Goal: Task Accomplishment & Management: Complete application form

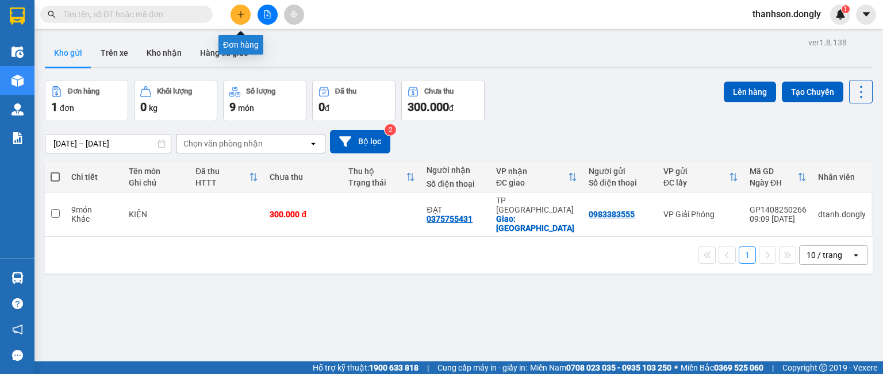
click at [242, 14] on icon "plus" at bounding box center [240, 14] width 6 height 1
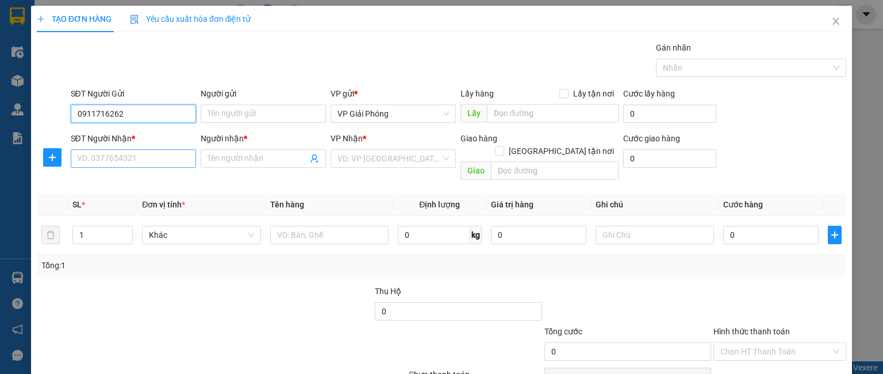
type input "0911716262"
click at [132, 155] on input "SĐT Người Nhận *" at bounding box center [133, 158] width 125 height 18
type input "0865299232"
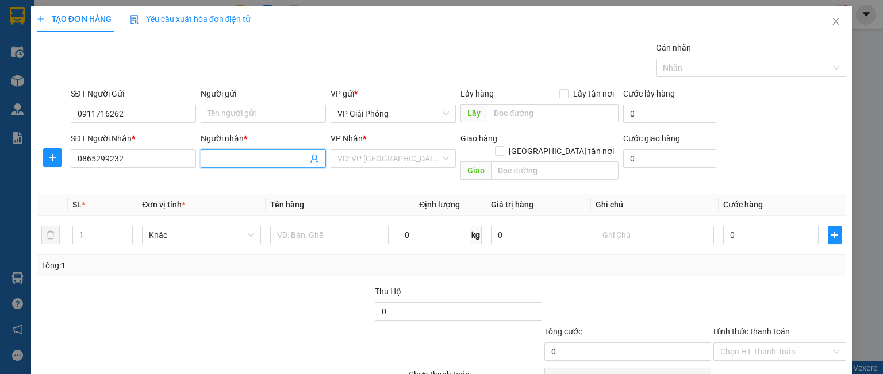
click at [233, 154] on input "Người nhận *" at bounding box center [257, 158] width 100 height 13
type input "h"
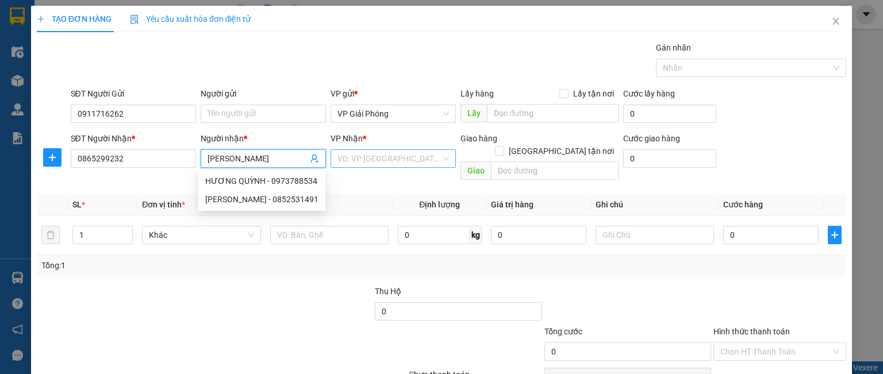
type input "[PERSON_NAME]"
click at [363, 154] on input "search" at bounding box center [388, 158] width 103 height 17
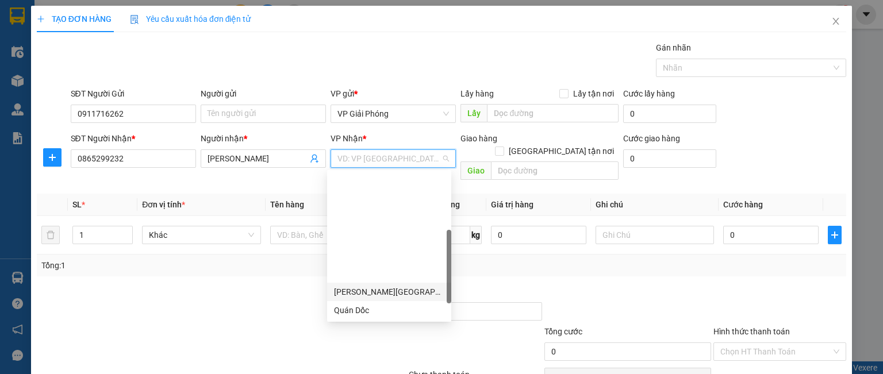
scroll to position [161, 0]
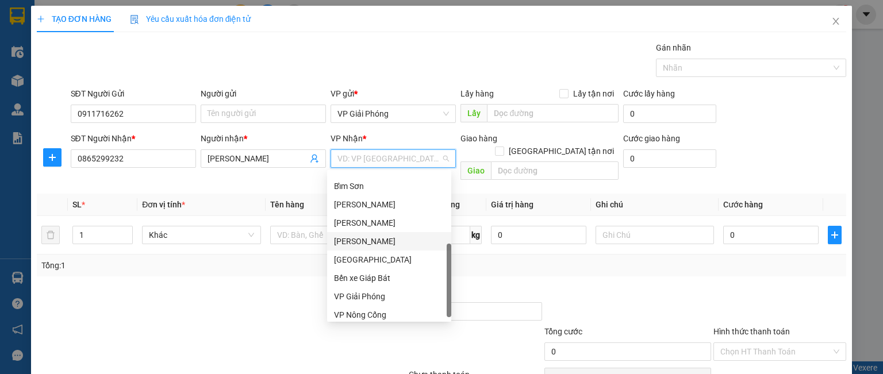
click at [372, 245] on div "[PERSON_NAME]" at bounding box center [389, 241] width 110 height 13
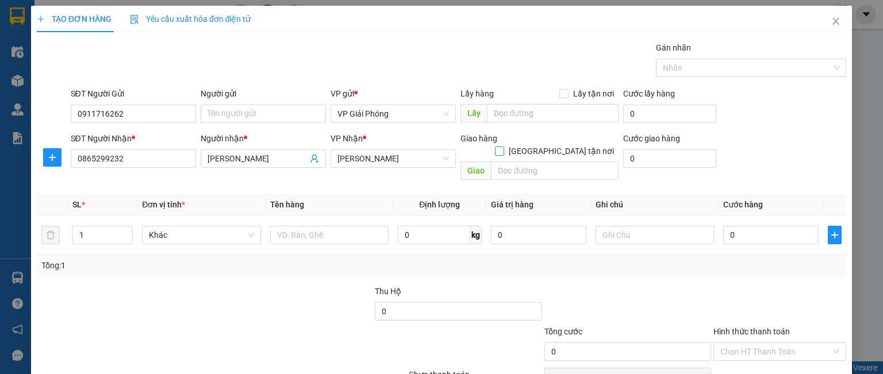
click at [503, 147] on input "[GEOGRAPHIC_DATA] tận nơi" at bounding box center [499, 151] width 8 height 8
checkbox input "true"
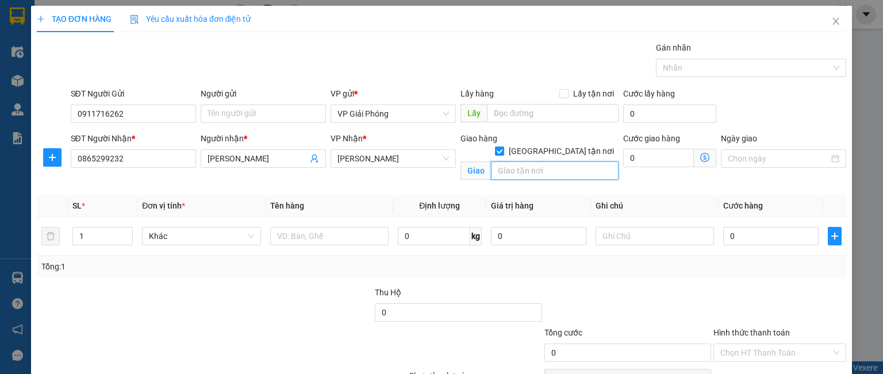
click at [538, 163] on input "text" at bounding box center [555, 171] width 128 height 18
click at [703, 75] on div "Nhãn" at bounding box center [751, 68] width 190 height 18
type input "[GEOGRAPHIC_DATA]"
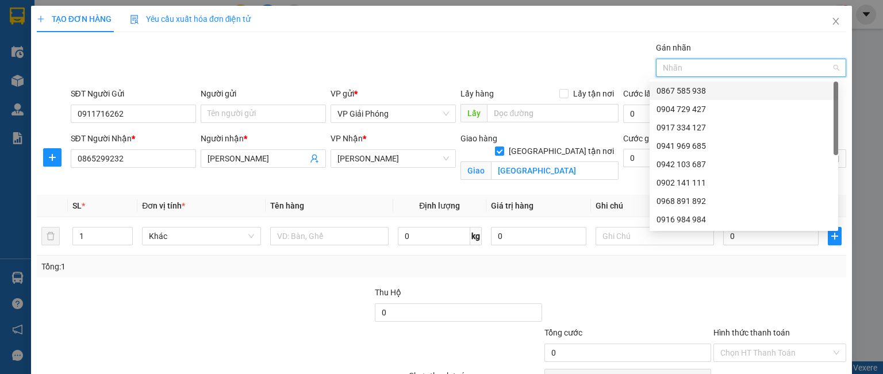
click at [691, 93] on div "0867 585 938" at bounding box center [743, 90] width 175 height 13
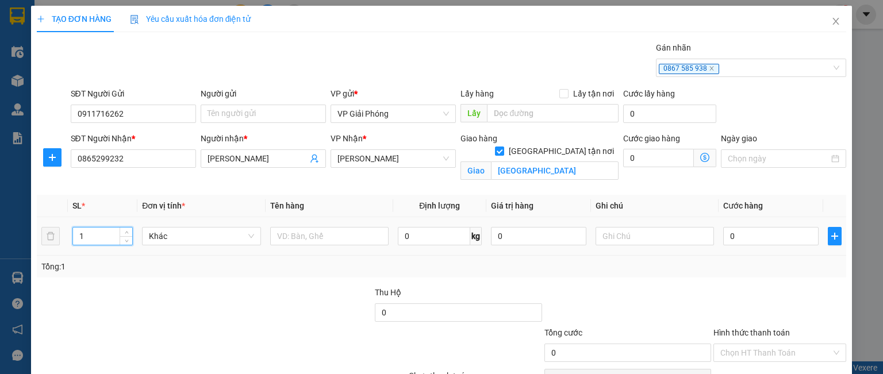
drag, startPoint x: 76, startPoint y: 236, endPoint x: 60, endPoint y: 239, distance: 15.7
click at [68, 239] on td "1" at bounding box center [103, 236] width 70 height 39
type input "2"
click at [285, 235] on input "text" at bounding box center [329, 236] width 118 height 18
type input "KIỆN"
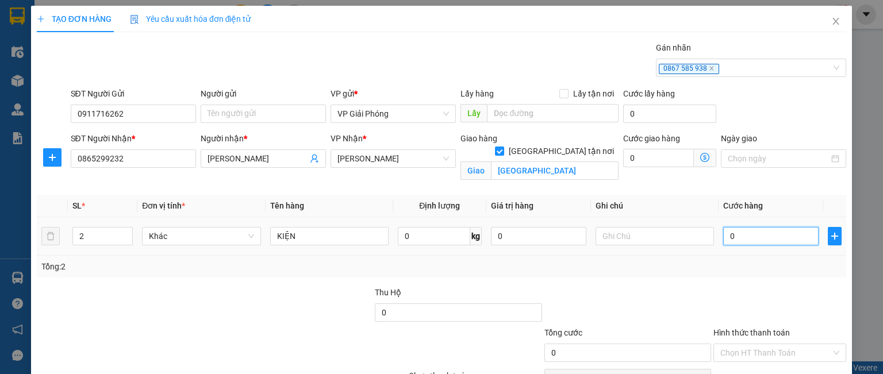
click at [754, 233] on input "0" at bounding box center [770, 236] width 95 height 18
type input "1"
type input "10"
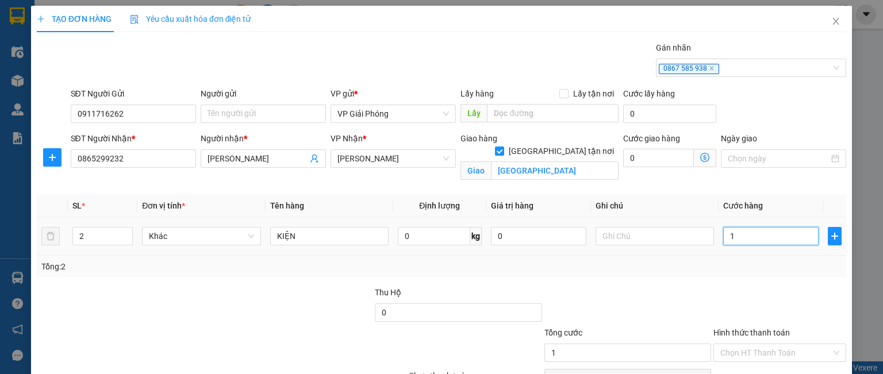
type input "10"
type input "100"
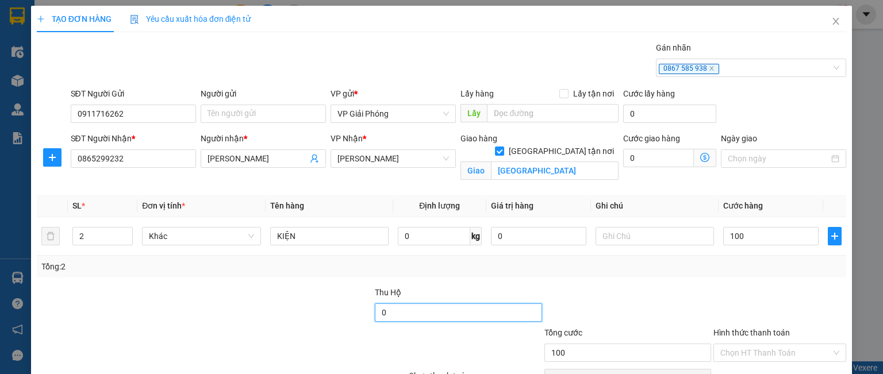
type input "100.000"
click at [445, 307] on input "0" at bounding box center [458, 312] width 167 height 18
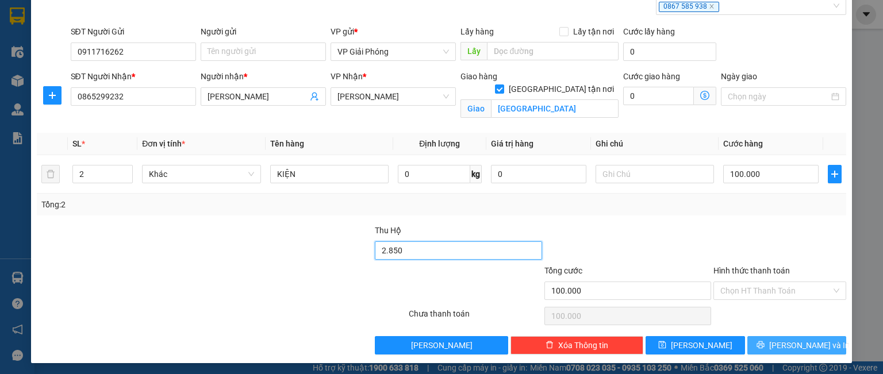
scroll to position [63, 0]
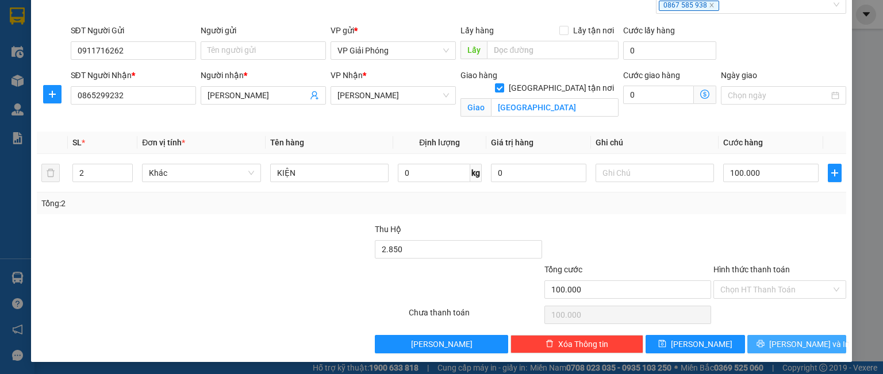
type input "2.850.000"
click at [761, 340] on button "[PERSON_NAME] và In" at bounding box center [796, 344] width 99 height 18
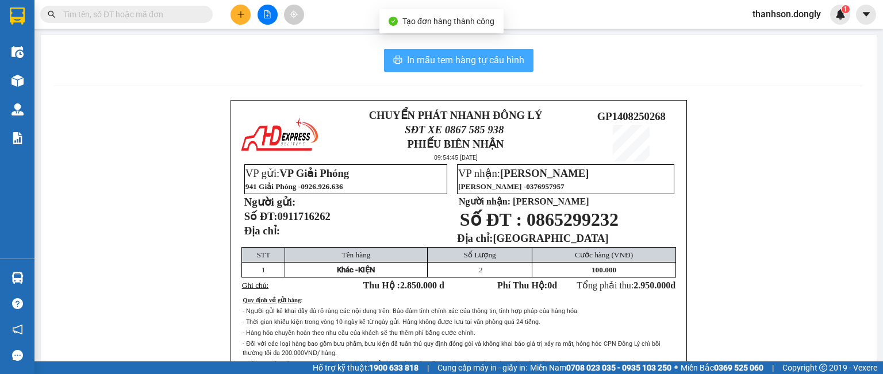
click at [463, 61] on span "In mẫu tem hàng tự cấu hình" at bounding box center [465, 60] width 117 height 14
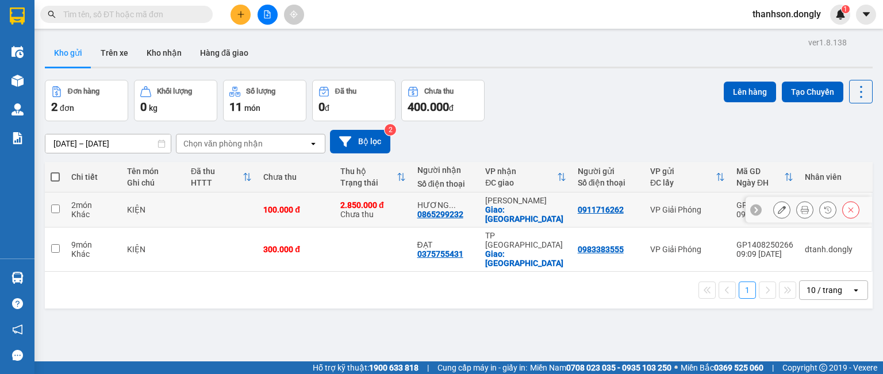
click at [801, 206] on icon at bounding box center [805, 210] width 8 height 8
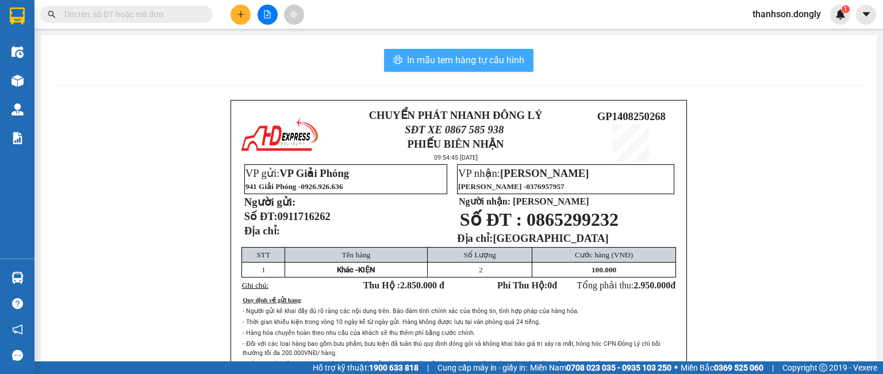
click at [494, 54] on span "In mẫu tem hàng tự cấu hình" at bounding box center [465, 60] width 117 height 14
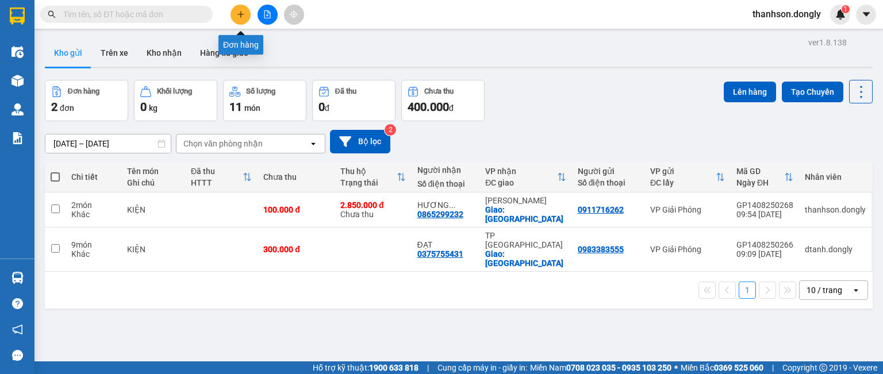
click at [239, 11] on icon "plus" at bounding box center [241, 14] width 8 height 8
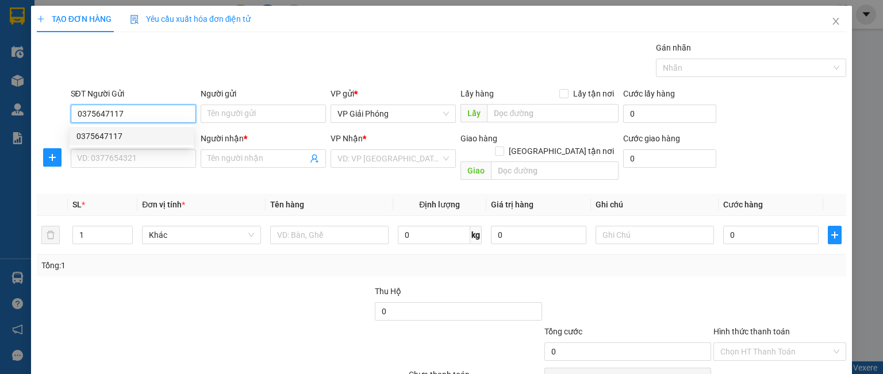
click at [90, 137] on div "0375647117" at bounding box center [131, 136] width 110 height 13
type input "0375647117"
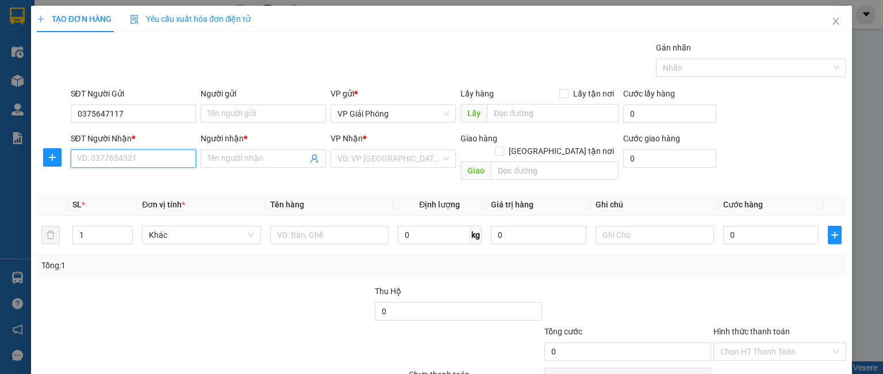
click at [103, 154] on input "SĐT Người Nhận *" at bounding box center [133, 158] width 125 height 18
type input "0333430689"
click at [227, 160] on input "Người nhận *" at bounding box center [257, 158] width 100 height 13
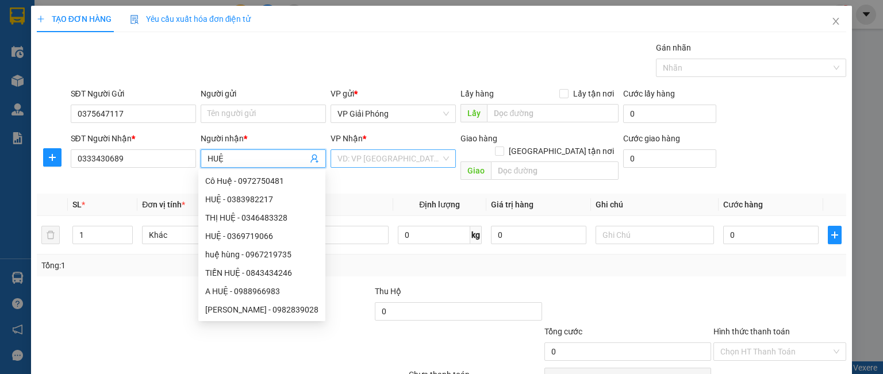
type input "HUỆ"
click at [358, 156] on input "search" at bounding box center [388, 158] width 103 height 17
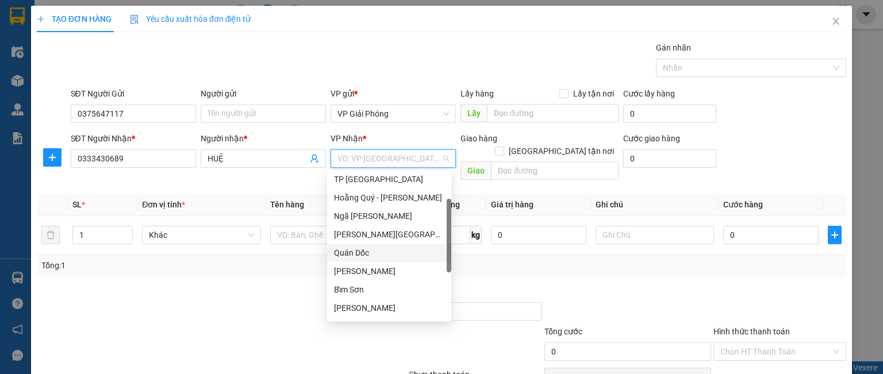
scroll to position [166, 0]
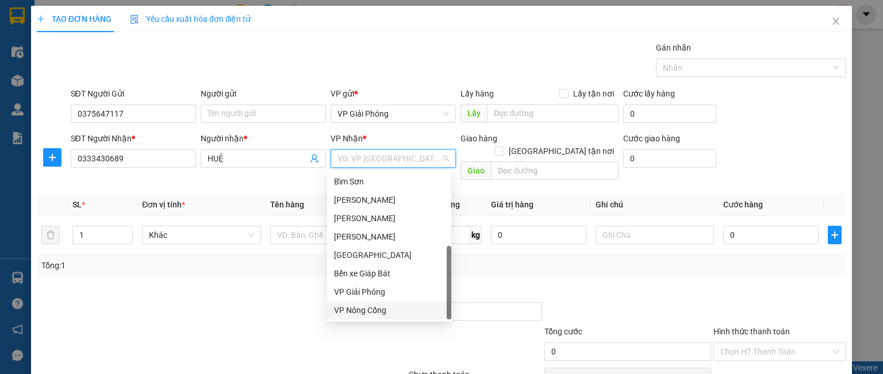
click at [382, 314] on div "VP Nông Cống" at bounding box center [389, 310] width 110 height 13
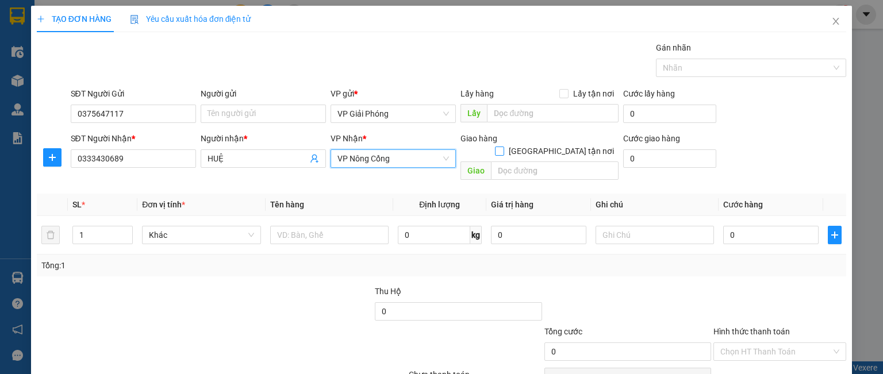
click at [555, 145] on label "[GEOGRAPHIC_DATA] tận nơi" at bounding box center [557, 151] width 124 height 13
click at [503, 147] on input "[GEOGRAPHIC_DATA] tận nơi" at bounding box center [499, 151] width 8 height 8
checkbox input "true"
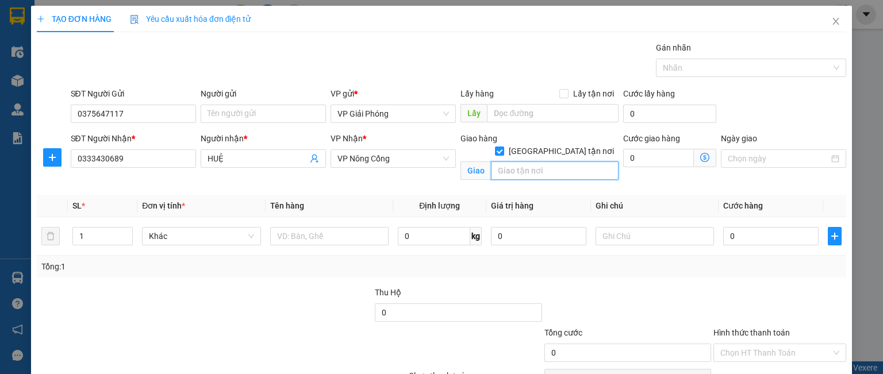
click at [533, 162] on input "text" at bounding box center [555, 171] width 128 height 18
click at [664, 65] on div at bounding box center [745, 68] width 173 height 14
type input "TTNC"
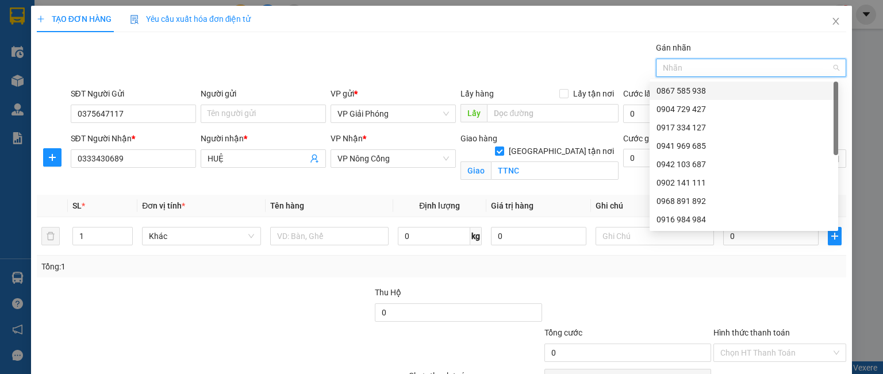
click at [682, 87] on div "0867 585 938" at bounding box center [743, 90] width 175 height 13
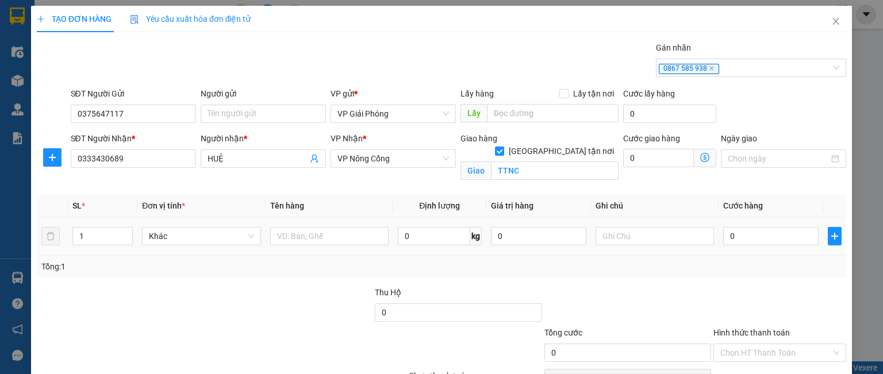
click at [299, 225] on div at bounding box center [329, 236] width 118 height 23
click at [315, 233] on input "text" at bounding box center [329, 236] width 118 height 18
type input "HỘP"
click at [775, 240] on input "0" at bounding box center [770, 236] width 95 height 18
type input "3"
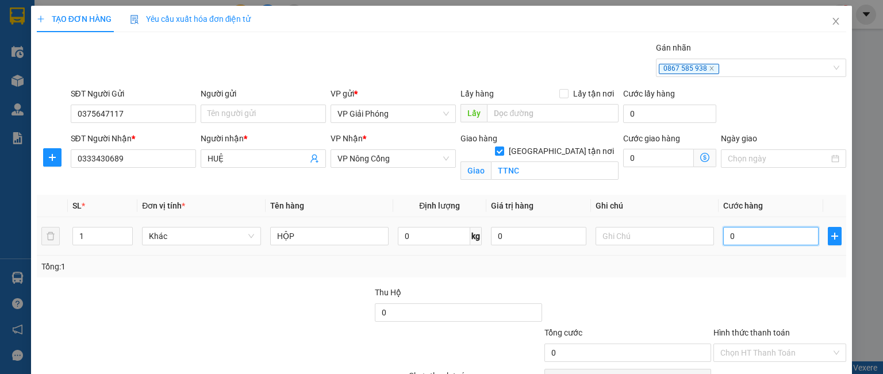
type input "3"
type input "30"
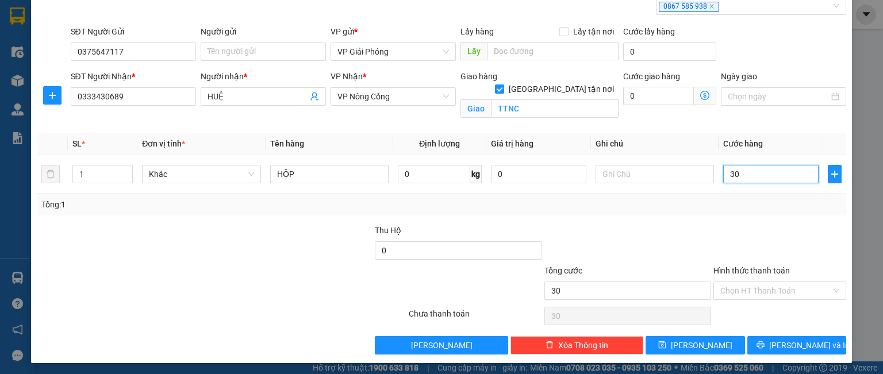
scroll to position [63, 0]
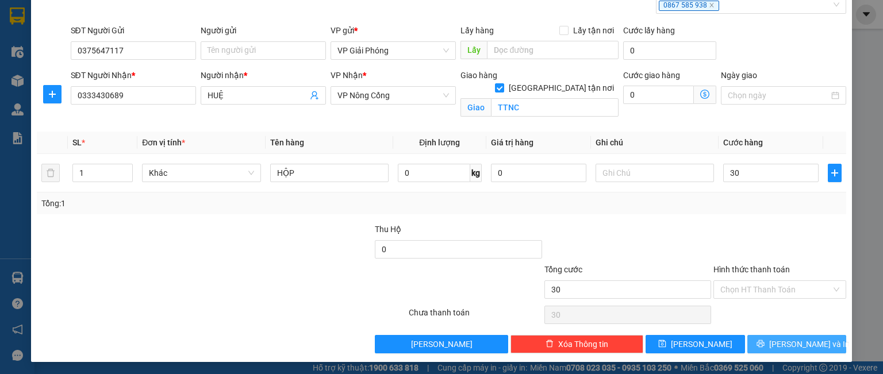
type input "30.000"
click at [760, 340] on button "[PERSON_NAME] và In" at bounding box center [796, 344] width 99 height 18
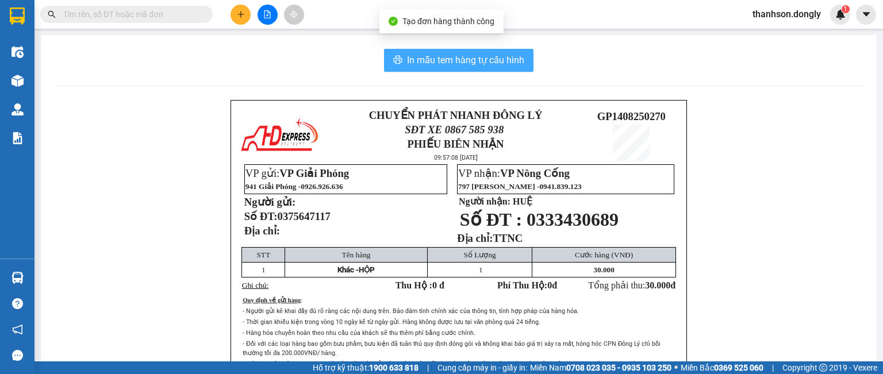
click at [439, 57] on span "In mẫu tem hàng tự cấu hình" at bounding box center [465, 60] width 117 height 14
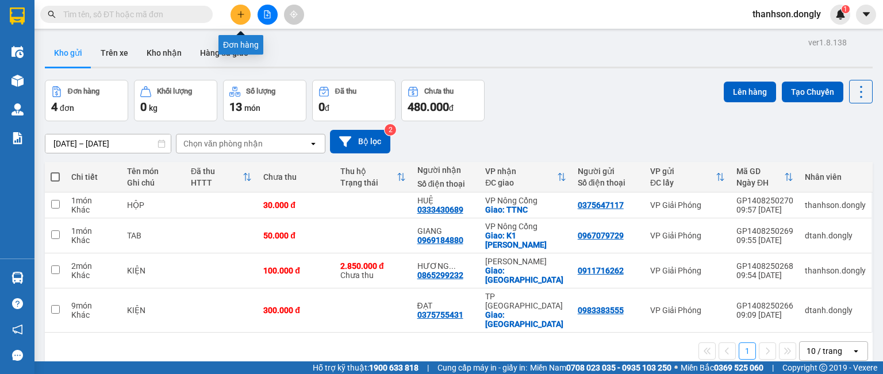
click at [235, 14] on button at bounding box center [240, 15] width 20 height 20
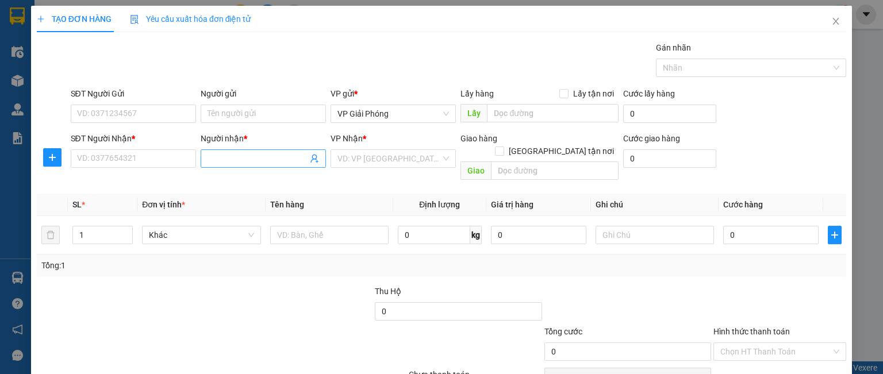
click at [218, 162] on input "Người nhận *" at bounding box center [257, 158] width 100 height 13
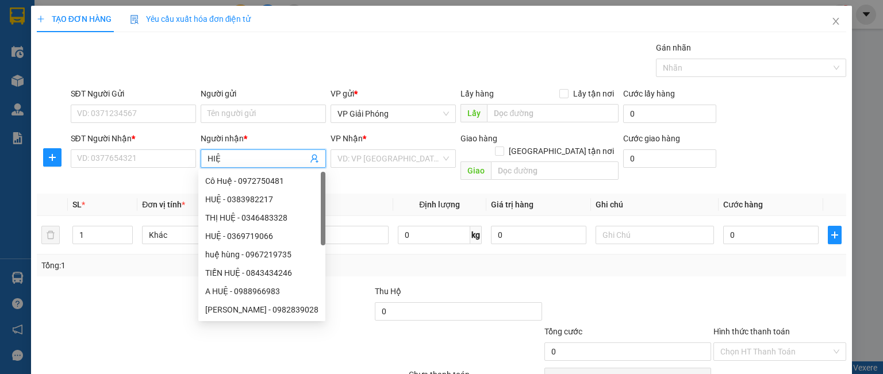
type input "HIỆP"
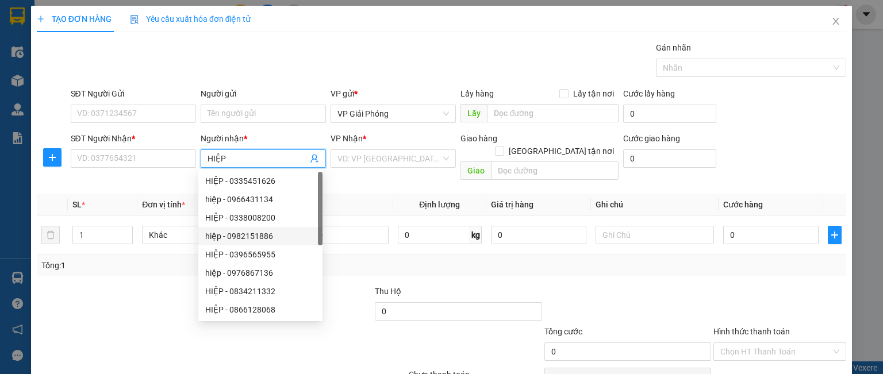
click at [249, 236] on div "hiệp - 0982151886" at bounding box center [260, 236] width 110 height 13
type input "0982151886"
type input "hiệp"
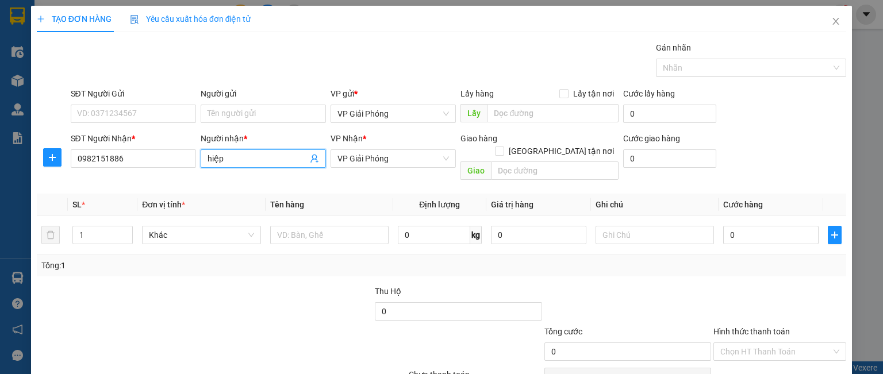
drag, startPoint x: 222, startPoint y: 160, endPoint x: 202, endPoint y: 169, distance: 21.9
click at [202, 169] on div "Người nhận * hiệp" at bounding box center [263, 152] width 125 height 40
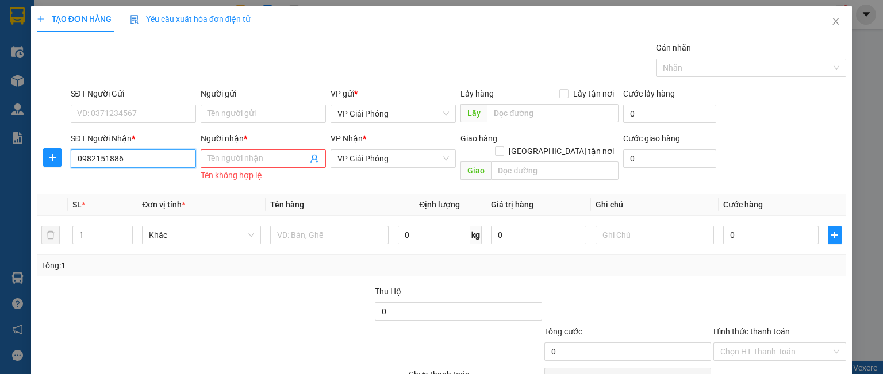
drag, startPoint x: 121, startPoint y: 162, endPoint x: 64, endPoint y: 170, distance: 57.5
click at [64, 170] on div "SĐT Người Nhận * 0982151886 0982151886 Người nhận * Tên người nhận Tên không hợ…" at bounding box center [442, 158] width 812 height 53
click at [87, 156] on input "SĐT Người Nhận *" at bounding box center [133, 158] width 125 height 18
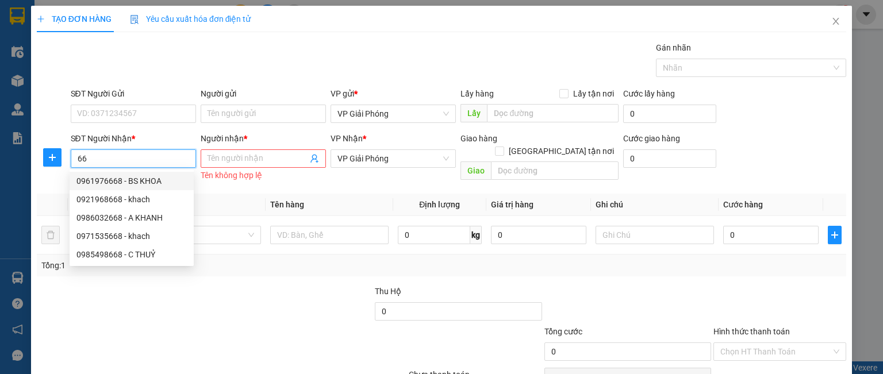
type input "6"
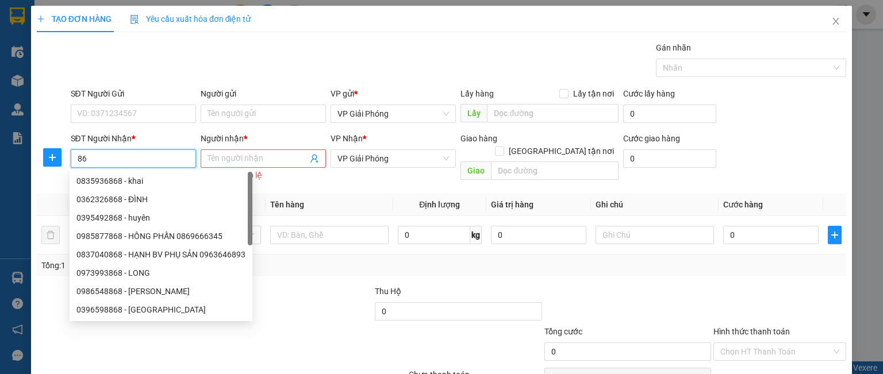
type input "8"
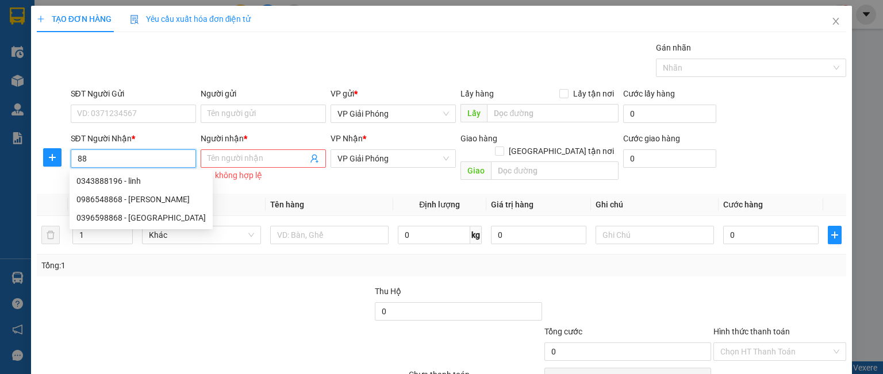
type input "886"
drag, startPoint x: 76, startPoint y: 160, endPoint x: 37, endPoint y: 164, distance: 39.9
click at [37, 164] on div "SĐT Người Nhận * 886 Người nhận * Tên người nhận Tên không hợp lệ VP Nhận * VP …" at bounding box center [442, 158] width 812 height 53
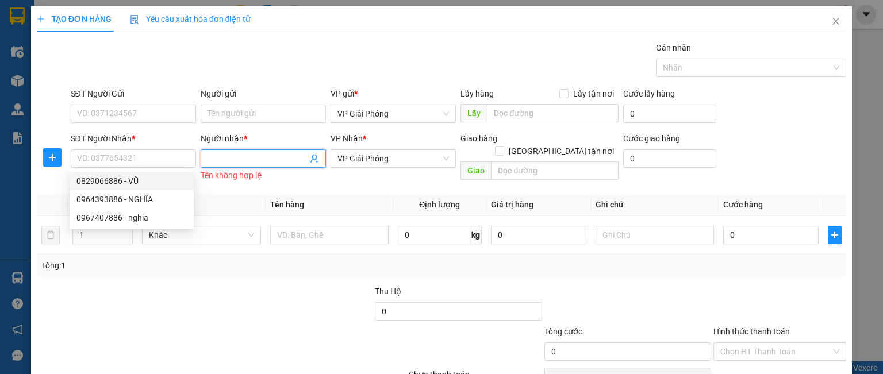
click at [237, 160] on input "Người nhận *" at bounding box center [257, 158] width 100 height 13
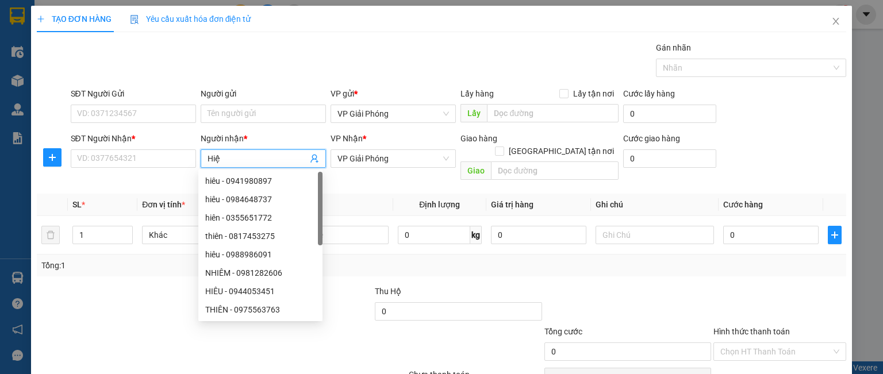
type input "Hiệp"
click at [245, 275] on div "HIỆP - 0866128068" at bounding box center [260, 273] width 110 height 13
type input "0866128068"
type input "HIỆP"
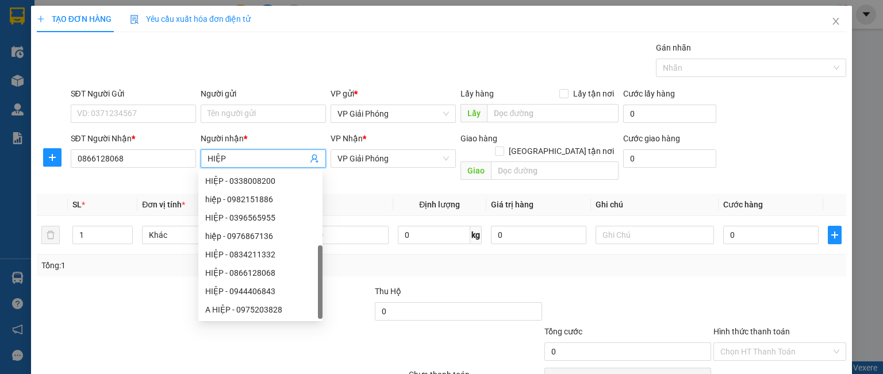
checkbox input "true"
type input "TƯỢNG LĨNH"
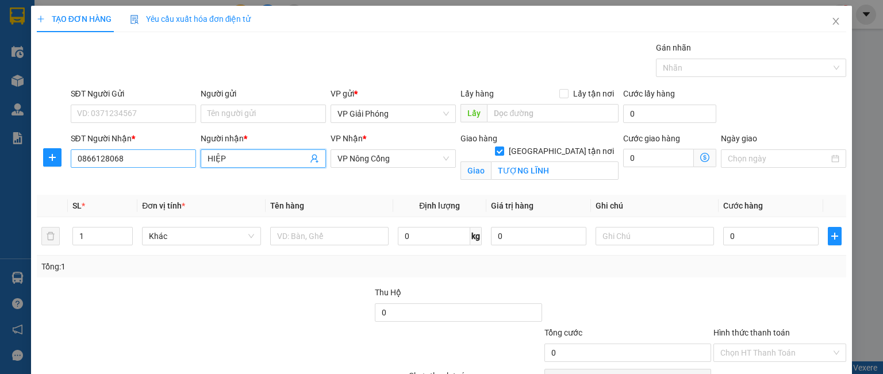
type input "HIỆP"
click at [144, 167] on input "0866128068" at bounding box center [133, 158] width 125 height 18
click at [144, 162] on input "0866128068" at bounding box center [133, 158] width 125 height 18
click at [144, 160] on input "0866128068" at bounding box center [133, 158] width 125 height 18
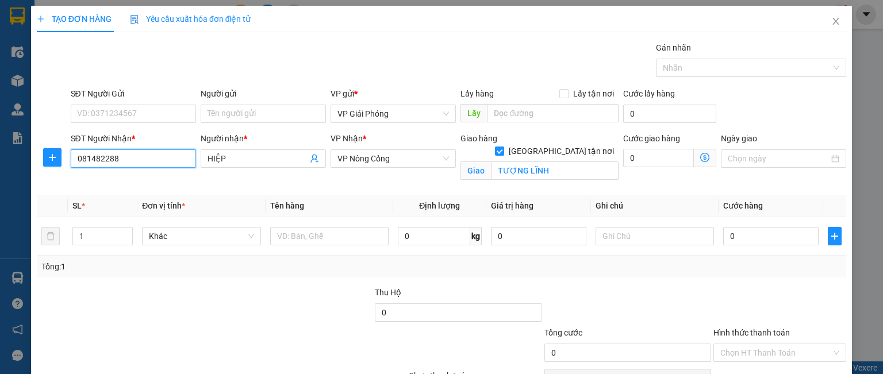
type input "0814822882"
click at [92, 178] on div "0814822882 - Linh 162" at bounding box center [131, 181] width 110 height 13
type input "Linh 162"
type input "TPTH"
click at [673, 61] on div at bounding box center [745, 68] width 173 height 14
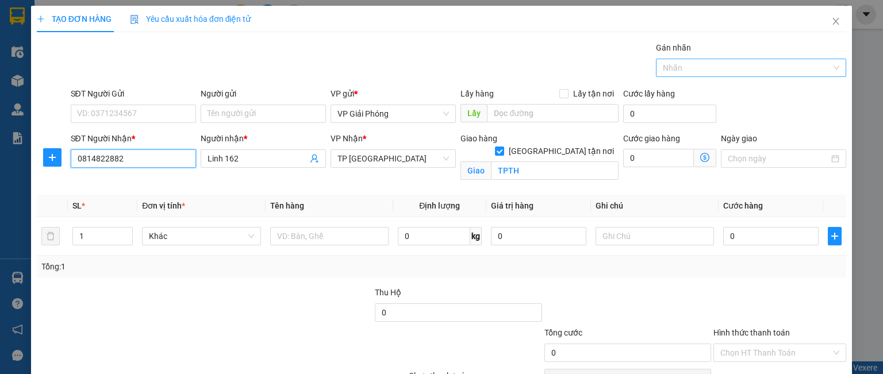
type input "0814822882"
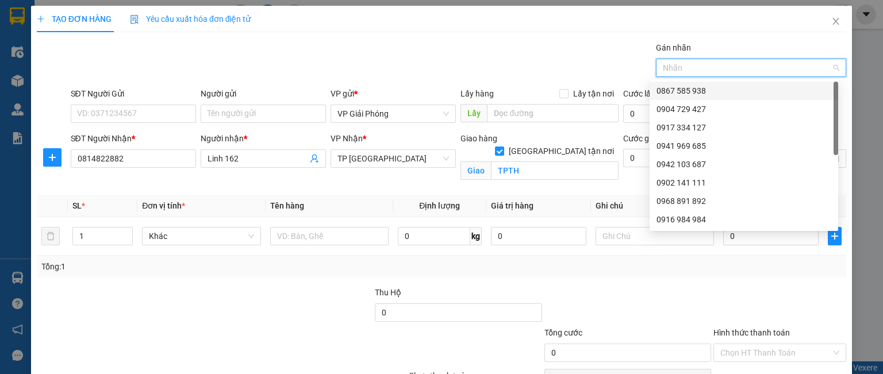
click at [674, 90] on div "0867 585 938" at bounding box center [743, 90] width 175 height 13
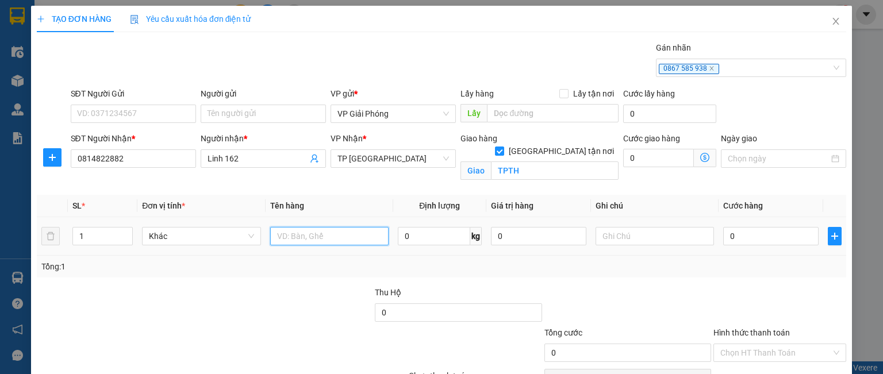
click at [301, 229] on input "text" at bounding box center [329, 236] width 118 height 18
type input "q"
type input "QUẢ"
click at [737, 233] on input "0" at bounding box center [770, 236] width 95 height 18
type input "3"
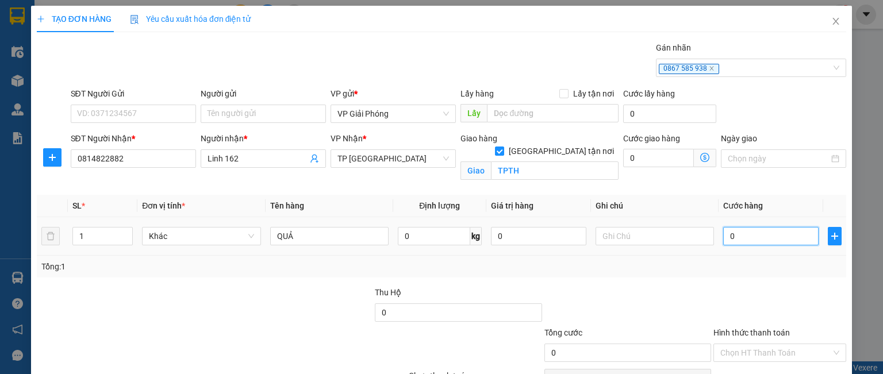
type input "3"
type input "30"
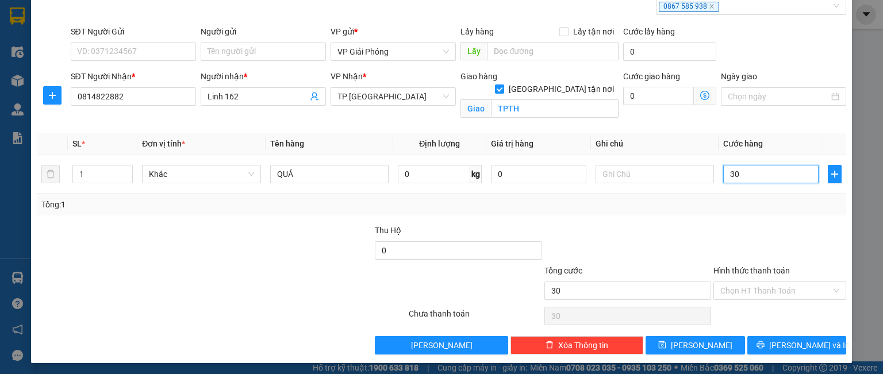
scroll to position [63, 0]
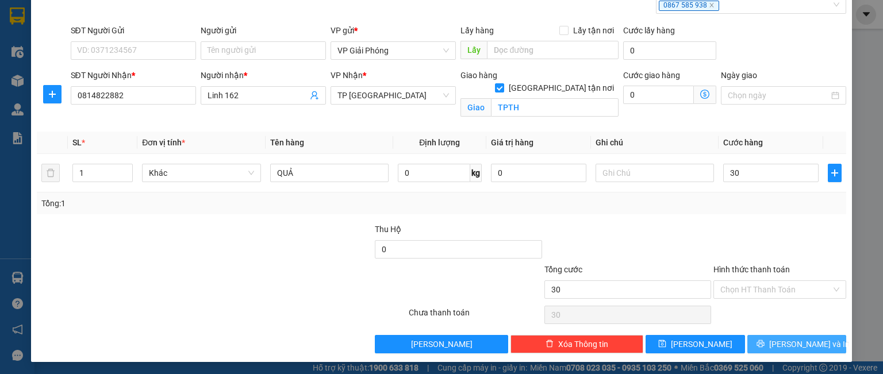
type input "30.000"
click at [784, 341] on span "[PERSON_NAME] và In" at bounding box center [809, 344] width 80 height 13
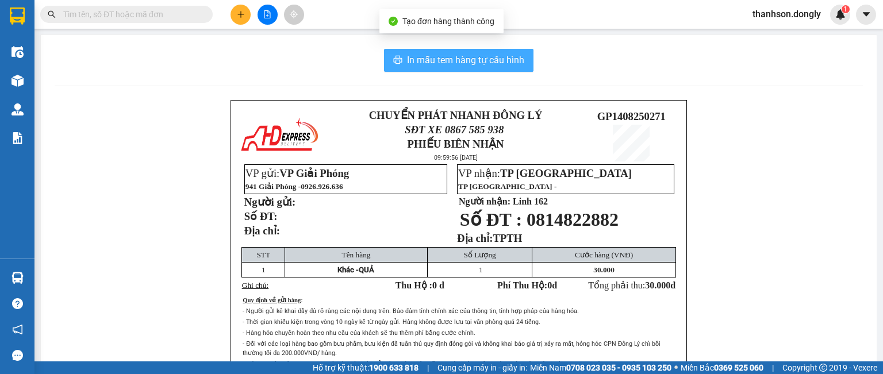
click at [441, 60] on span "In mẫu tem hàng tự cấu hình" at bounding box center [465, 60] width 117 height 14
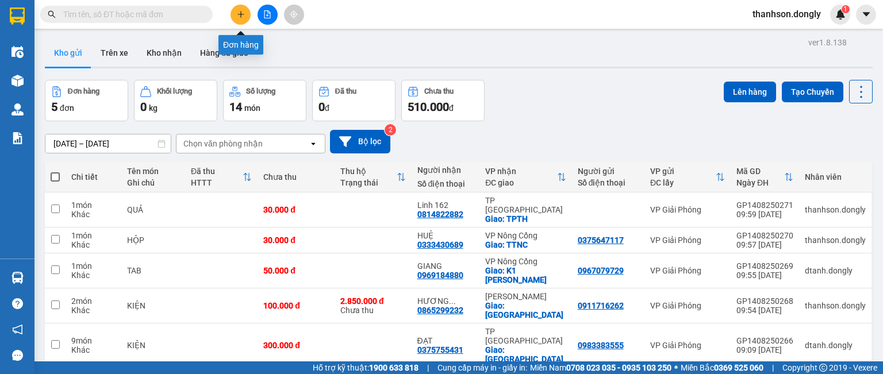
click at [243, 16] on icon "plus" at bounding box center [241, 14] width 8 height 8
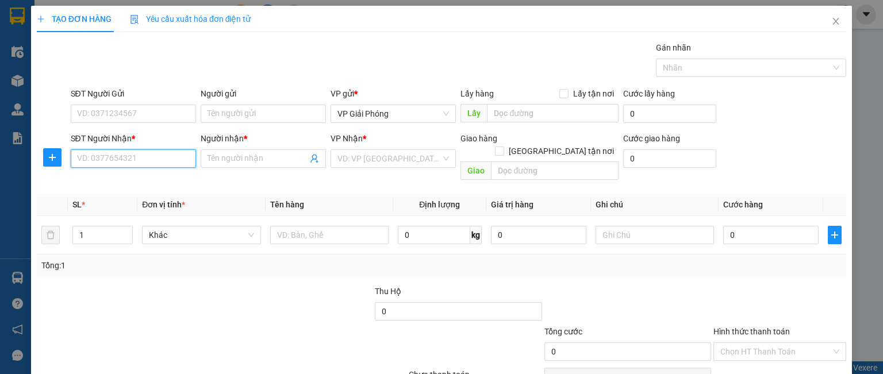
click at [105, 160] on input "SĐT Người Nhận *" at bounding box center [133, 158] width 125 height 18
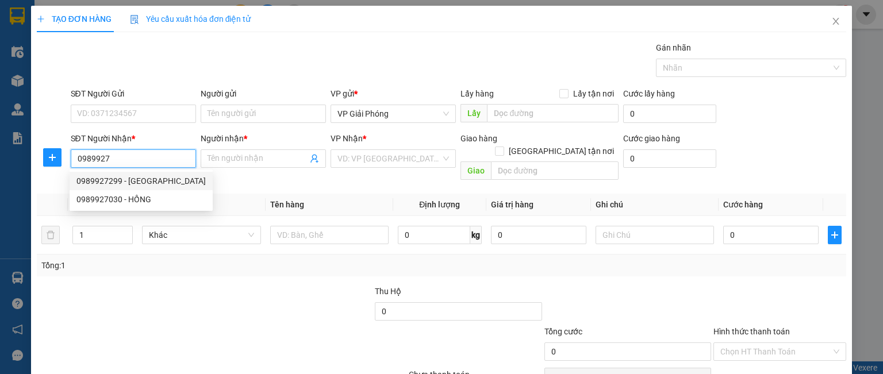
click at [128, 182] on div "0989927299 - [GEOGRAPHIC_DATA]" at bounding box center [140, 181] width 129 height 13
type input "0989927299"
type input "[PERSON_NAME]"
checkbox input "true"
type input "BIGC"
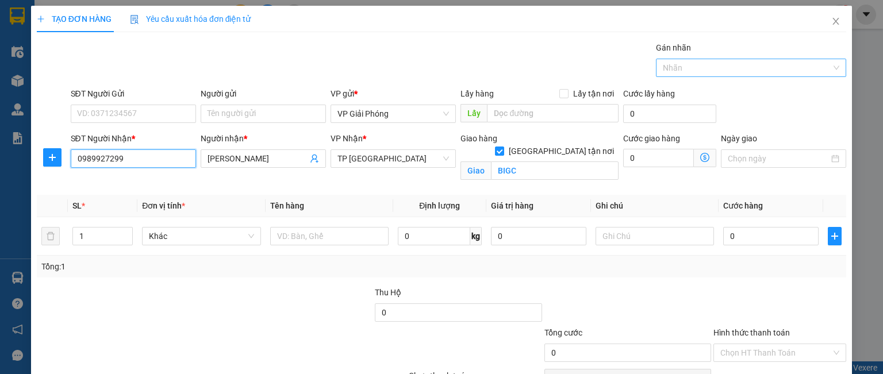
click at [660, 66] on div at bounding box center [745, 68] width 173 height 14
type input "0989927299"
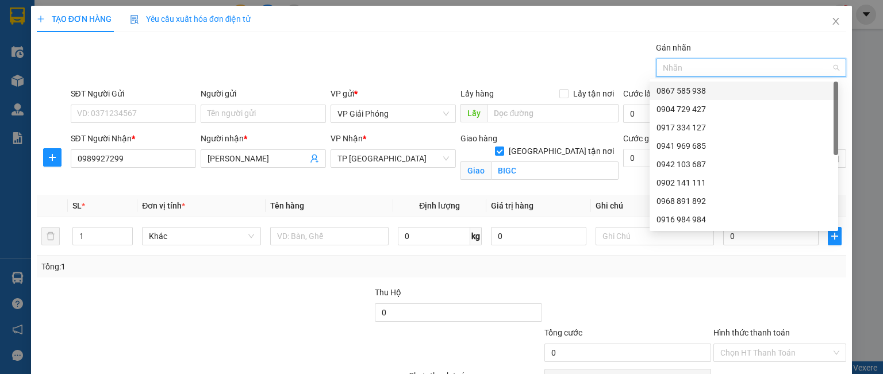
click at [667, 93] on div "0867 585 938" at bounding box center [743, 90] width 175 height 13
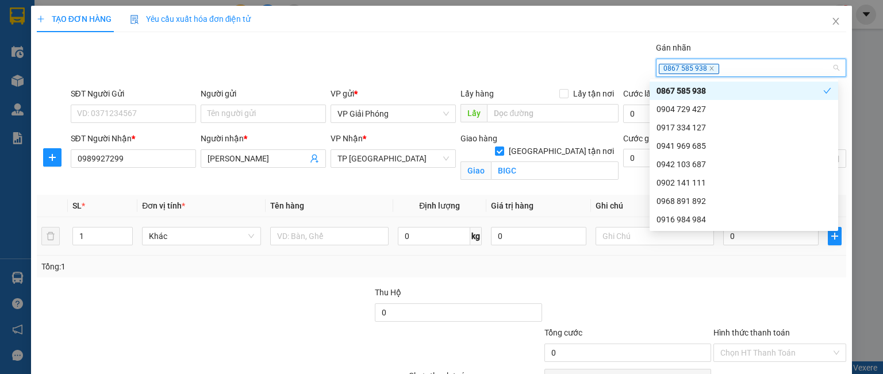
click at [55, 236] on tr "1 Khác 0 kg 0 0" at bounding box center [441, 236] width 809 height 39
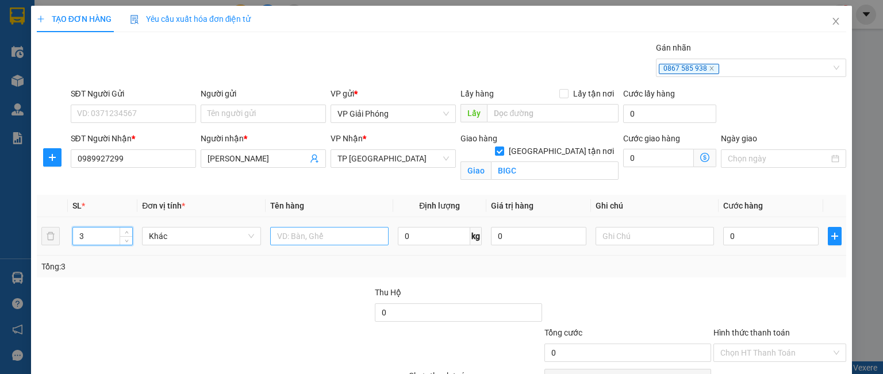
type input "3"
click at [306, 234] on input "text" at bounding box center [329, 236] width 118 height 18
type input "QUẢ"
click at [786, 240] on input "0" at bounding box center [770, 236] width 95 height 18
type input "9"
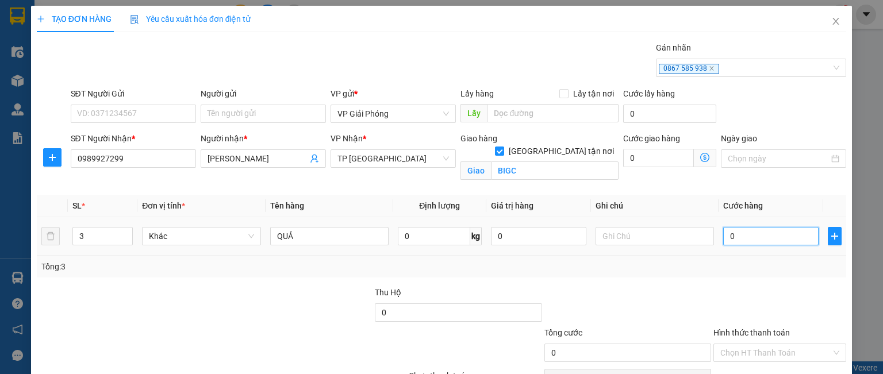
type input "9"
type input "90"
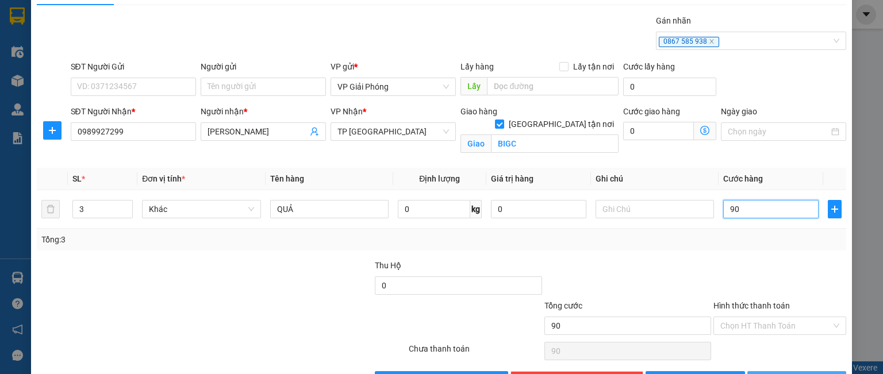
scroll to position [63, 0]
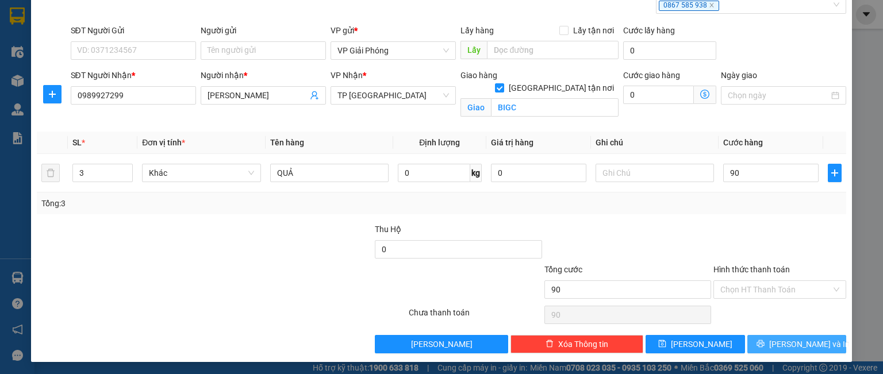
type input "90.000"
click at [764, 340] on icon "printer" at bounding box center [760, 344] width 8 height 8
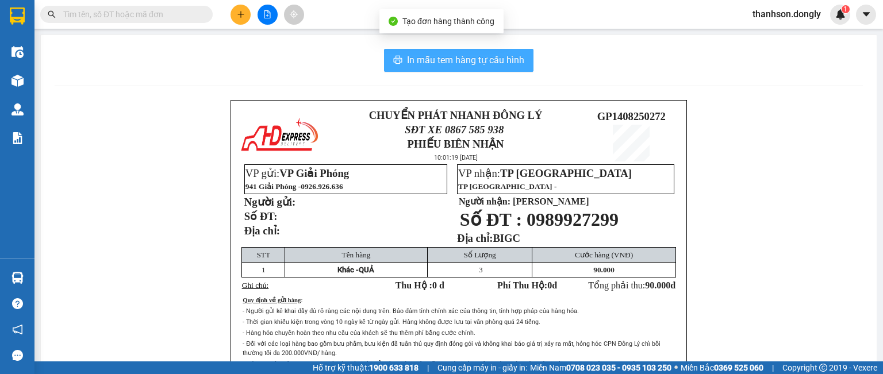
click at [494, 61] on span "In mẫu tem hàng tự cấu hình" at bounding box center [465, 60] width 117 height 14
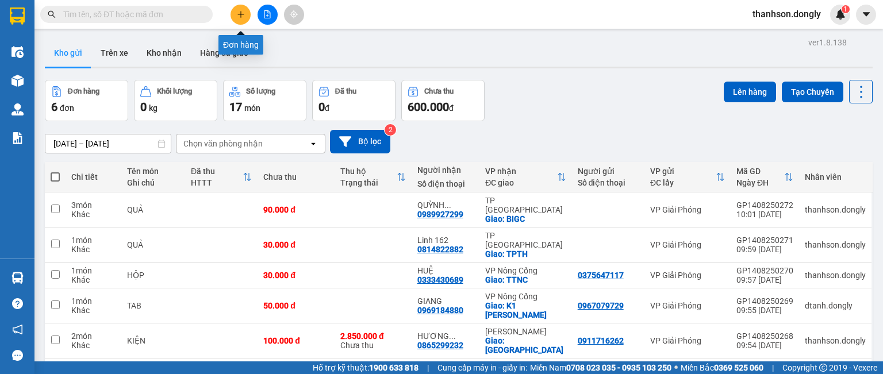
click at [239, 17] on icon "plus" at bounding box center [241, 14] width 8 height 8
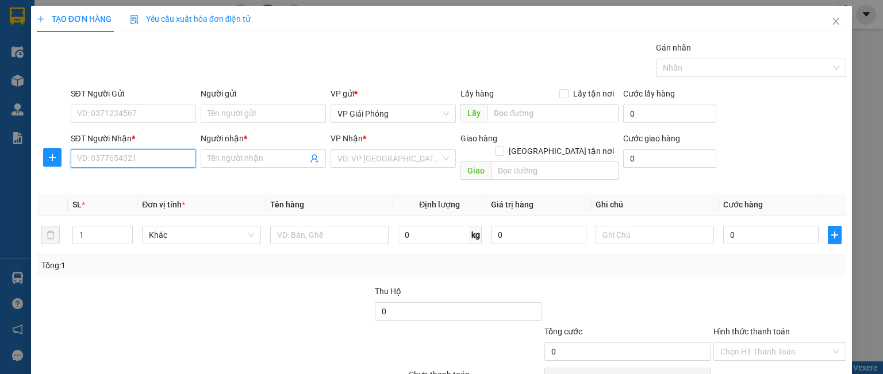
click at [157, 161] on input "SĐT Người Nhận *" at bounding box center [133, 158] width 125 height 18
click at [124, 180] on div "0982662668 - HIỆP TAM ĐIỆP" at bounding box center [131, 181] width 110 height 13
type input "0982662668"
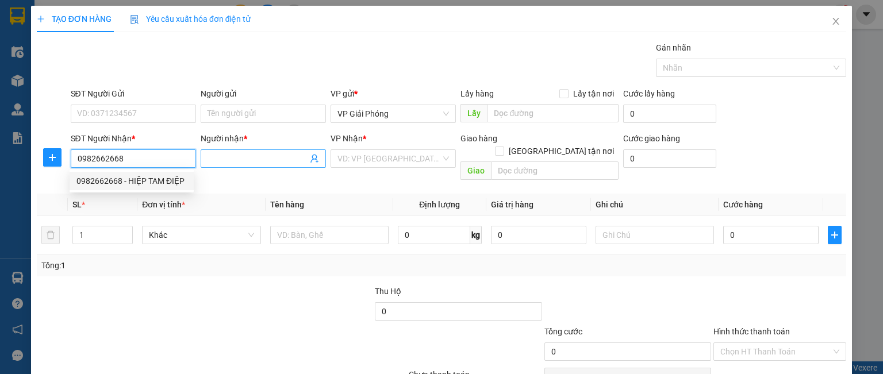
type input "HIỆP TAM ĐIỆP"
checkbox input "true"
type input "TAM ĐIỆP"
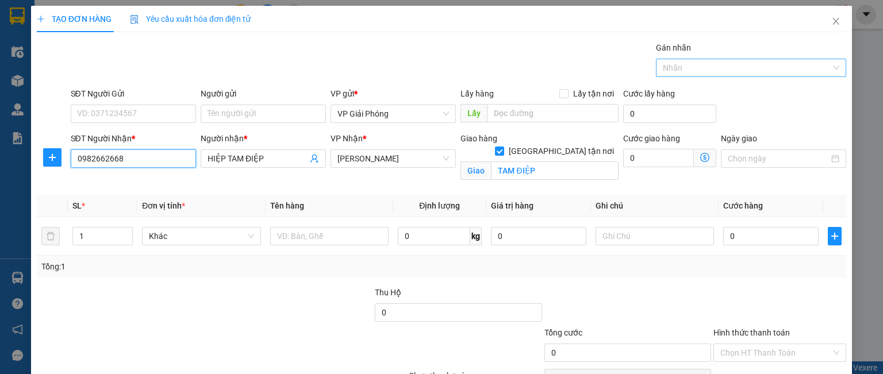
click at [667, 68] on div at bounding box center [745, 68] width 173 height 14
type input "0982662668"
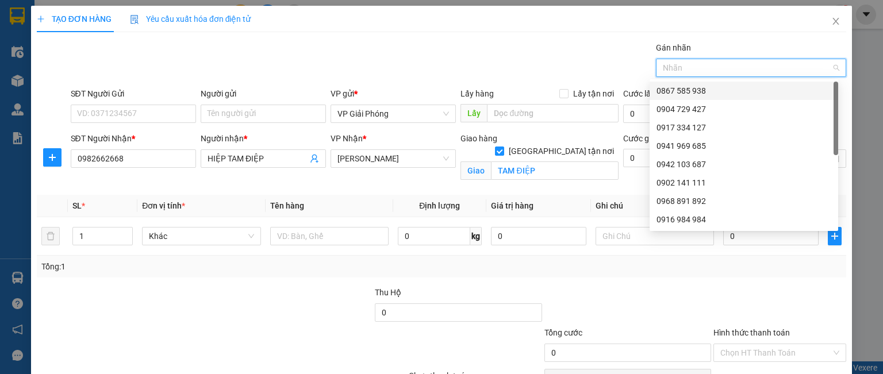
click at [675, 94] on div "0867 585 938" at bounding box center [743, 90] width 175 height 13
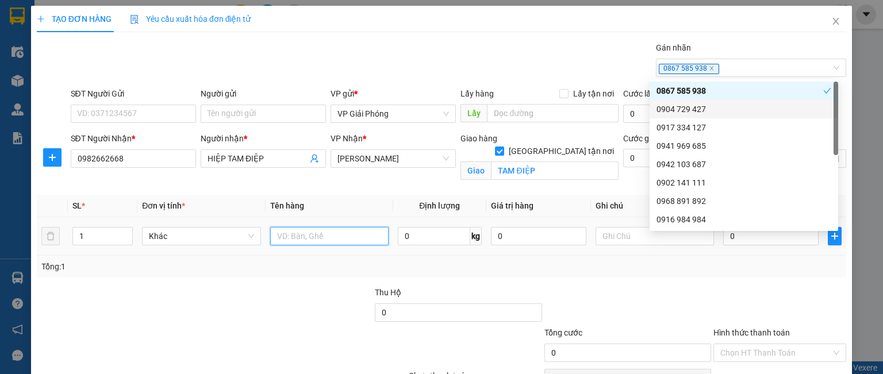
click at [313, 235] on input "text" at bounding box center [329, 236] width 118 height 18
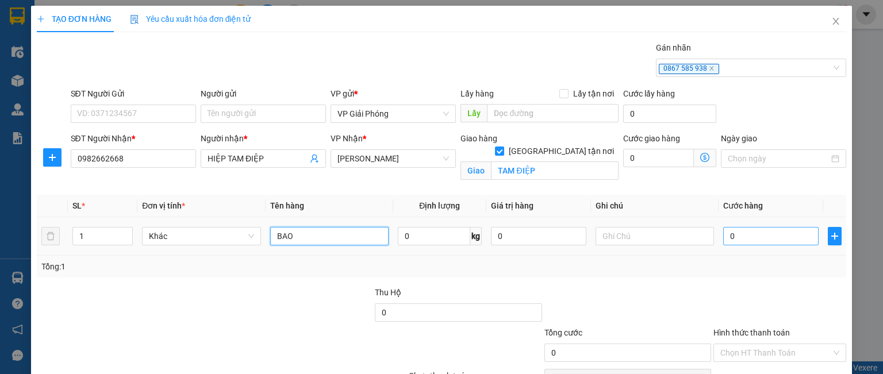
type input "BAO"
click at [731, 232] on input "0" at bounding box center [770, 236] width 95 height 18
type input "5"
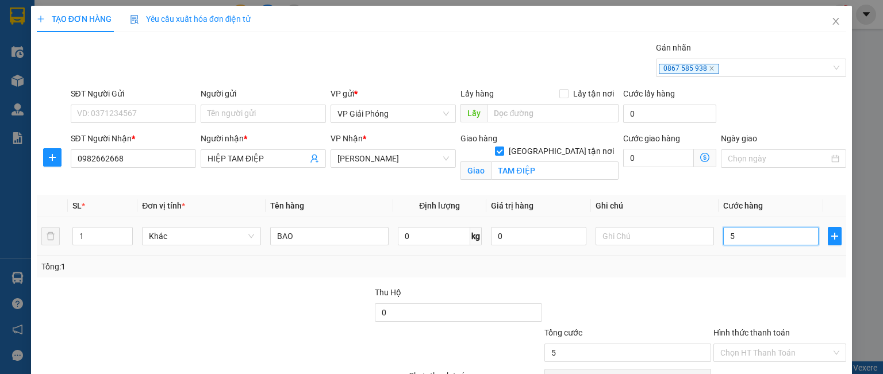
type input "50"
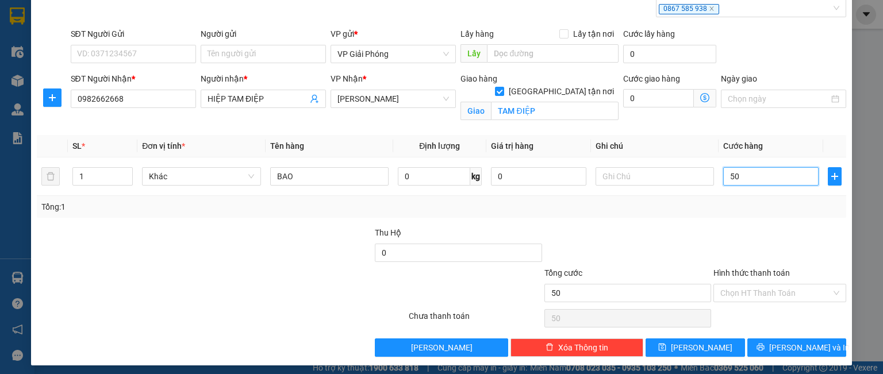
scroll to position [63, 0]
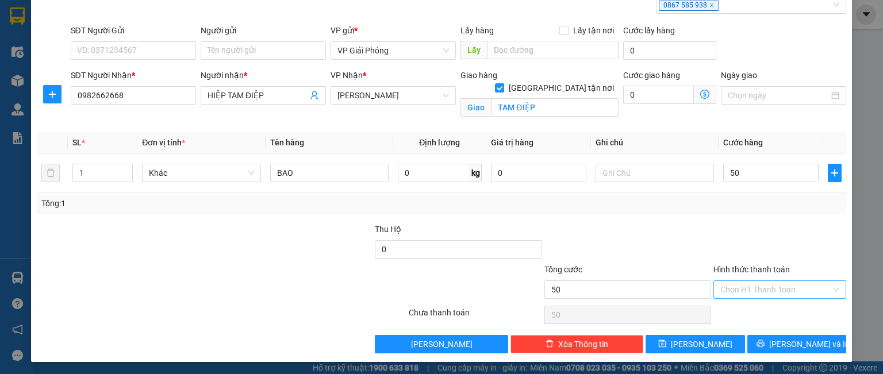
type input "50.000"
click at [752, 287] on input "Hình thức thanh toán" at bounding box center [775, 289] width 111 height 17
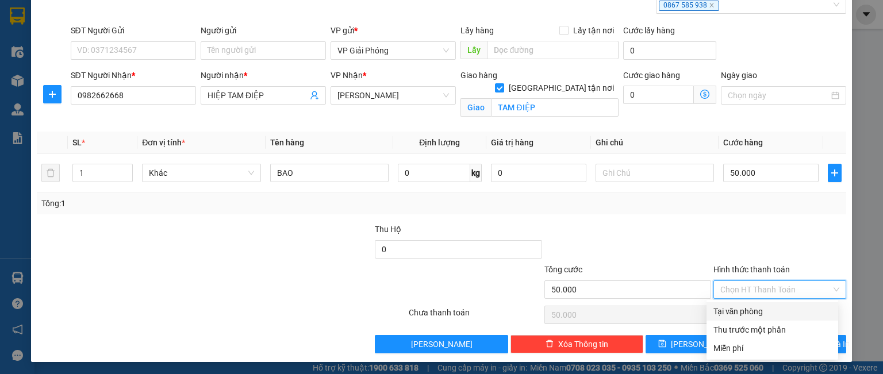
click at [755, 312] on div "Tại văn phòng" at bounding box center [772, 311] width 118 height 13
type input "0"
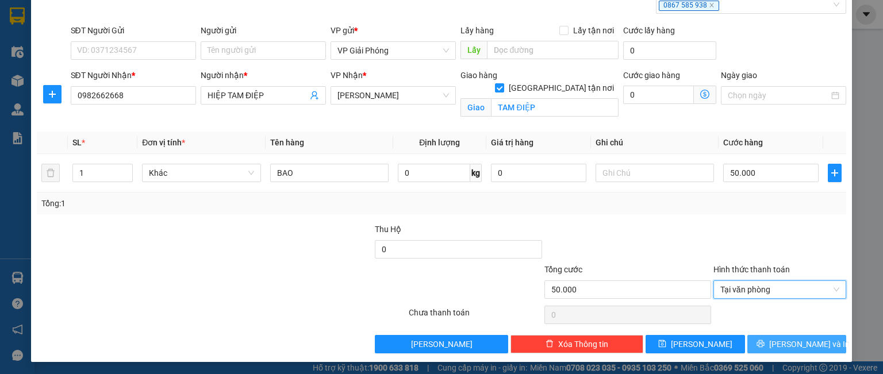
click at [775, 337] on button "[PERSON_NAME] và In" at bounding box center [796, 344] width 99 height 18
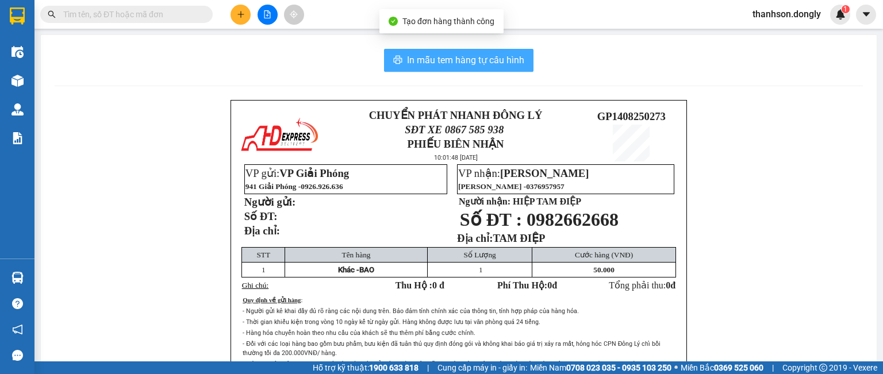
click at [425, 53] on span "In mẫu tem hàng tự cấu hình" at bounding box center [465, 60] width 117 height 14
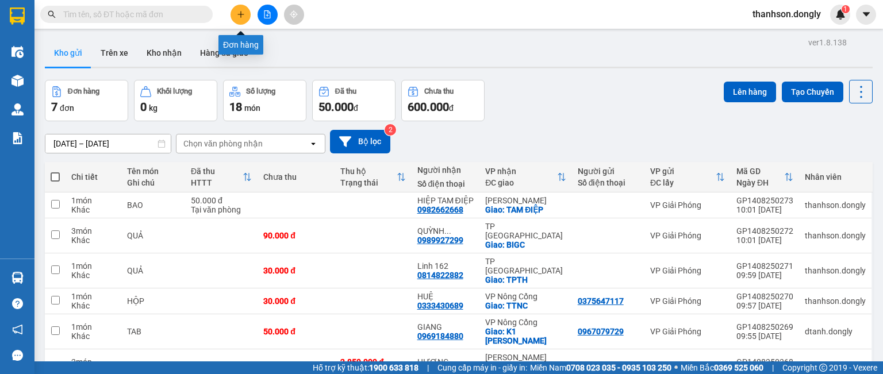
click at [241, 18] on button at bounding box center [240, 15] width 20 height 20
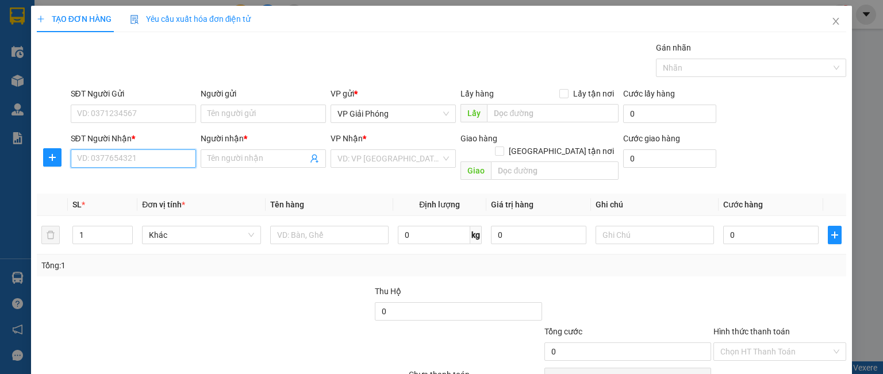
click at [120, 162] on input "SĐT Người Nhận *" at bounding box center [133, 158] width 125 height 18
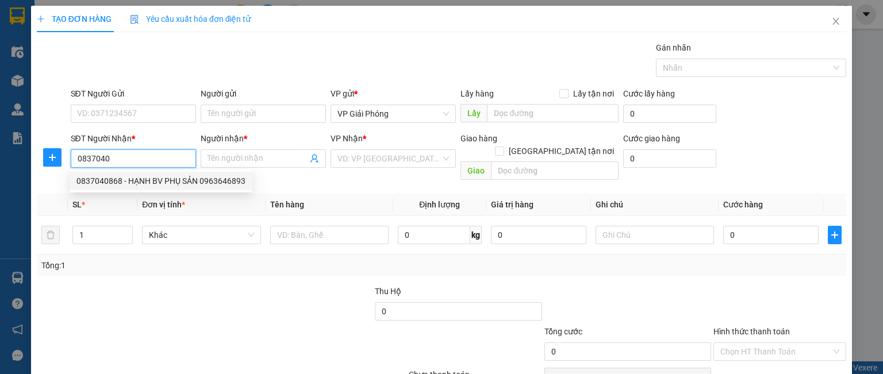
click at [129, 176] on div "0837040868 - HẠNH BV PHỤ SẢN 0963646893" at bounding box center [160, 181] width 169 height 13
type input "0837040868"
type input "HẠNH BV PHỤ SẢN 0963646893"
checkbox input "true"
type input "BỆNH VIỆN PHỤ SẢN"
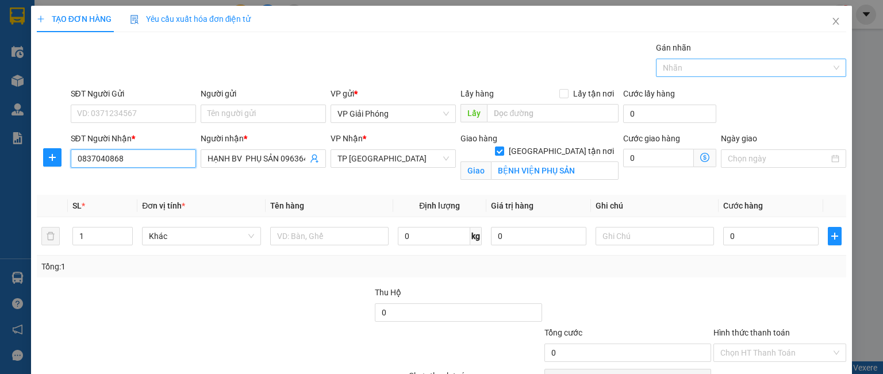
click at [661, 64] on div at bounding box center [745, 68] width 173 height 14
type input "0837040868"
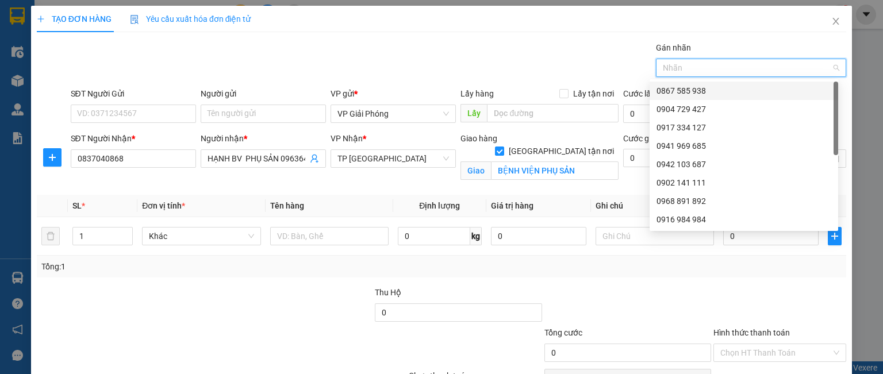
click at [675, 87] on div "0867 585 938" at bounding box center [743, 90] width 175 height 13
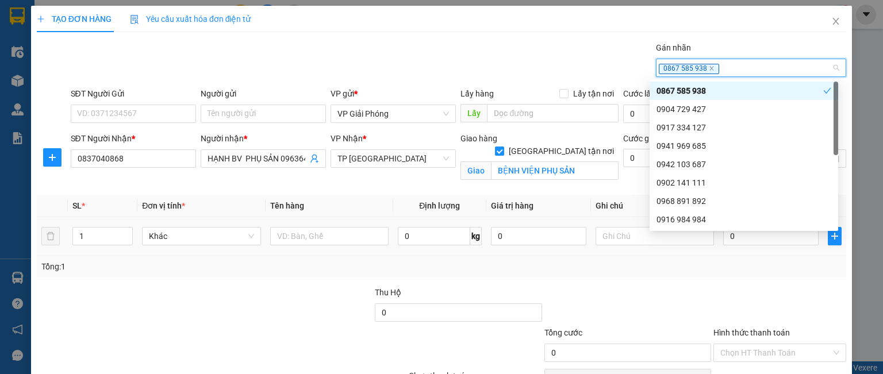
drag, startPoint x: 80, startPoint y: 234, endPoint x: 68, endPoint y: 236, distance: 12.8
click at [69, 236] on td "1" at bounding box center [103, 236] width 70 height 39
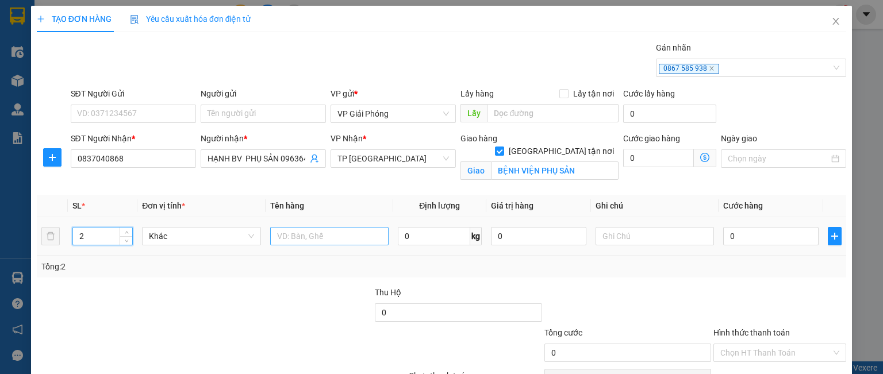
type input "2"
click at [290, 239] on input "text" at bounding box center [329, 236] width 118 height 18
type input "QUẢ"
click at [741, 230] on input "0" at bounding box center [770, 236] width 95 height 18
type input "6"
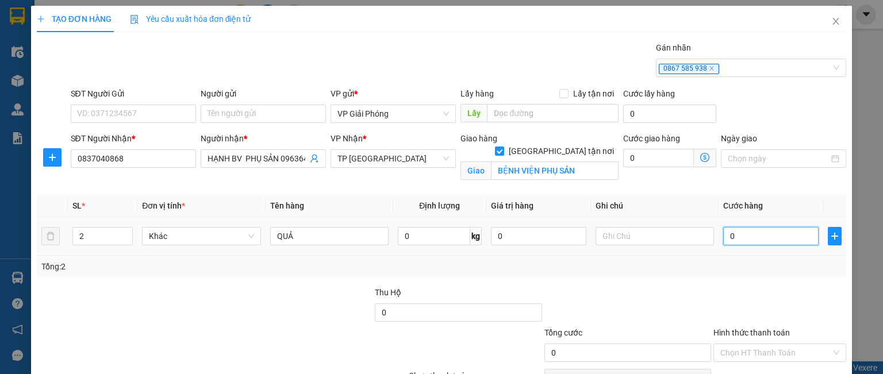
type input "6"
type input "60"
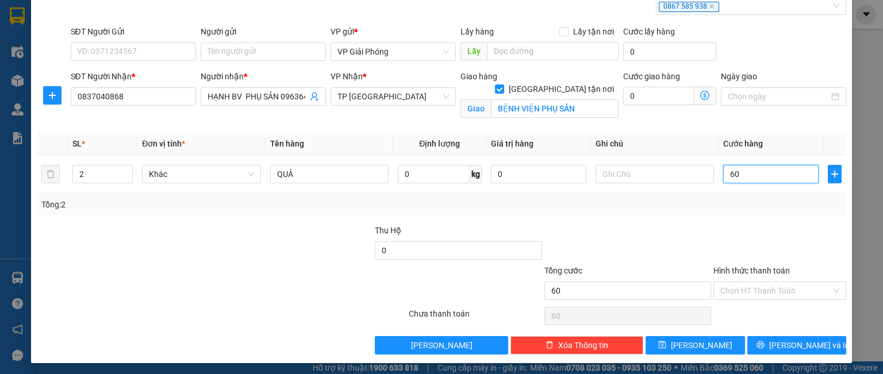
scroll to position [63, 0]
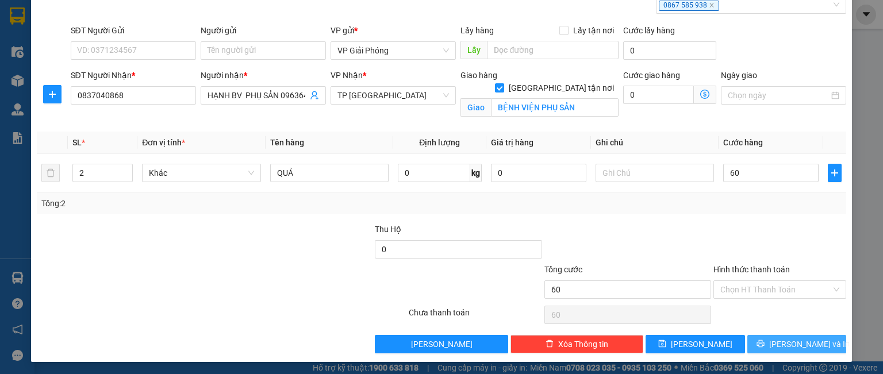
type input "60.000"
click at [764, 340] on icon "printer" at bounding box center [760, 344] width 8 height 8
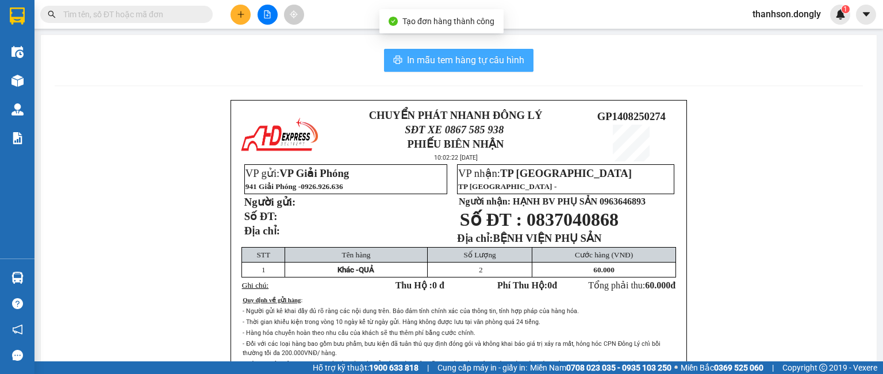
click at [486, 68] on button "In mẫu tem hàng tự cấu hình" at bounding box center [458, 60] width 149 height 23
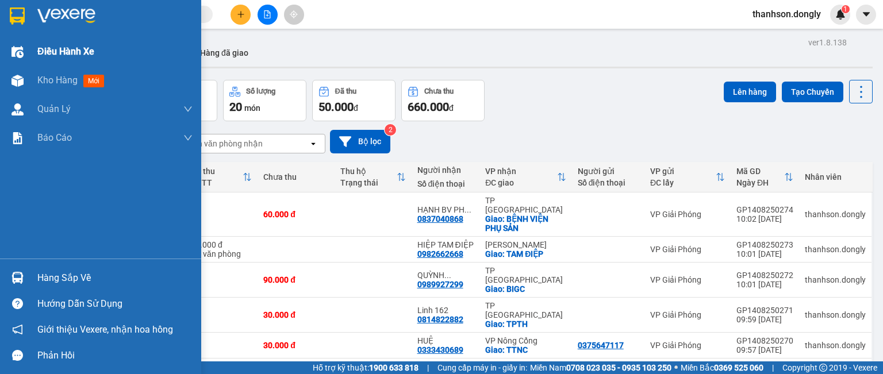
click at [40, 50] on span "Điều hành xe" at bounding box center [65, 51] width 57 height 14
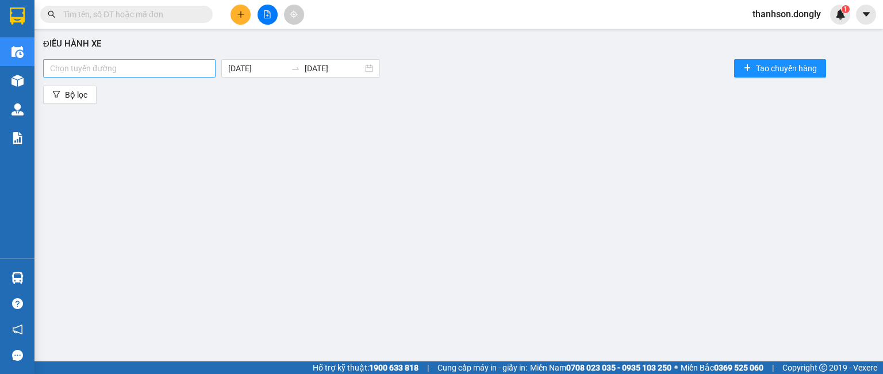
click at [193, 69] on div at bounding box center [129, 68] width 167 height 14
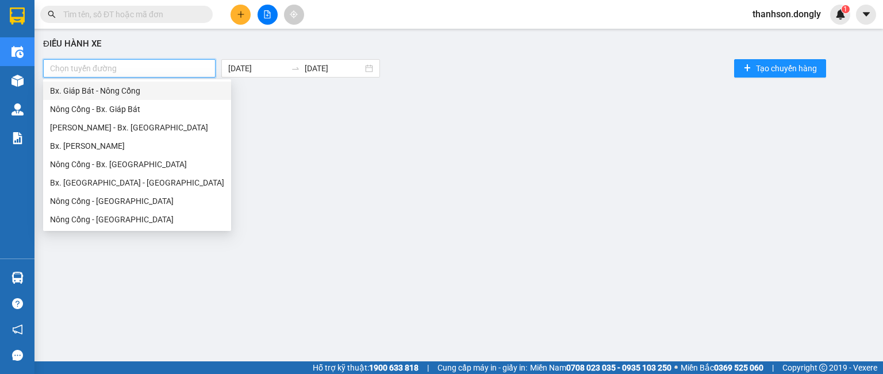
click at [168, 92] on div "Bx. Giáp Bát - Nông Cống" at bounding box center [137, 90] width 174 height 13
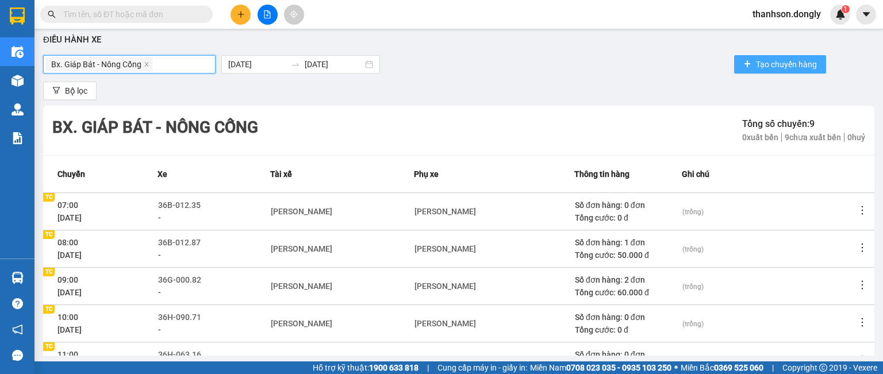
click at [735, 64] on button "Tạo chuyến hàng" at bounding box center [780, 64] width 92 height 18
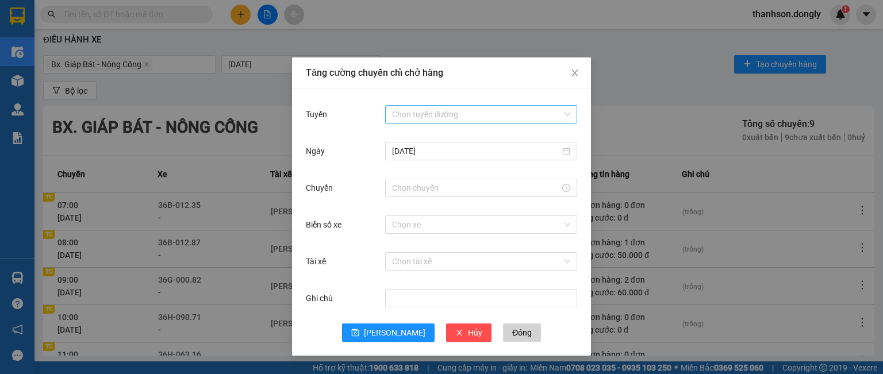
click at [428, 117] on input "Tuyến" at bounding box center [477, 114] width 170 height 17
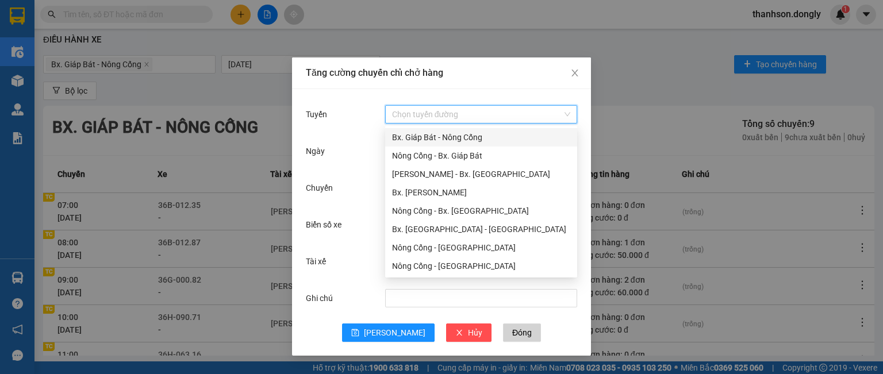
click at [421, 142] on div "Bx. Giáp Bát - Nông Cống" at bounding box center [481, 137] width 178 height 13
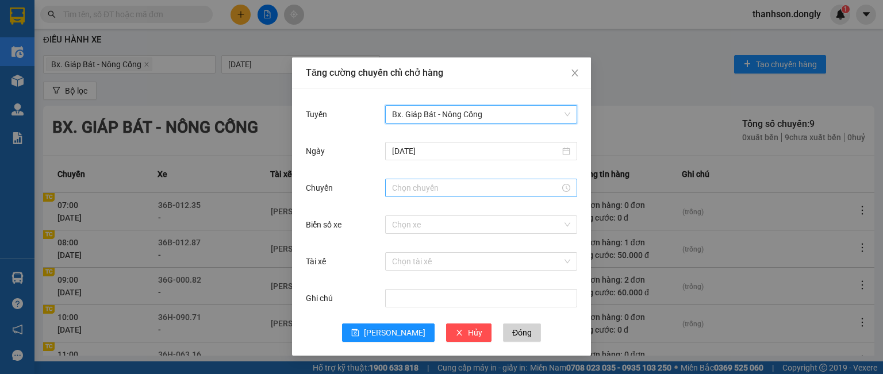
click at [413, 191] on input "Chuyến" at bounding box center [476, 188] width 168 height 13
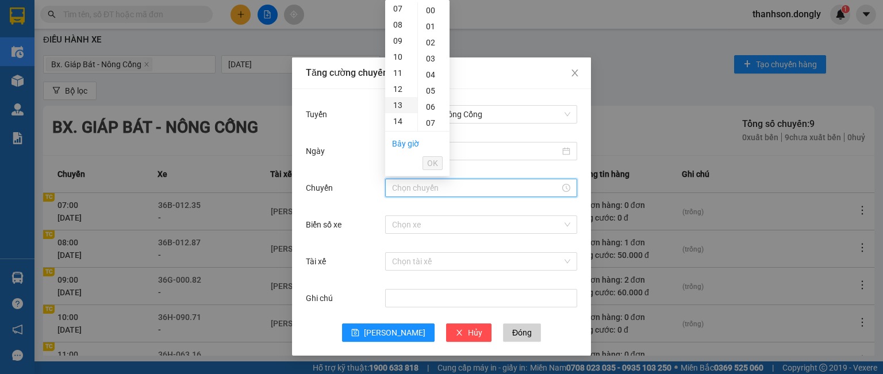
scroll to position [115, 0]
click at [394, 109] on div "13" at bounding box center [401, 105] width 32 height 16
type input "13:00"
click at [432, 160] on span "OK" at bounding box center [432, 163] width 11 height 13
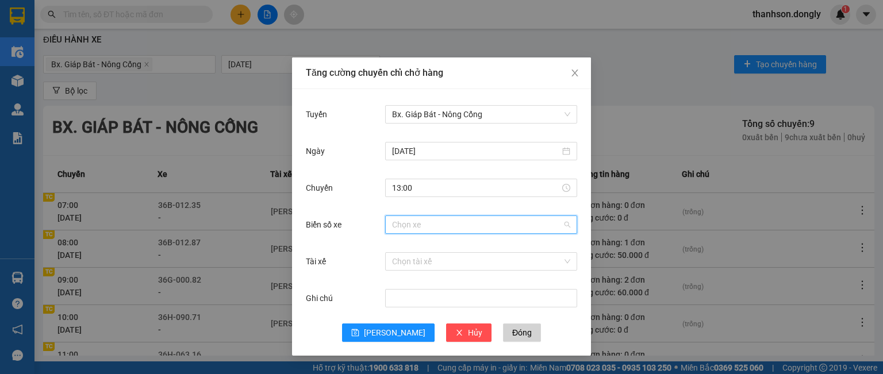
click at [420, 222] on input "Biển số xe" at bounding box center [477, 224] width 170 height 17
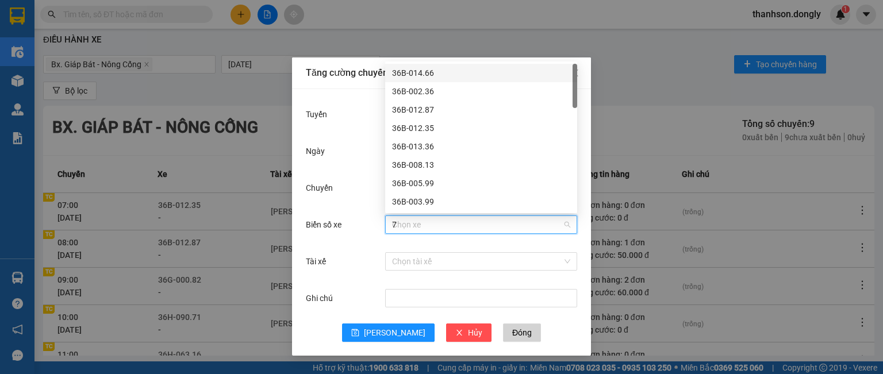
type input "77"
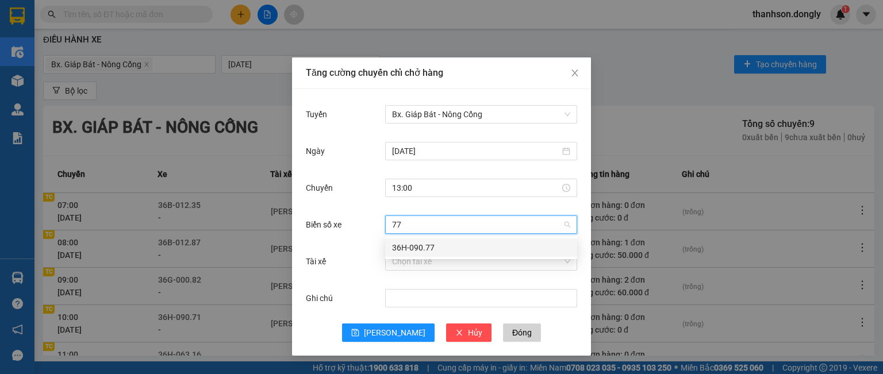
click at [424, 247] on div "36H-090.77" at bounding box center [481, 247] width 178 height 13
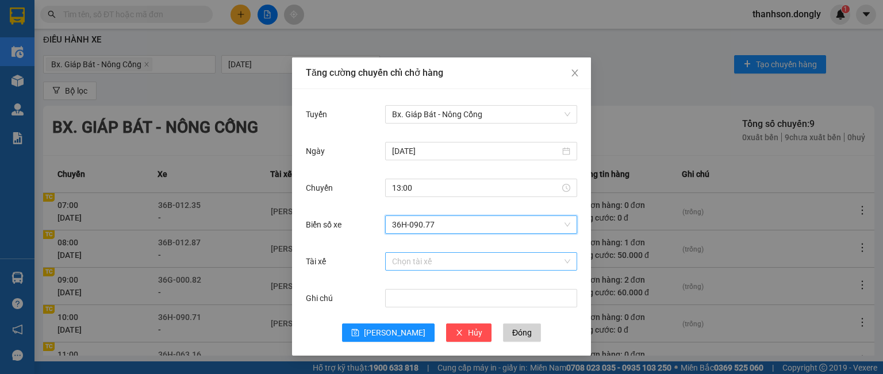
click at [417, 265] on input "Tài xế" at bounding box center [477, 261] width 170 height 17
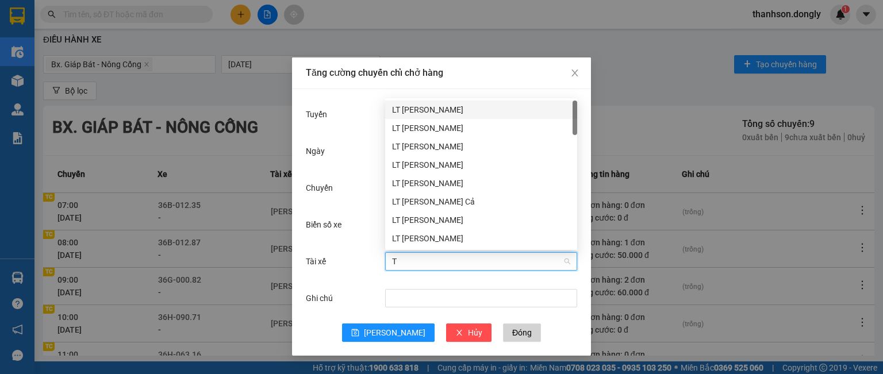
type input "TI"
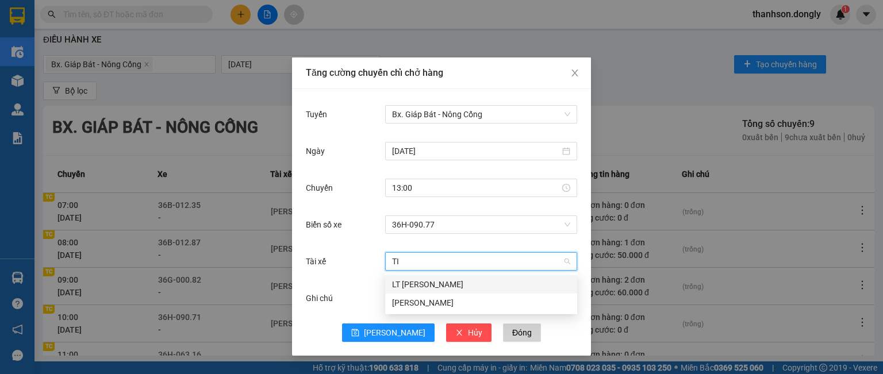
click at [405, 286] on div "LT [PERSON_NAME]" at bounding box center [481, 284] width 178 height 13
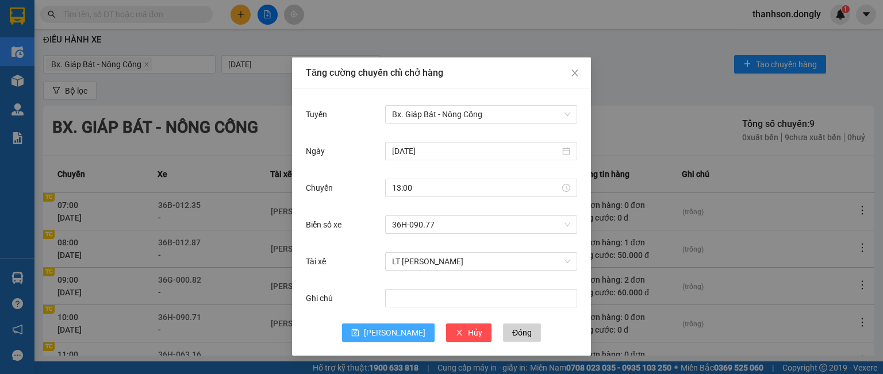
click at [401, 333] on button "[PERSON_NAME]" at bounding box center [388, 333] width 93 height 18
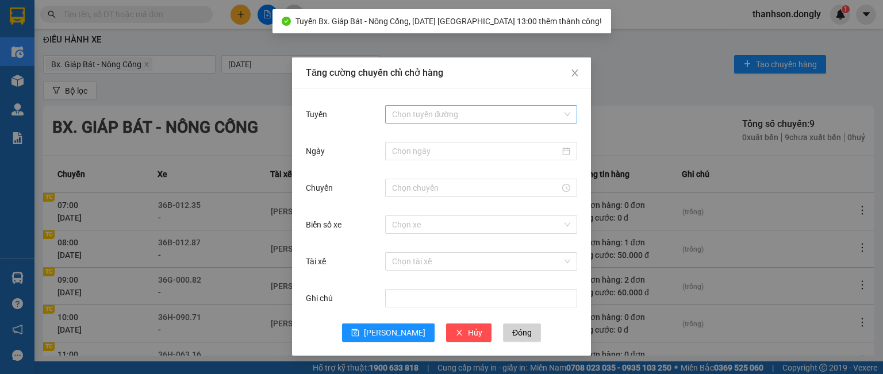
click at [452, 115] on input "Tuyến" at bounding box center [477, 114] width 170 height 17
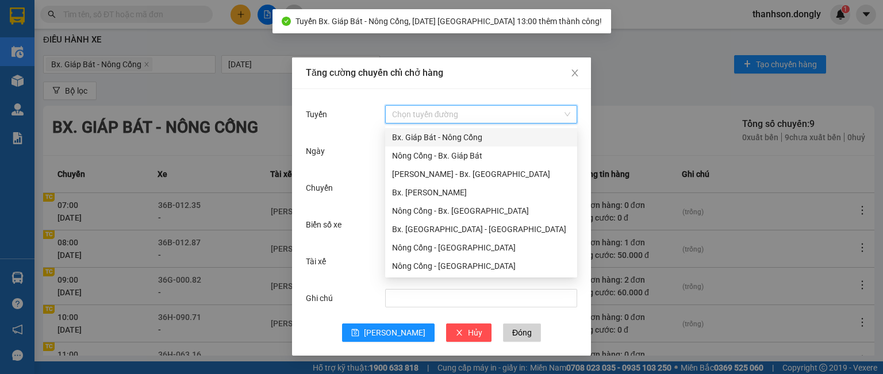
click at [428, 138] on div "Bx. Giáp Bát - Nông Cống" at bounding box center [481, 137] width 178 height 13
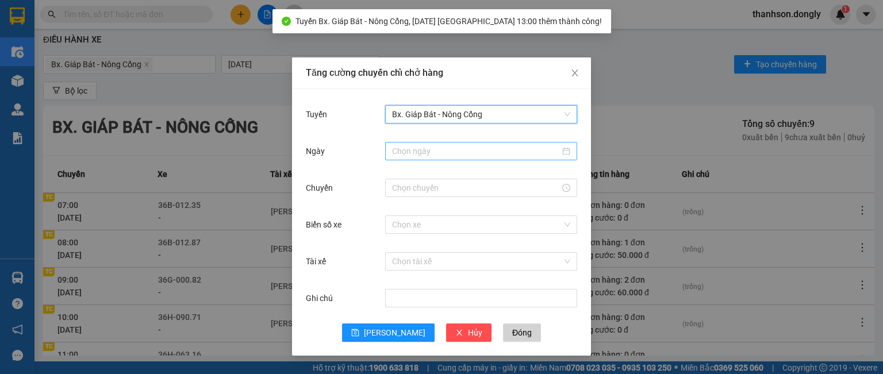
click at [422, 151] on input "Ngày" at bounding box center [476, 151] width 168 height 13
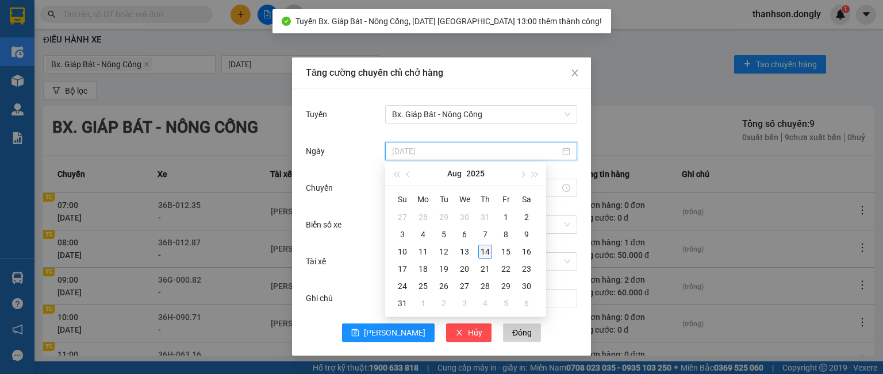
type input "[DATE]"
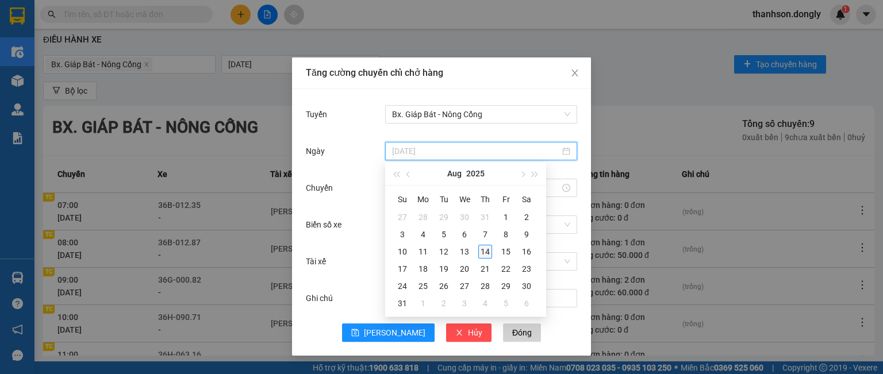
click at [480, 252] on div "14" at bounding box center [485, 252] width 14 height 14
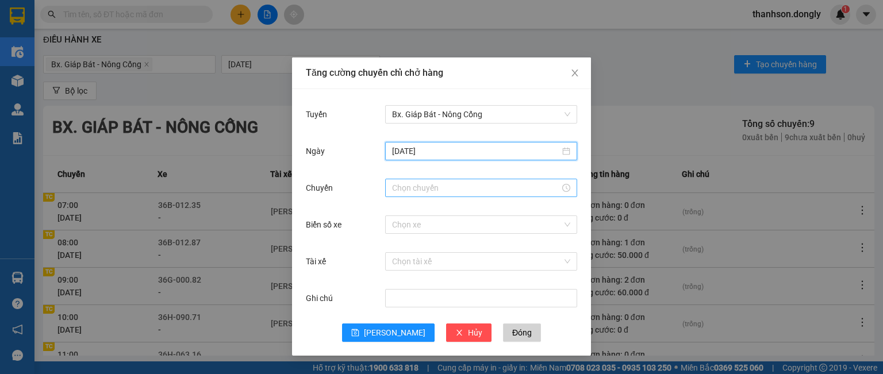
click at [425, 188] on input "Chuyến" at bounding box center [476, 188] width 168 height 13
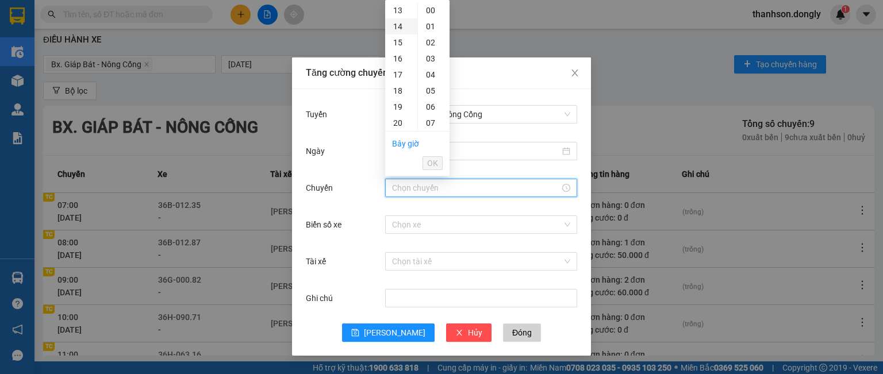
click at [399, 28] on div "14" at bounding box center [401, 26] width 32 height 16
type input "14:00"
click at [432, 158] on span "OK" at bounding box center [432, 163] width 11 height 13
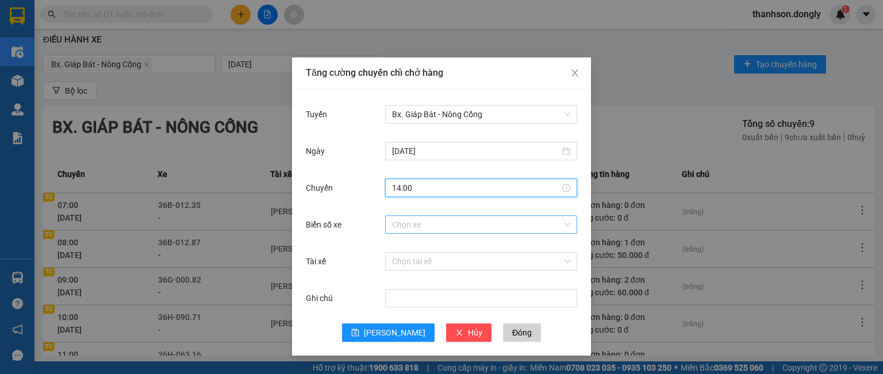
click at [407, 228] on input "Biển số xe" at bounding box center [477, 224] width 170 height 17
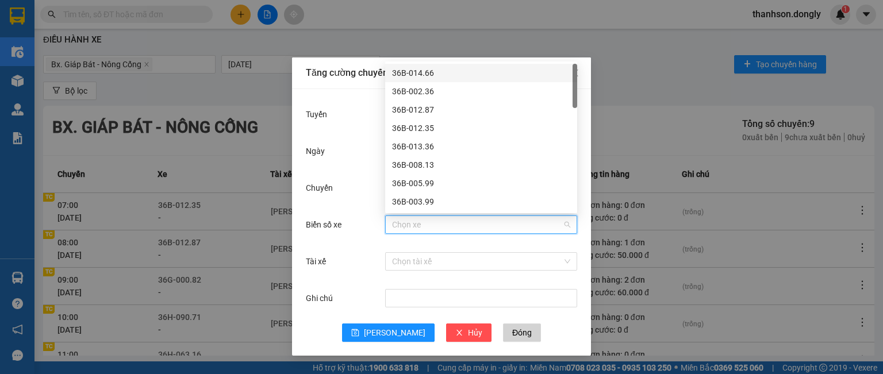
click at [408, 74] on div "36B-014.66" at bounding box center [481, 73] width 178 height 13
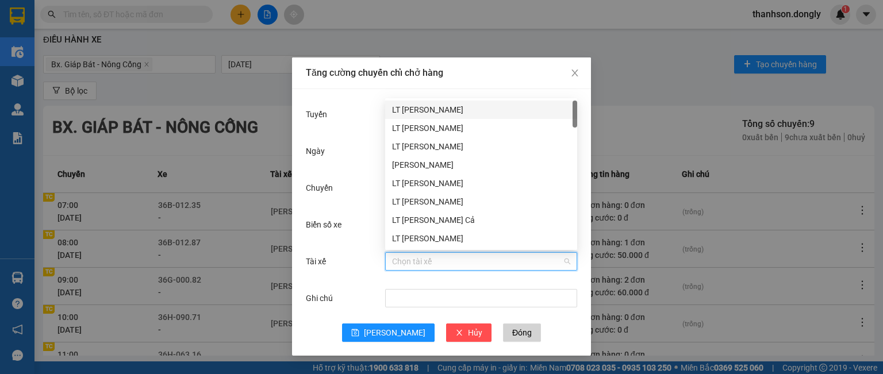
click at [416, 257] on input "Tài xế" at bounding box center [477, 261] width 170 height 17
type input "DI"
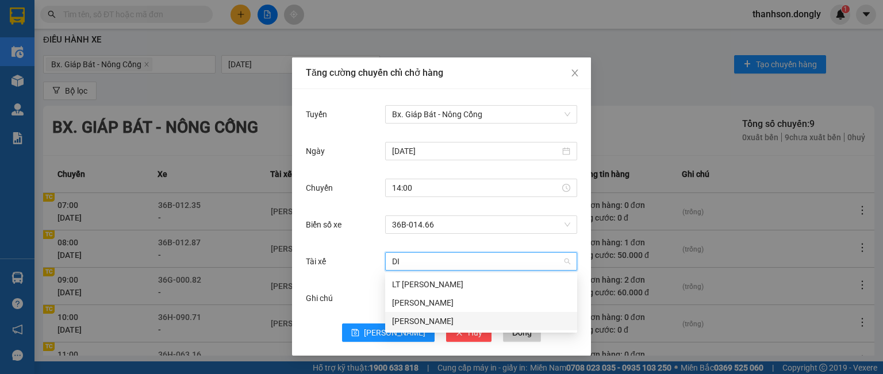
click at [421, 322] on div "[PERSON_NAME]" at bounding box center [481, 321] width 178 height 13
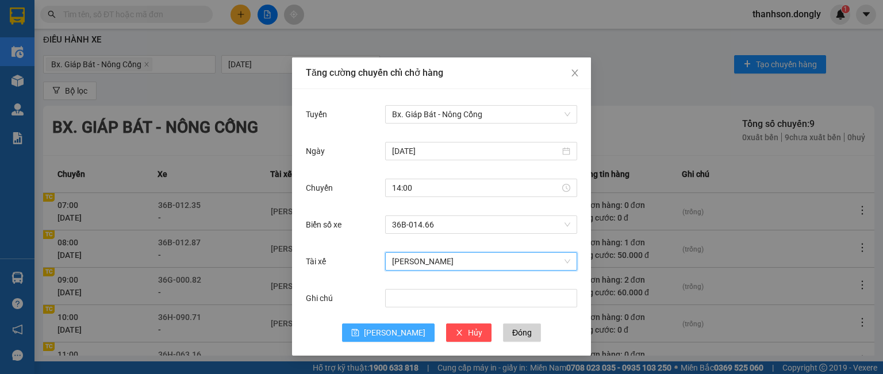
click at [384, 333] on button "[PERSON_NAME]" at bounding box center [388, 333] width 93 height 18
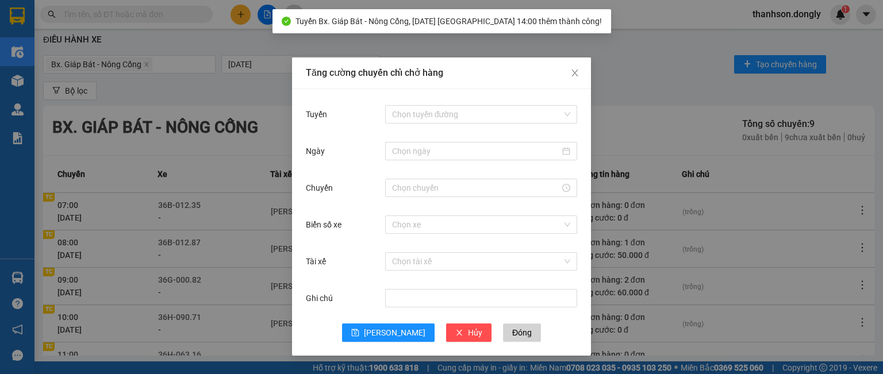
click at [198, 57] on div "Tăng cường chuyến chỉ chở hàng Tuyến Chọn tuyến đường Ngày Chuyến Biển số xe Ch…" at bounding box center [441, 187] width 883 height 374
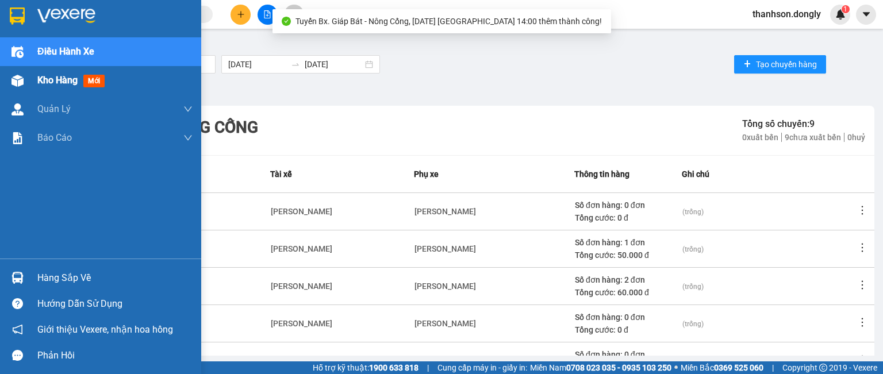
click at [26, 80] on div at bounding box center [17, 81] width 20 height 20
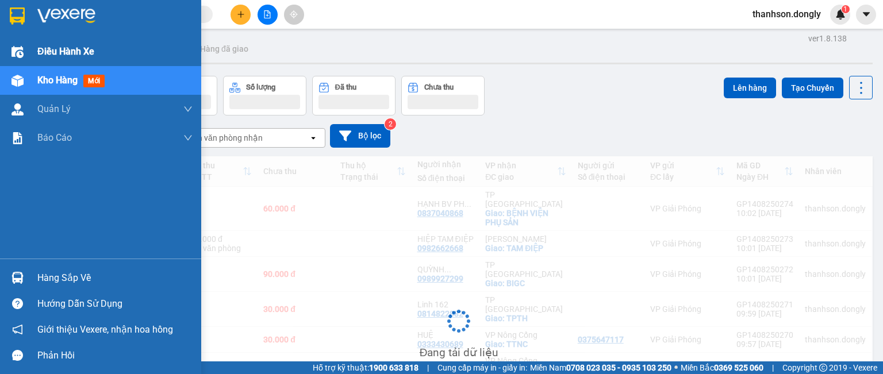
click at [45, 48] on span "Điều hành xe" at bounding box center [65, 51] width 57 height 14
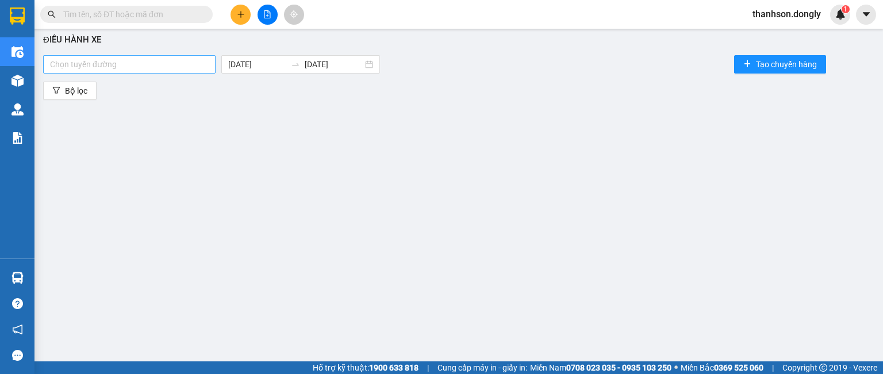
click at [161, 64] on div at bounding box center [129, 64] width 167 height 14
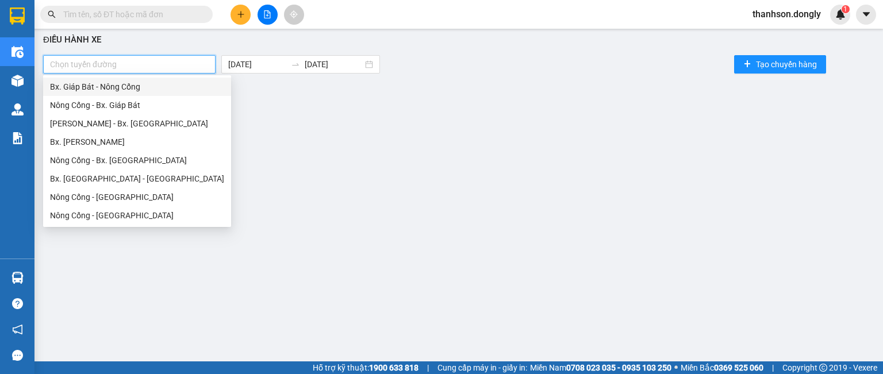
click at [143, 89] on div "Bx. Giáp Bát - Nông Cống" at bounding box center [137, 86] width 174 height 13
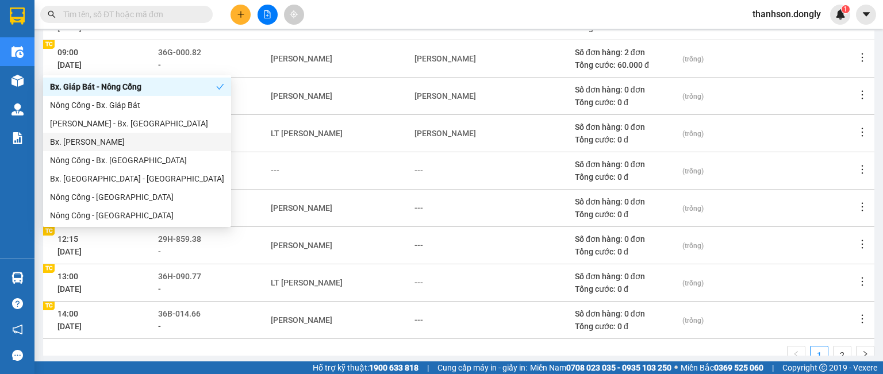
scroll to position [230, 0]
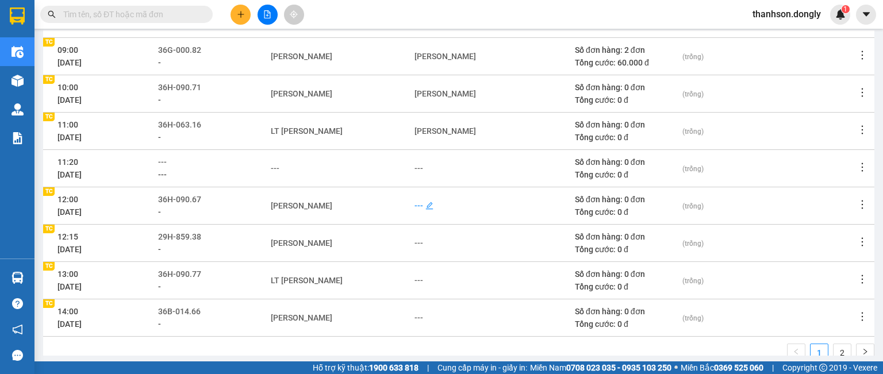
click at [414, 206] on div "---" at bounding box center [418, 205] width 9 height 13
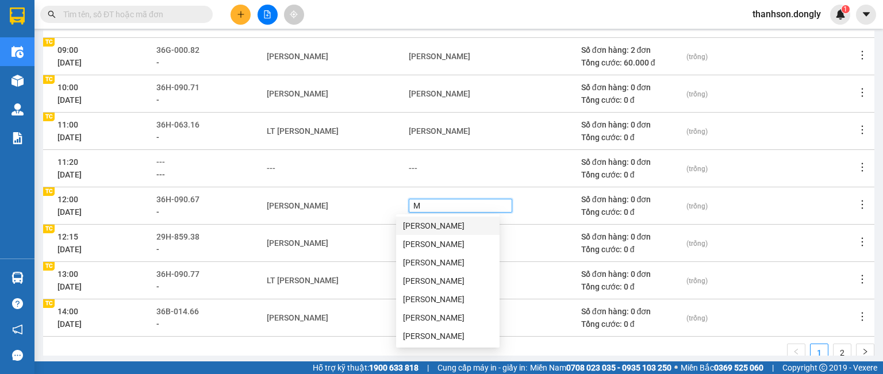
type input "MA"
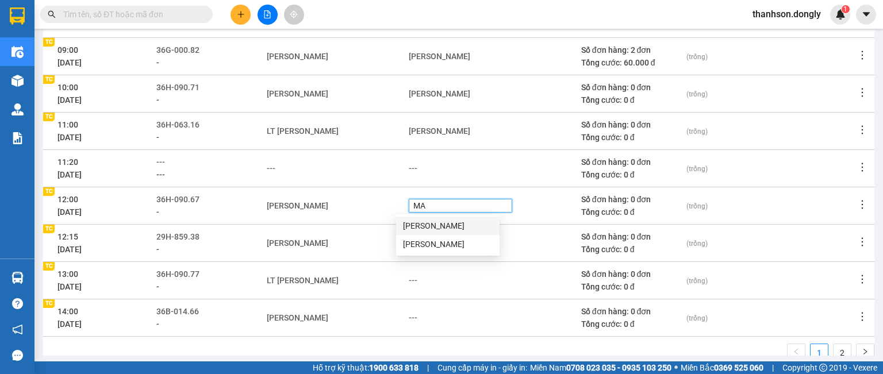
click at [444, 227] on div "[PERSON_NAME]" at bounding box center [448, 226] width 90 height 13
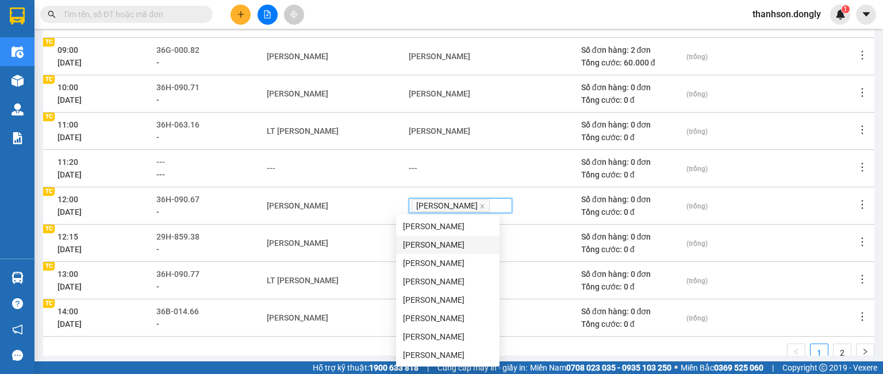
click at [374, 241] on div "[PERSON_NAME]" at bounding box center [337, 243] width 141 height 13
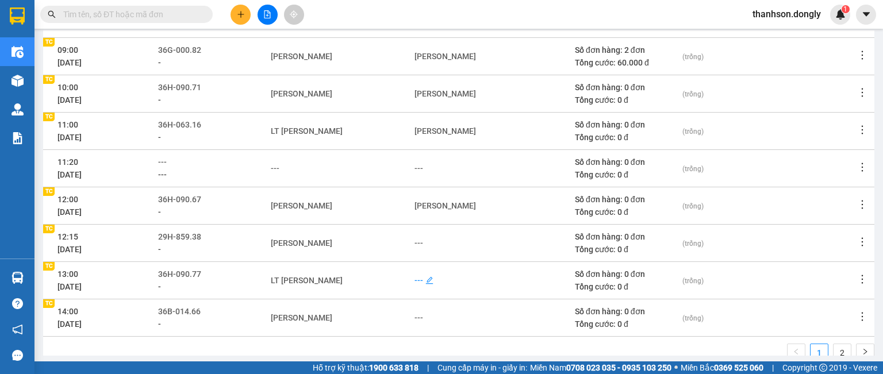
click at [416, 282] on div "---" at bounding box center [418, 280] width 9 height 13
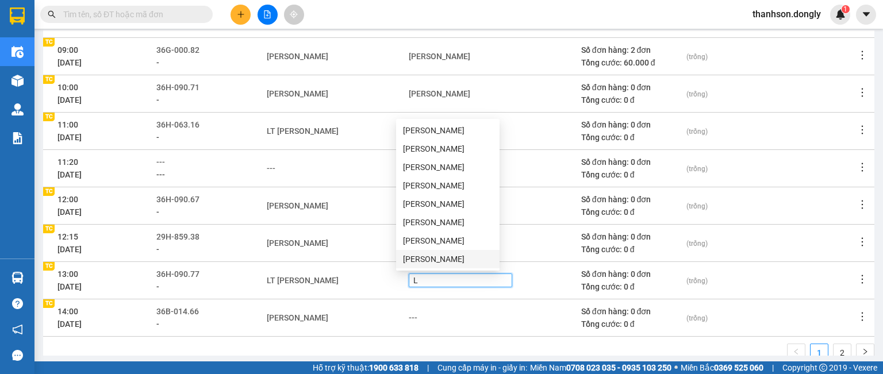
type input "LY"
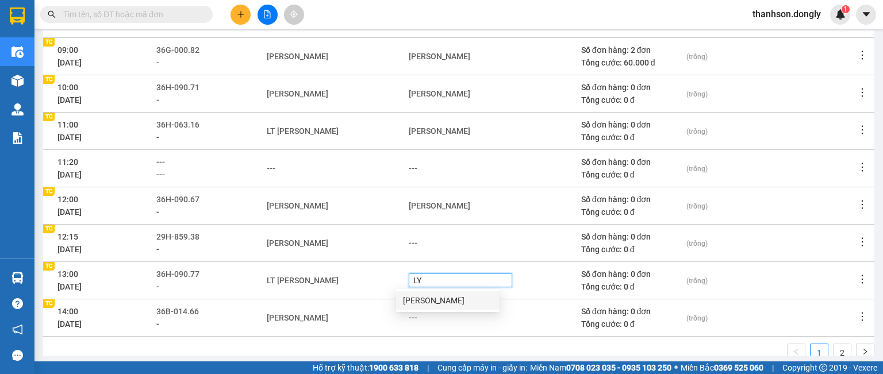
click at [418, 299] on div "[PERSON_NAME]" at bounding box center [448, 300] width 90 height 13
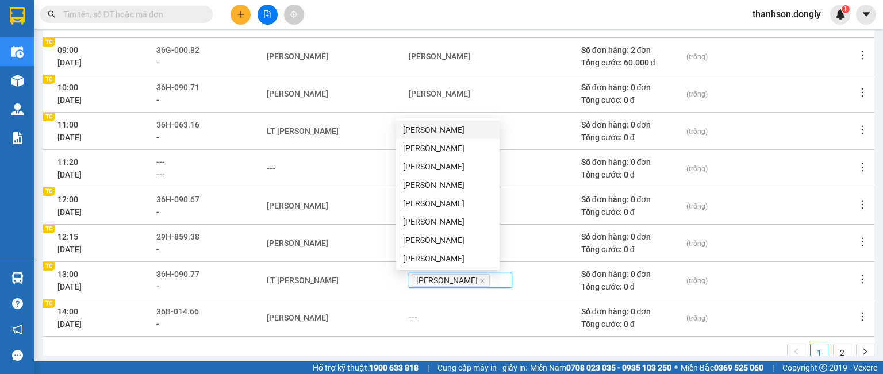
click at [386, 294] on td "LT [PERSON_NAME]" at bounding box center [337, 280] width 142 height 37
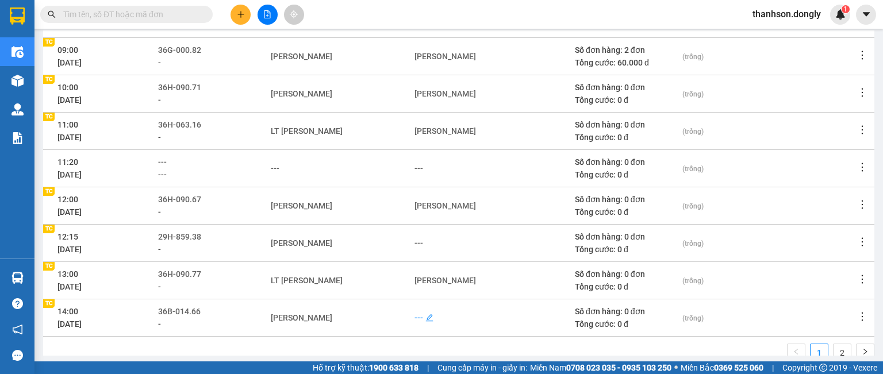
click at [414, 317] on div "---" at bounding box center [418, 318] width 9 height 13
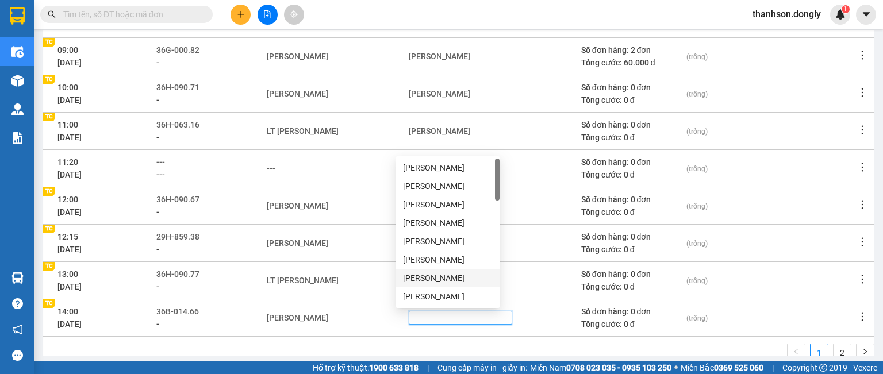
click at [522, 266] on td "[PERSON_NAME]" at bounding box center [494, 280] width 172 height 37
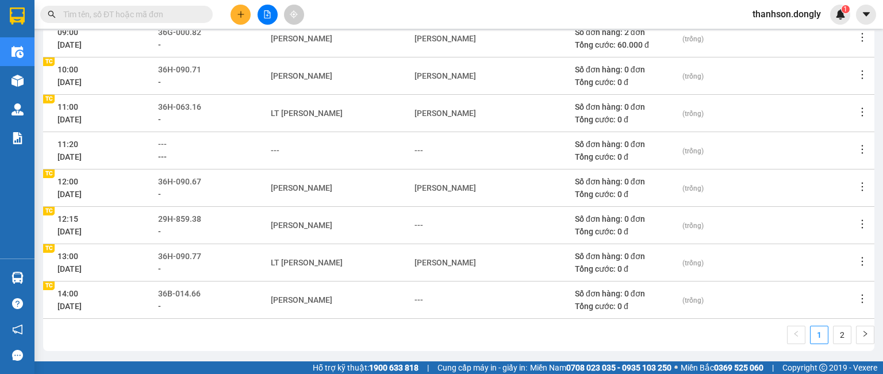
scroll to position [257, 0]
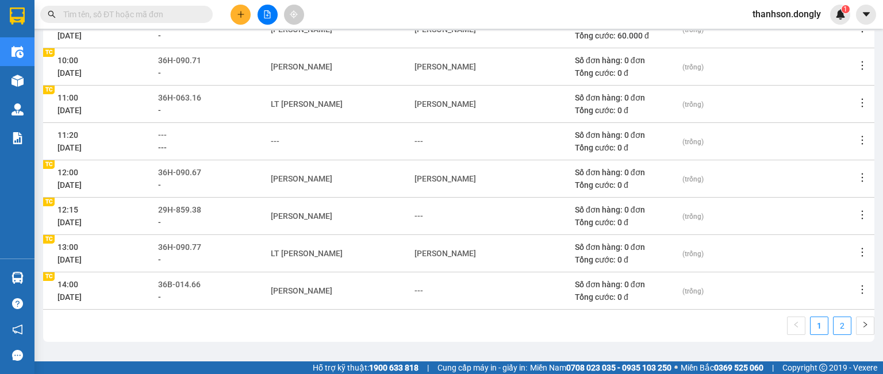
click at [833, 324] on link "2" at bounding box center [841, 325] width 17 height 17
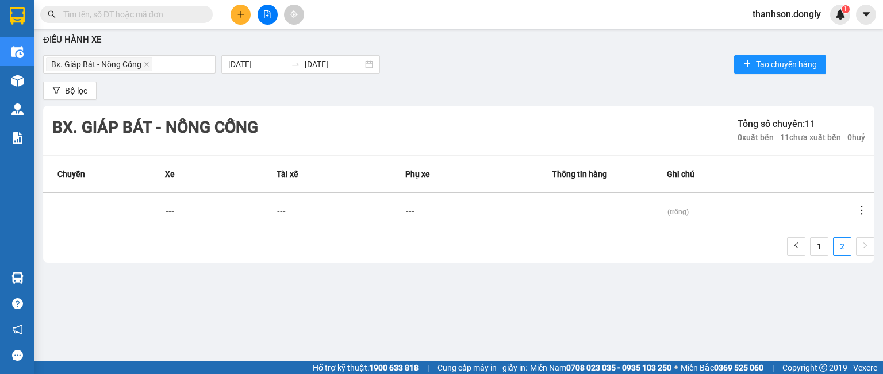
scroll to position [0, 0]
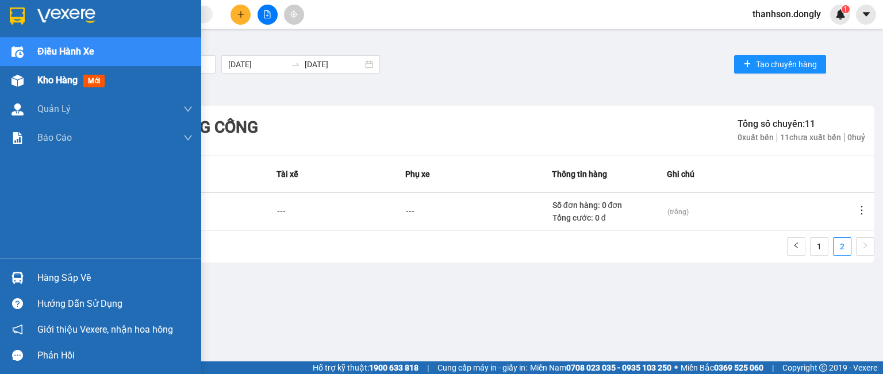
click at [42, 80] on span "Kho hàng" at bounding box center [57, 80] width 40 height 11
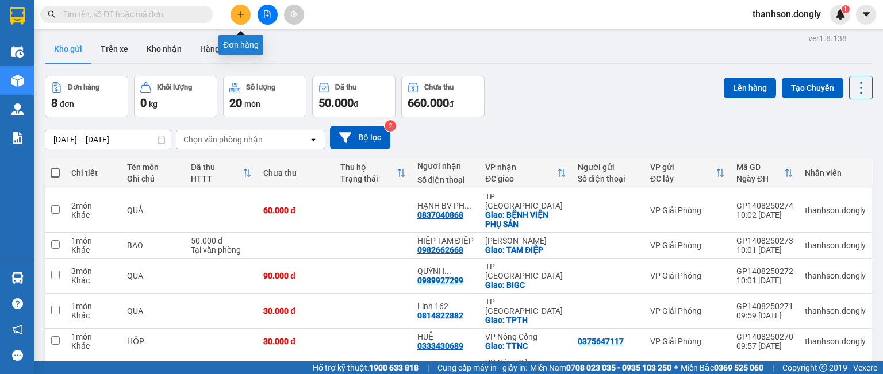
click at [236, 11] on button at bounding box center [240, 15] width 20 height 20
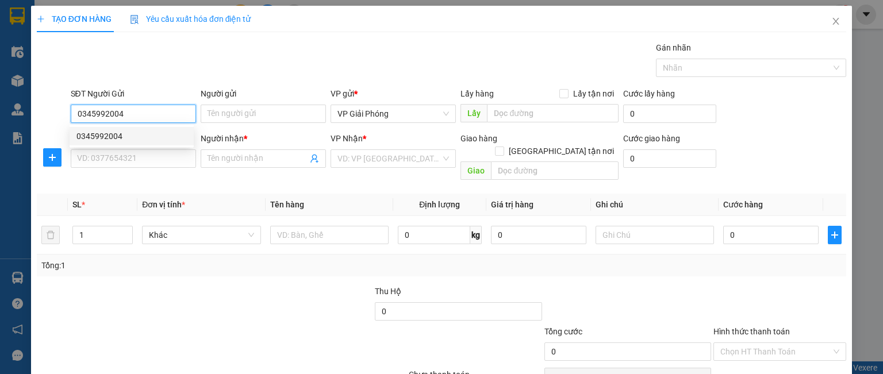
click at [126, 132] on div "0345992004" at bounding box center [131, 136] width 110 height 13
type input "0345992004"
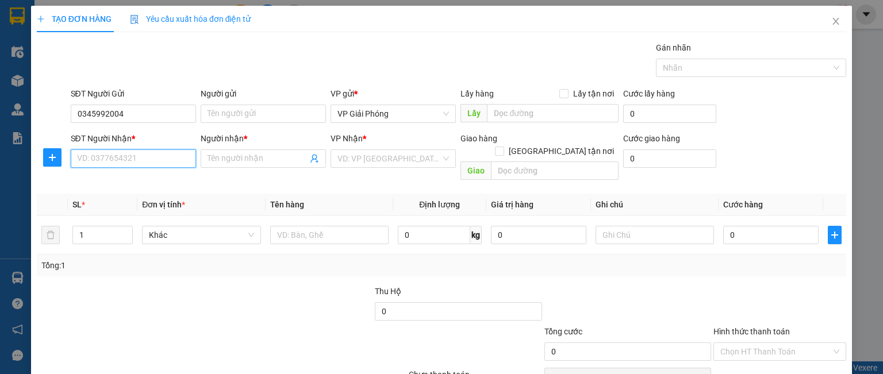
click at [116, 158] on input "SĐT Người Nhận *" at bounding box center [133, 158] width 125 height 18
click at [100, 184] on div "0985776382 - [PERSON_NAME]" at bounding box center [132, 181] width 113 height 13
type input "0985776382"
type input "CƯỜNG"
checkbox input "true"
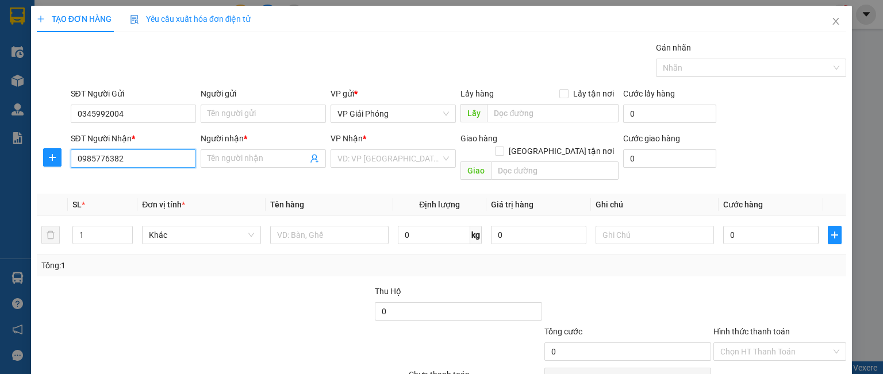
type input "TAM ĐIỆP"
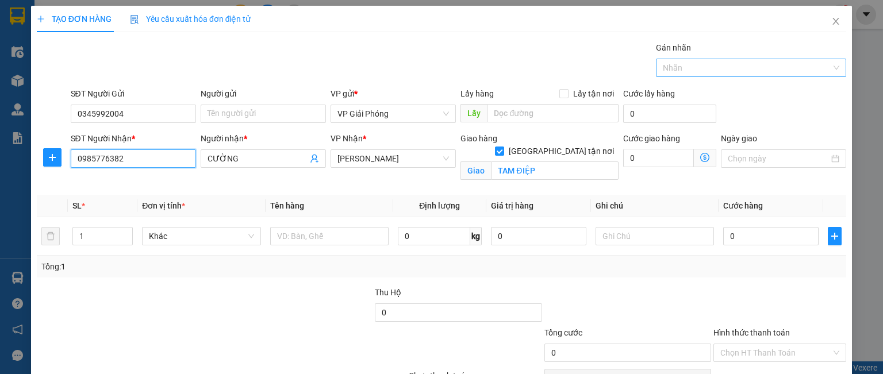
click at [673, 66] on div at bounding box center [745, 68] width 173 height 14
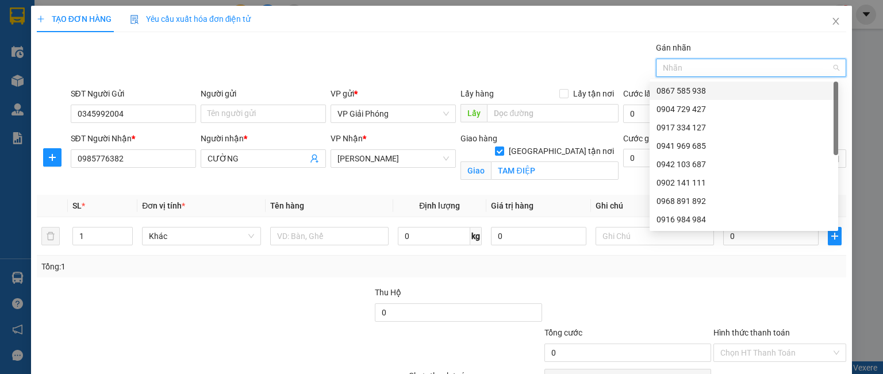
click at [682, 90] on div "0867 585 938" at bounding box center [743, 90] width 175 height 13
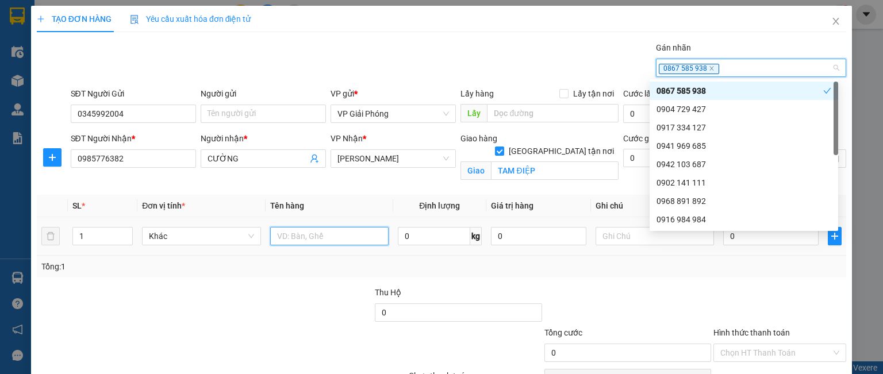
click at [302, 237] on input "text" at bounding box center [329, 236] width 118 height 18
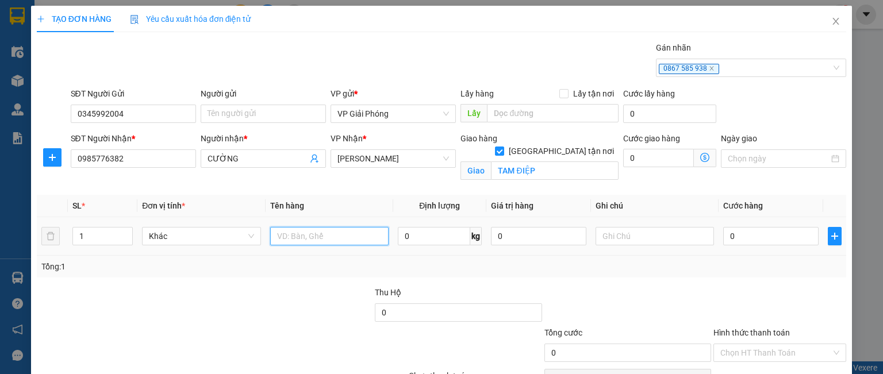
type input "c"
type input "CUỘN"
click at [725, 237] on input "0" at bounding box center [770, 236] width 95 height 18
type input "5"
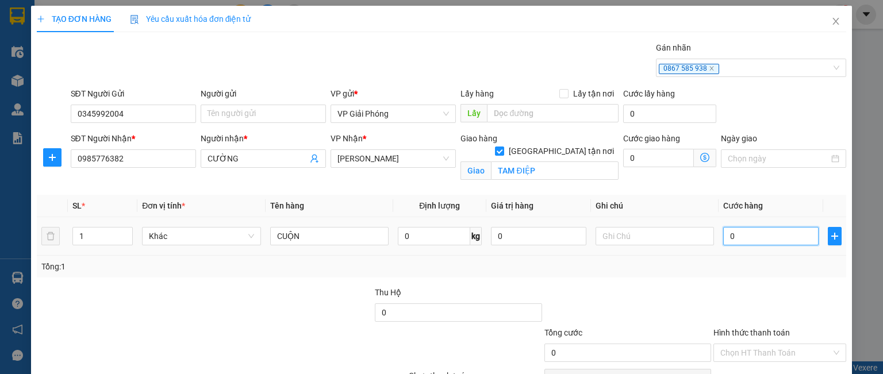
type input "5"
type input "50"
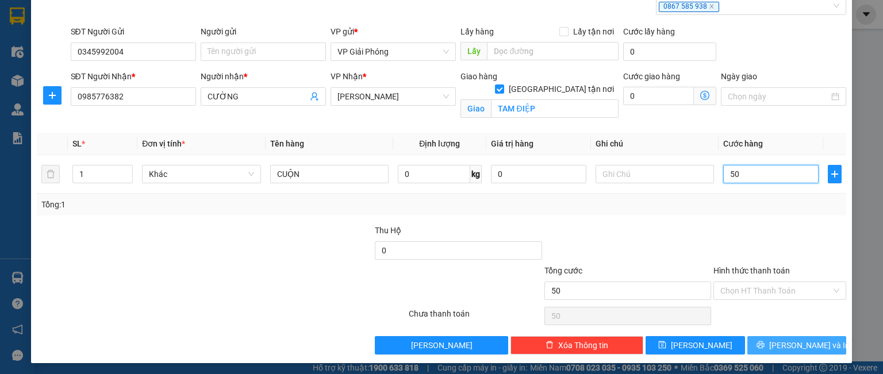
scroll to position [63, 0]
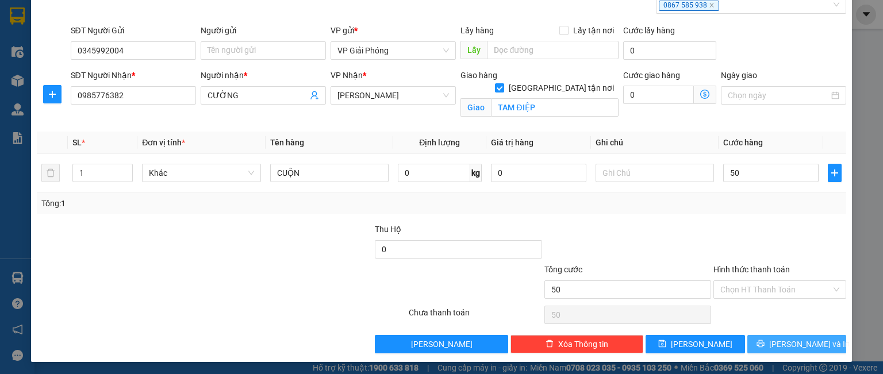
click at [752, 340] on button "[PERSON_NAME] và In" at bounding box center [796, 344] width 99 height 18
type input "50.000"
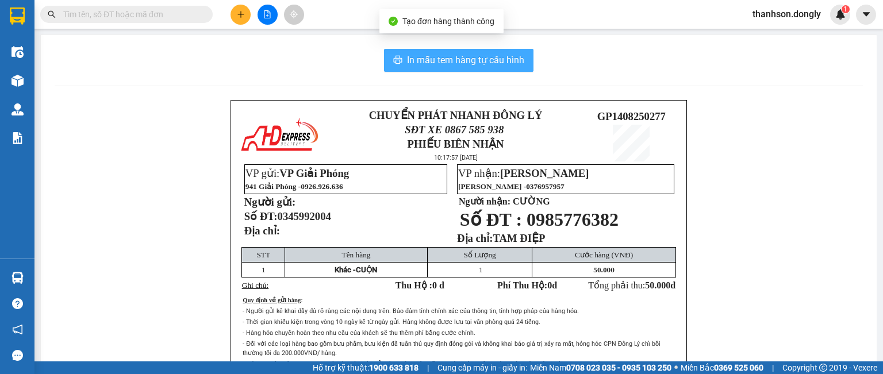
click at [476, 53] on span "In mẫu tem hàng tự cấu hình" at bounding box center [465, 60] width 117 height 14
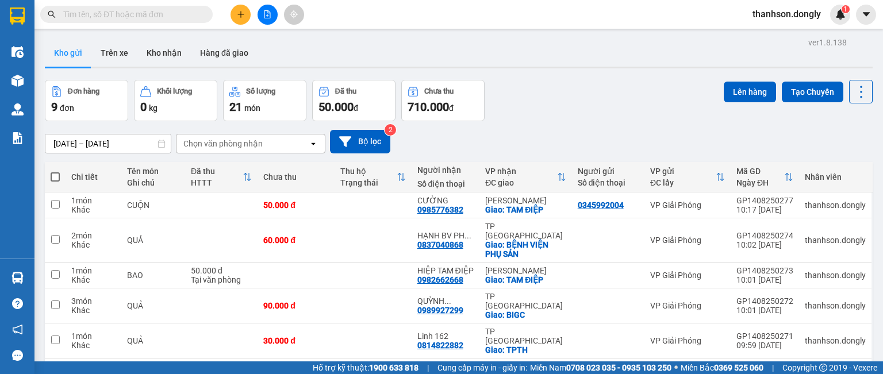
click at [241, 14] on icon "plus" at bounding box center [240, 14] width 6 height 1
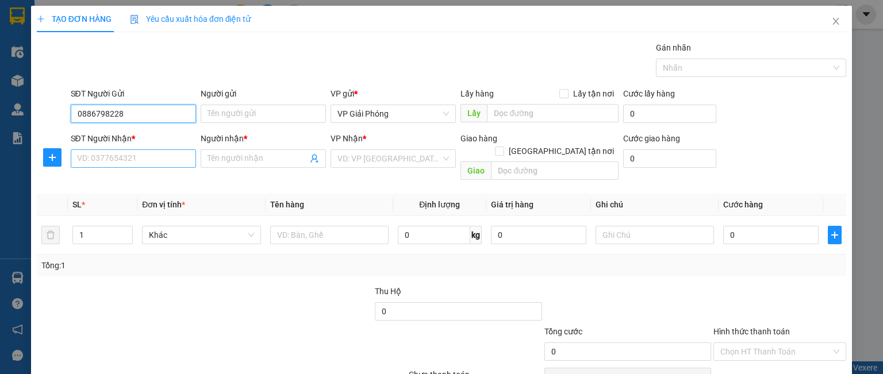
type input "0886798228"
click at [118, 160] on input "SĐT Người Nhận *" at bounding box center [133, 158] width 125 height 18
type input "0912222597"
click at [230, 157] on input "Người nhận *" at bounding box center [257, 158] width 100 height 13
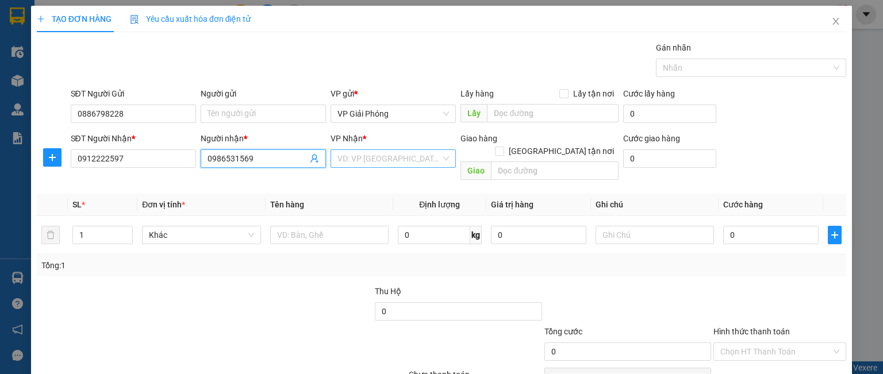
type input "0986531569"
click at [349, 156] on input "search" at bounding box center [388, 158] width 103 height 17
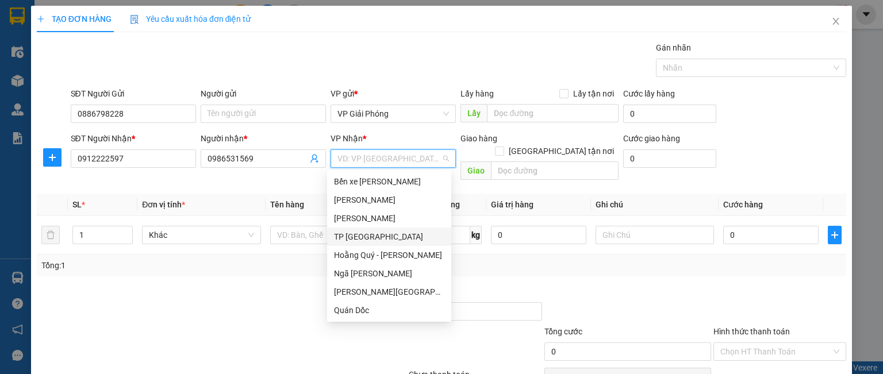
click at [371, 240] on div "TP [GEOGRAPHIC_DATA]" at bounding box center [389, 236] width 110 height 13
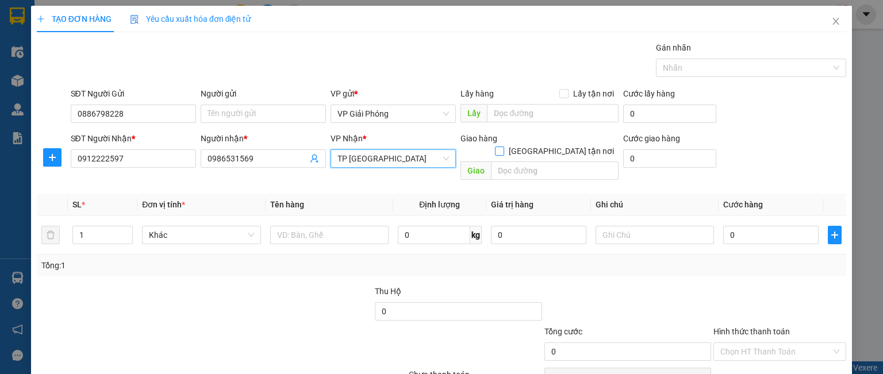
drag, startPoint x: 555, startPoint y: 135, endPoint x: 545, endPoint y: 147, distance: 15.1
click at [503, 147] on input "[GEOGRAPHIC_DATA] tận nơi" at bounding box center [499, 151] width 8 height 8
checkbox input "true"
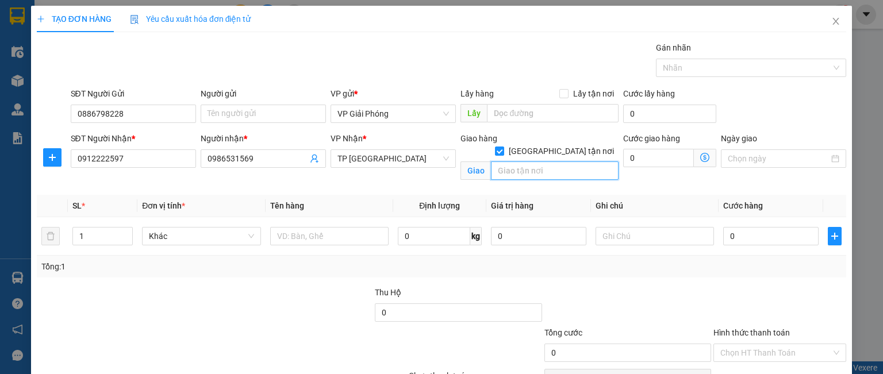
click at [534, 162] on input "text" at bounding box center [555, 171] width 128 height 18
type input "BIGC"
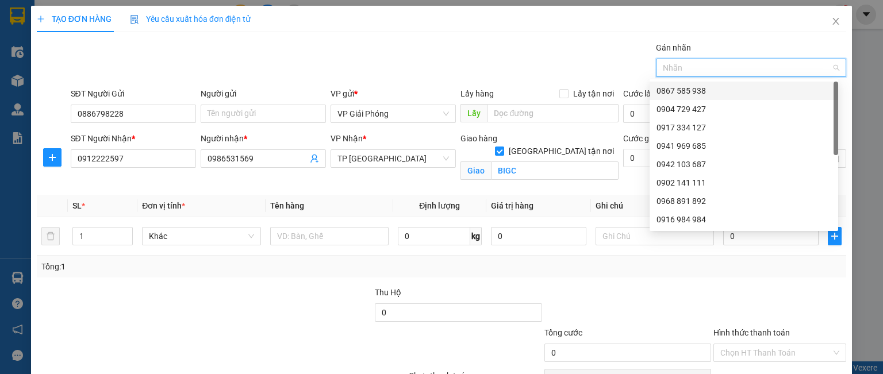
click at [663, 66] on input "Gán nhãn" at bounding box center [664, 68] width 2 height 14
click at [706, 92] on div "0867 585 938" at bounding box center [743, 90] width 175 height 13
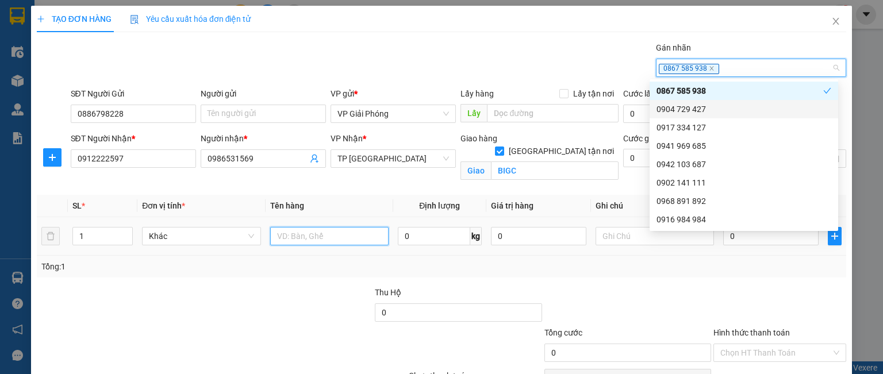
click at [287, 232] on input "text" at bounding box center [329, 236] width 118 height 18
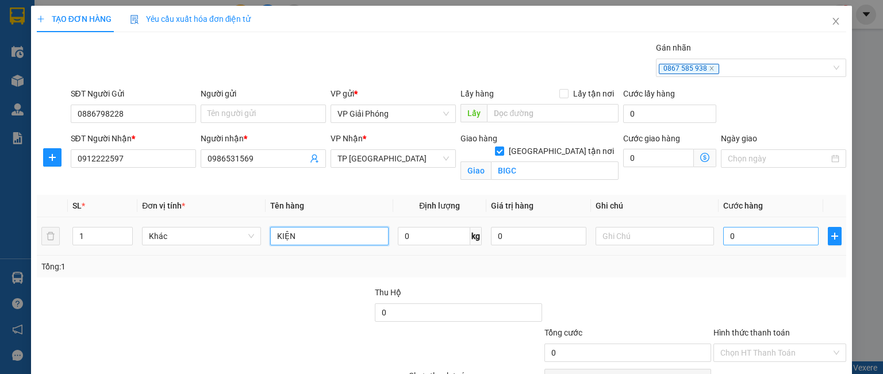
type input "KIỆN"
click at [735, 236] on input "0" at bounding box center [770, 236] width 95 height 18
type input "7"
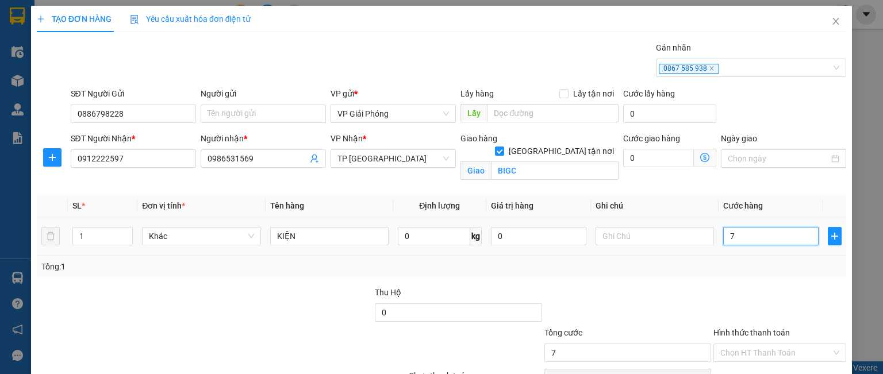
type input "70"
type input "7"
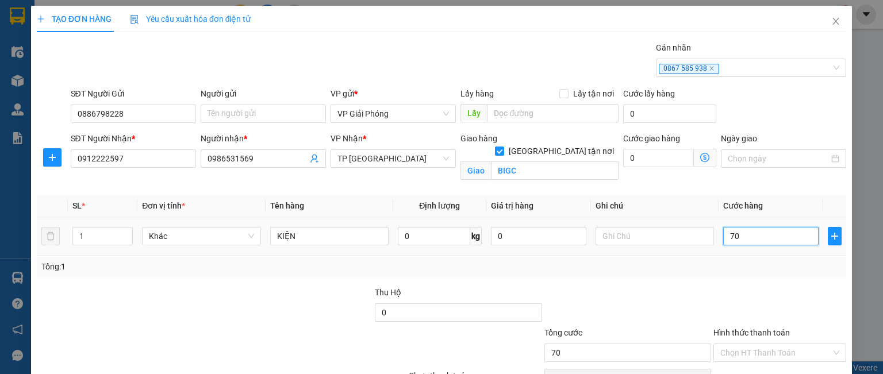
type input "7"
type input "0"
type input "05"
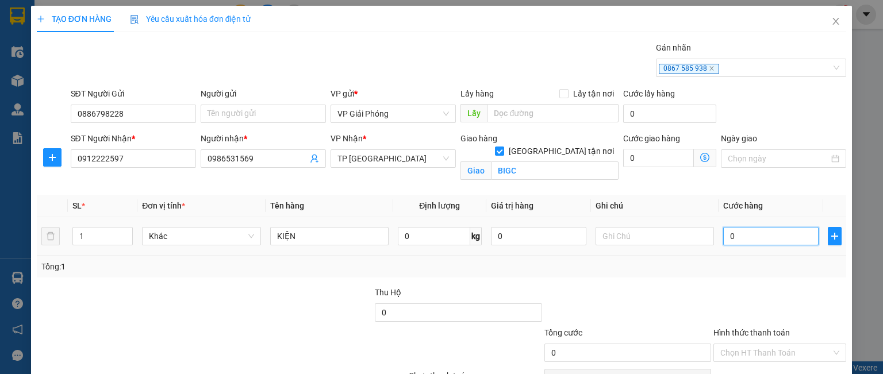
type input "5"
type input "050"
type input "50"
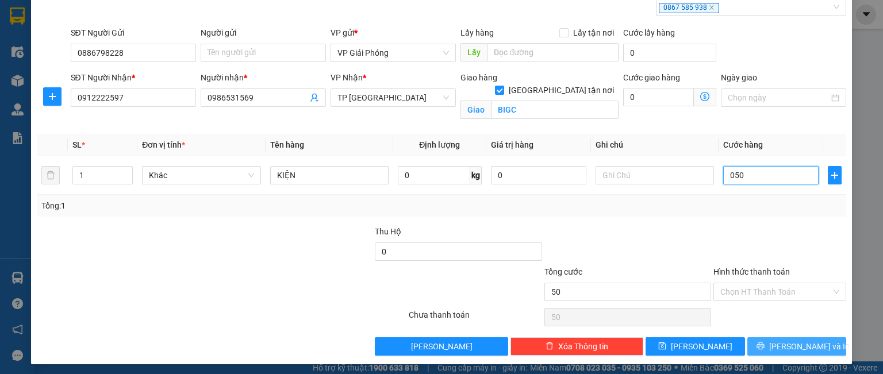
scroll to position [63, 0]
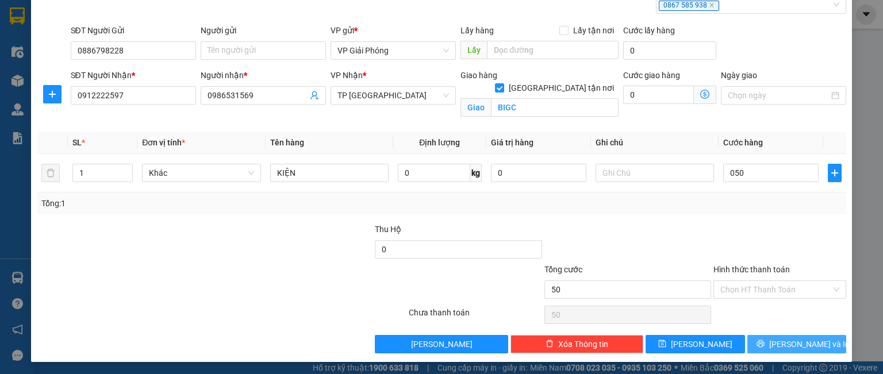
type input "50.000"
click at [764, 341] on icon "printer" at bounding box center [760, 344] width 8 height 8
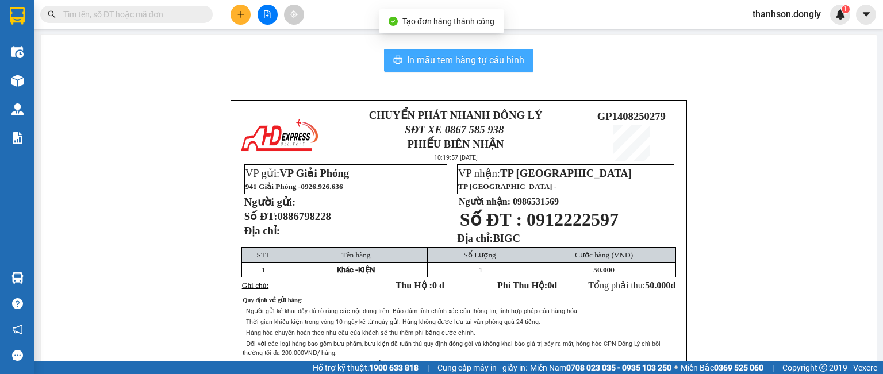
click at [446, 53] on span "In mẫu tem hàng tự cấu hình" at bounding box center [465, 60] width 117 height 14
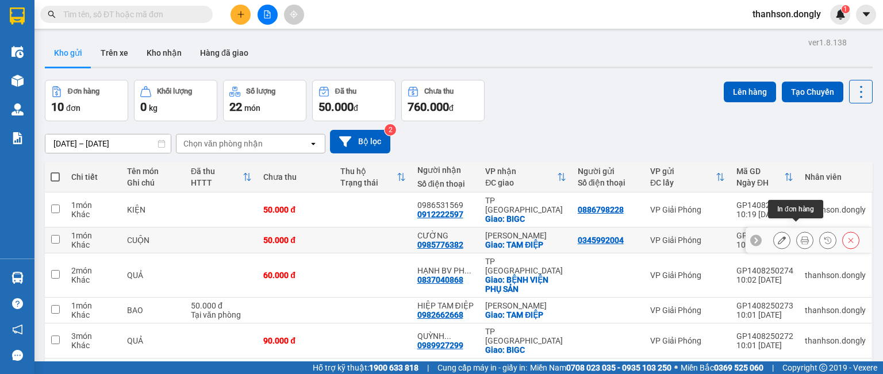
click at [797, 230] on button at bounding box center [805, 240] width 16 height 20
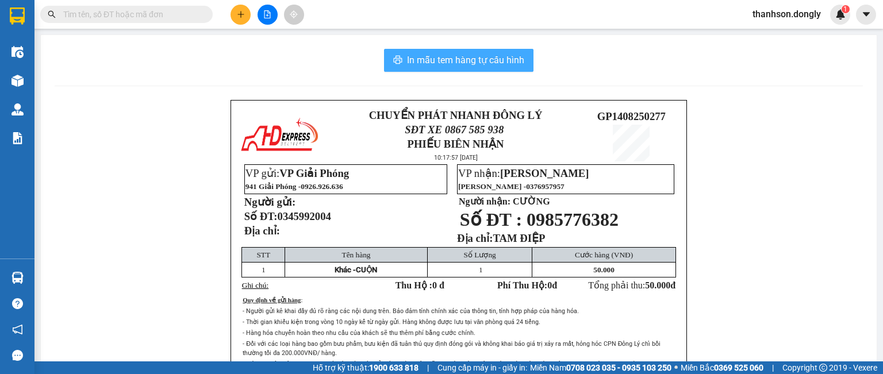
click at [479, 61] on span "In mẫu tem hàng tự cấu hình" at bounding box center [465, 60] width 117 height 14
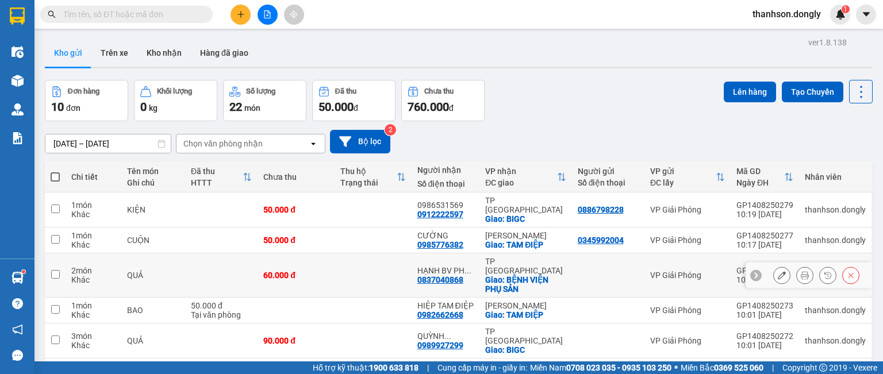
click at [350, 265] on td at bounding box center [373, 275] width 77 height 44
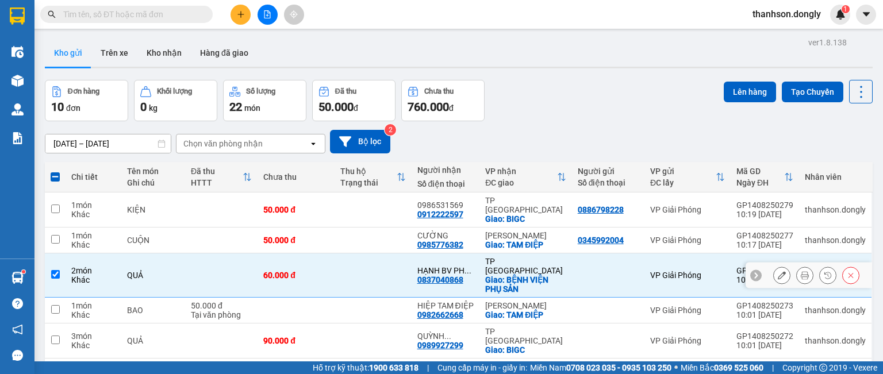
click at [59, 270] on input "checkbox" at bounding box center [55, 274] width 9 height 9
checkbox input "false"
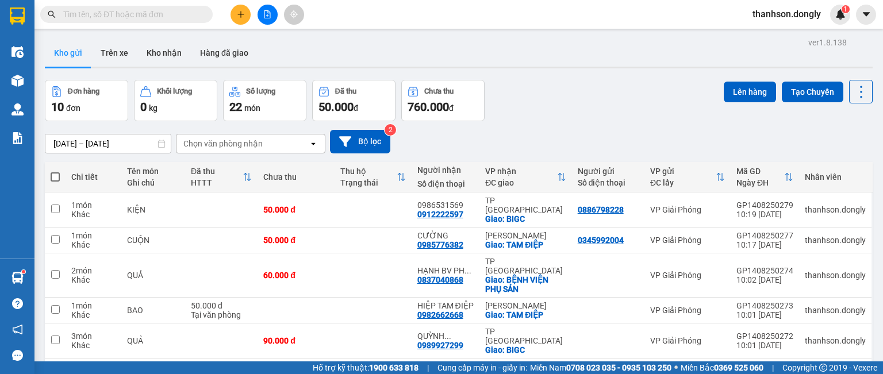
click at [241, 13] on icon "plus" at bounding box center [241, 14] width 8 height 8
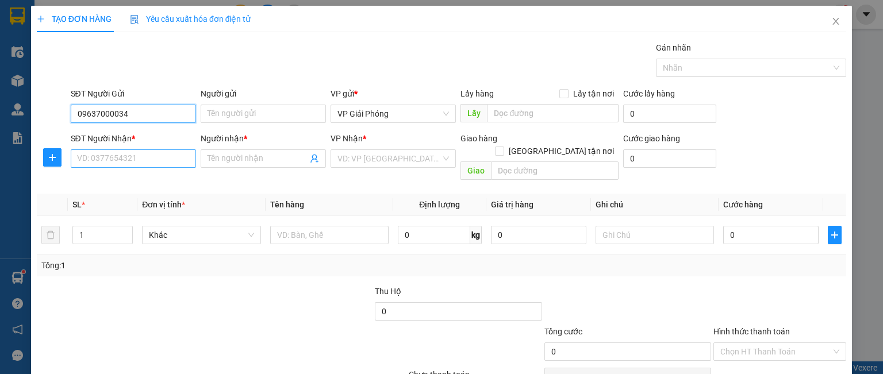
type input "09637000034"
click at [90, 155] on input "SĐT Người Nhận *" at bounding box center [133, 158] width 125 height 18
type input "0973932689"
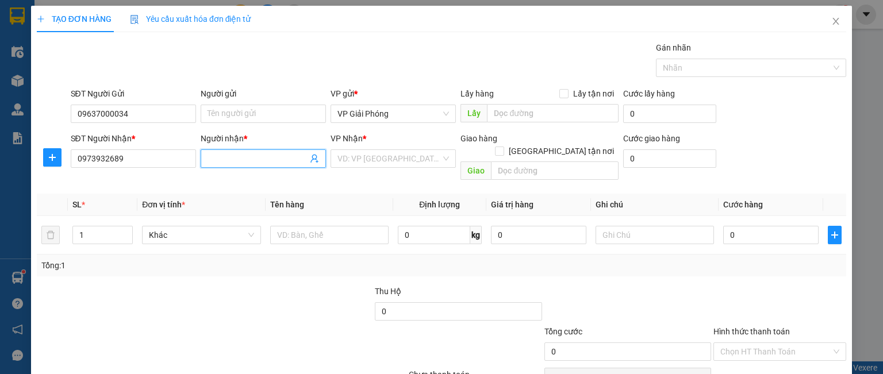
click at [229, 157] on input "Người nhận *" at bounding box center [257, 158] width 100 height 13
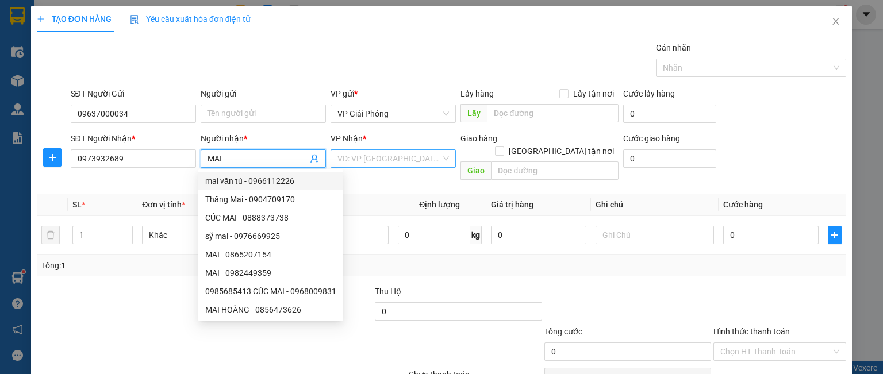
type input "MAI"
click at [356, 156] on input "search" at bounding box center [388, 158] width 103 height 17
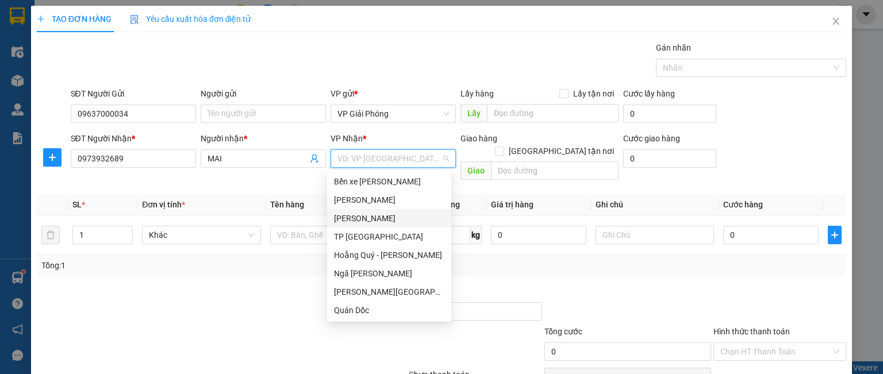
click at [379, 214] on div "[PERSON_NAME]" at bounding box center [389, 218] width 110 height 13
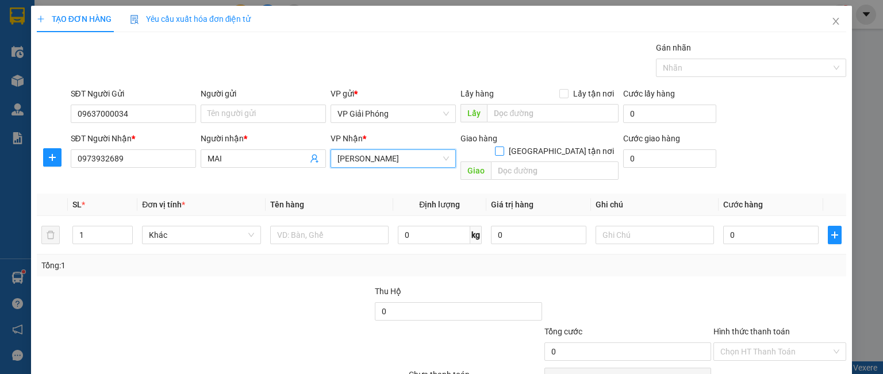
click at [503, 147] on input "[GEOGRAPHIC_DATA] tận nơi" at bounding box center [499, 151] width 8 height 8
checkbox input "true"
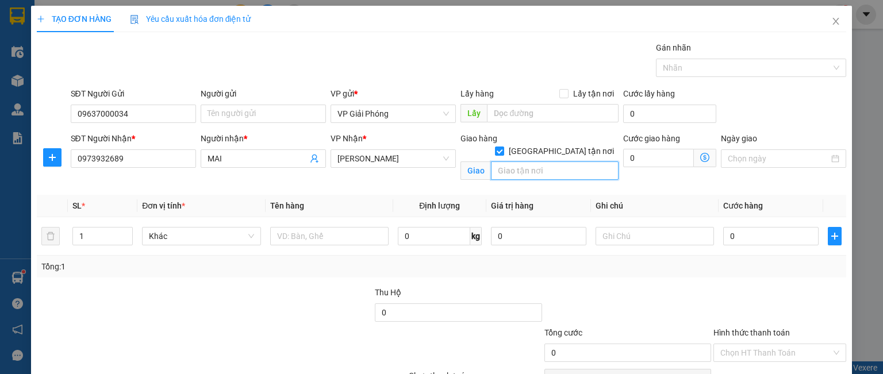
click at [525, 163] on input "text" at bounding box center [555, 171] width 128 height 18
click at [680, 64] on div at bounding box center [745, 68] width 173 height 14
type input "CẦU QUAN"
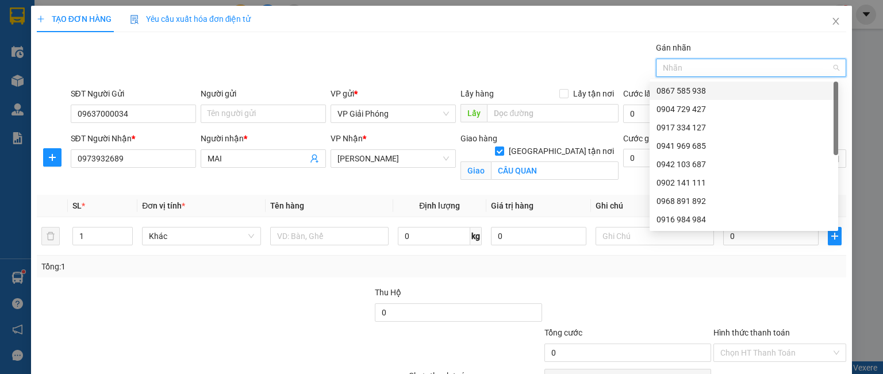
drag, startPoint x: 681, startPoint y: 86, endPoint x: 678, endPoint y: 94, distance: 8.5
click at [679, 90] on div "0867 585 938" at bounding box center [743, 90] width 175 height 13
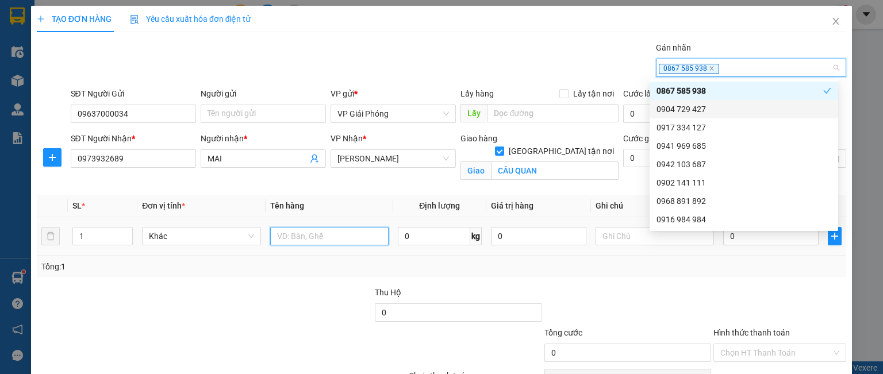
click at [283, 234] on input "text" at bounding box center [329, 236] width 118 height 18
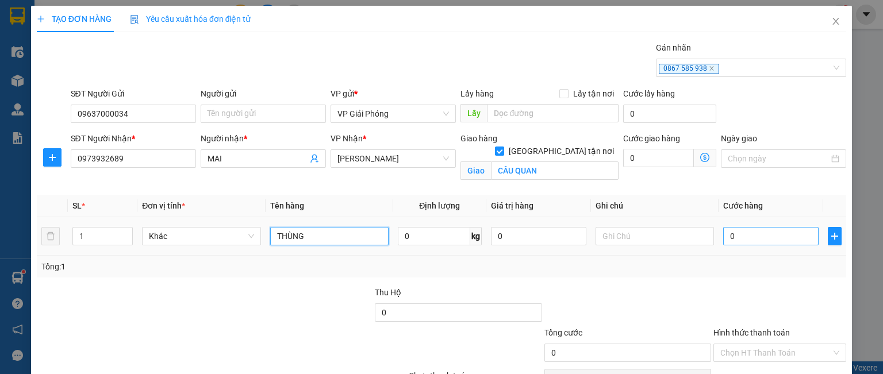
type input "THÙNG"
click at [741, 239] on input "0" at bounding box center [770, 236] width 95 height 18
type input "4"
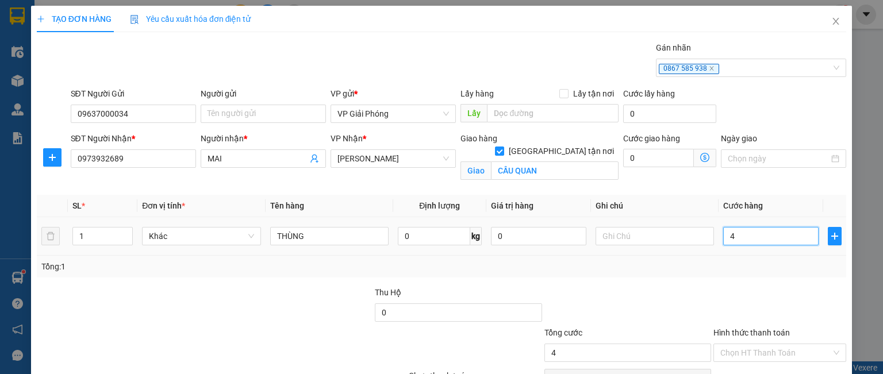
type input "40"
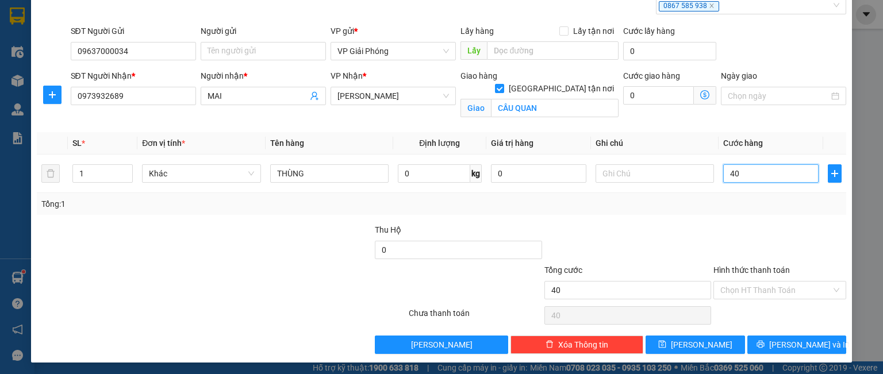
scroll to position [63, 0]
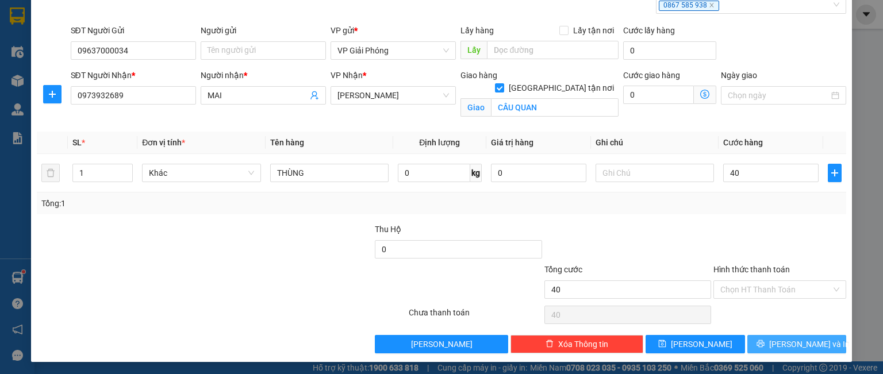
type input "40.000"
click at [779, 342] on span "[PERSON_NAME] và In" at bounding box center [809, 344] width 80 height 13
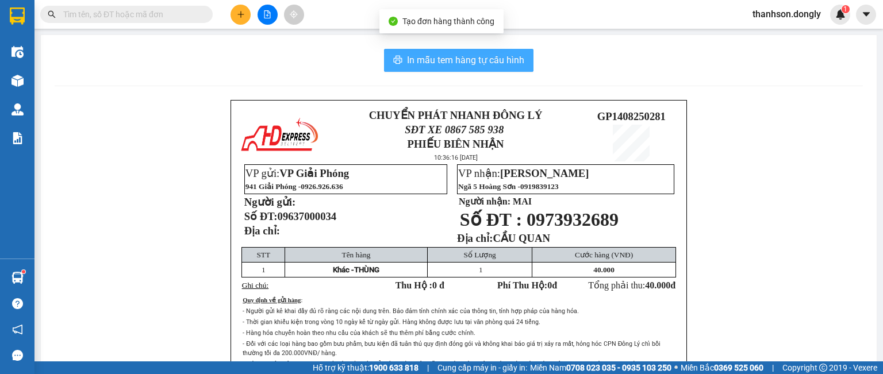
click at [468, 61] on span "In mẫu tem hàng tự cấu hình" at bounding box center [465, 60] width 117 height 14
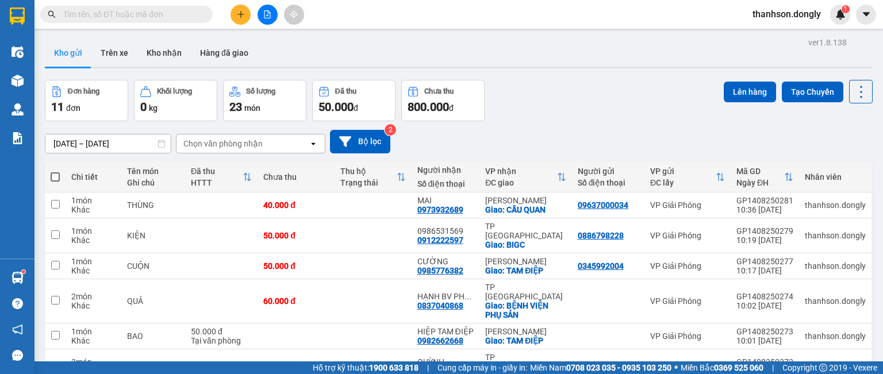
click at [236, 14] on button at bounding box center [240, 15] width 20 height 20
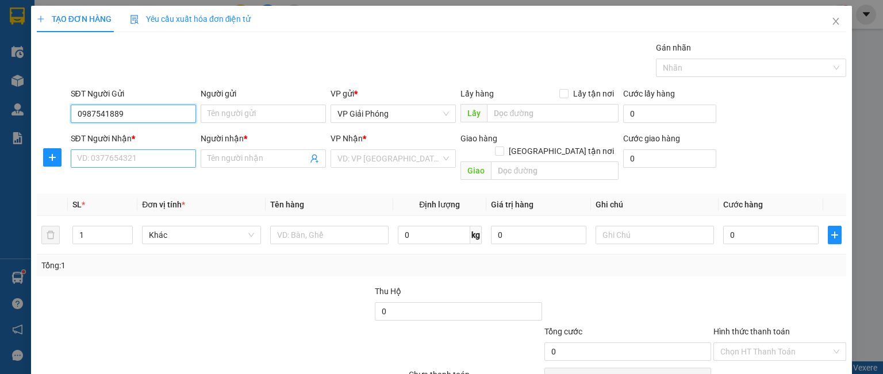
type input "0987541889"
click at [110, 160] on input "SĐT Người Nhận *" at bounding box center [133, 158] width 125 height 18
type input "0985070208"
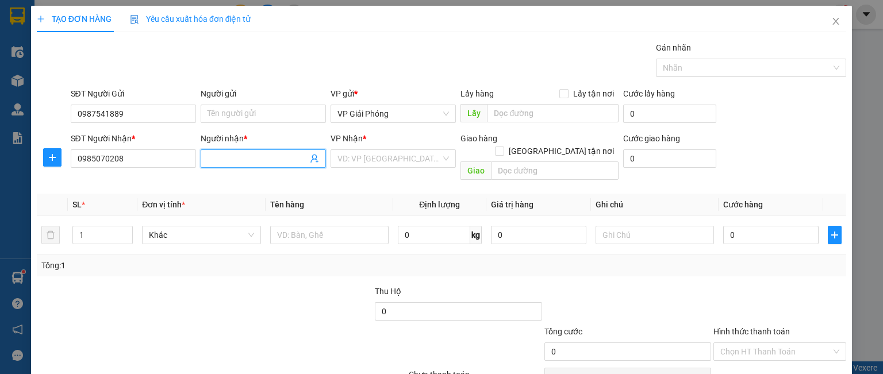
click at [249, 154] on input "Người nhận *" at bounding box center [257, 158] width 100 height 13
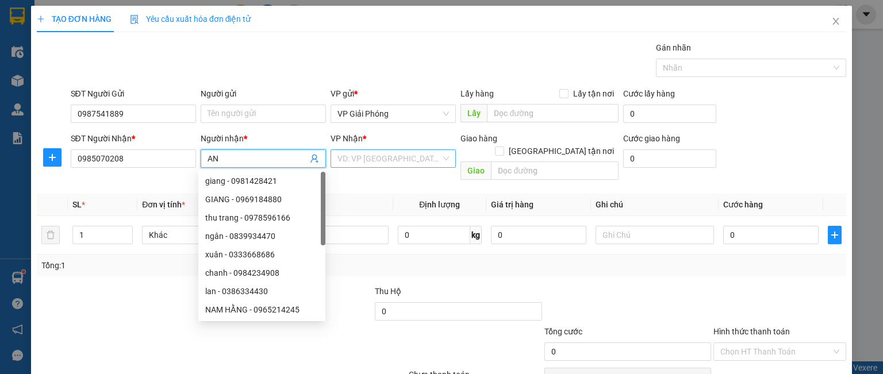
type input "AN"
click at [371, 163] on input "search" at bounding box center [388, 158] width 103 height 17
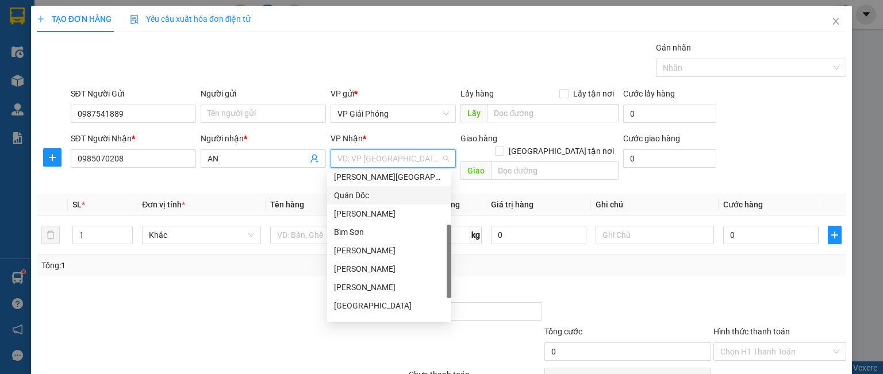
scroll to position [166, 0]
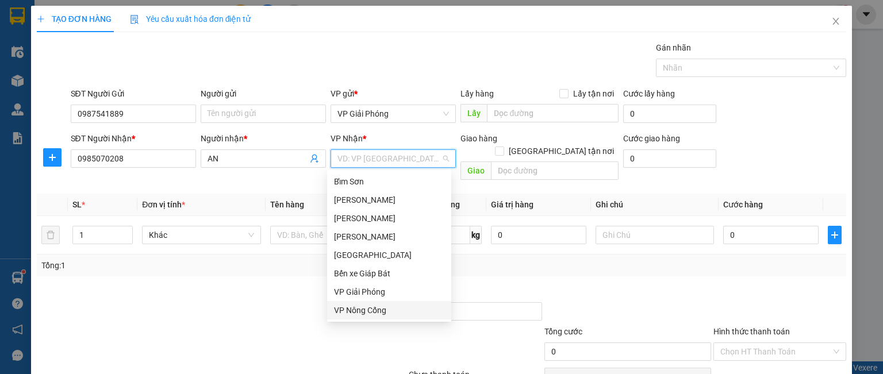
click at [377, 311] on div "VP Nông Cống" at bounding box center [389, 310] width 110 height 13
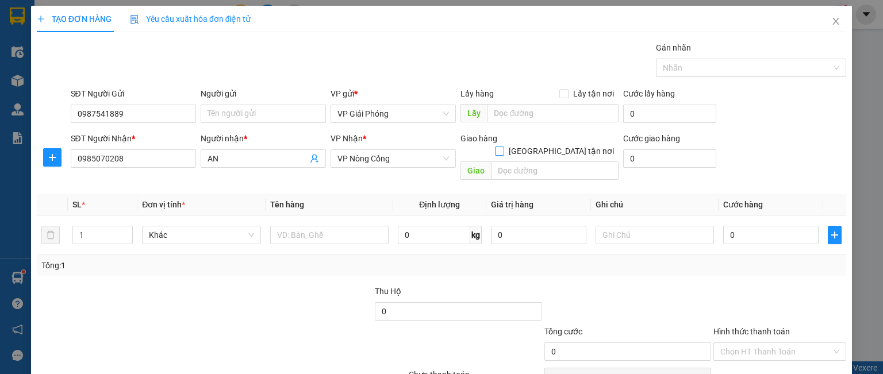
click at [503, 147] on input "[GEOGRAPHIC_DATA] tận nơi" at bounding box center [499, 151] width 8 height 8
checkbox input "true"
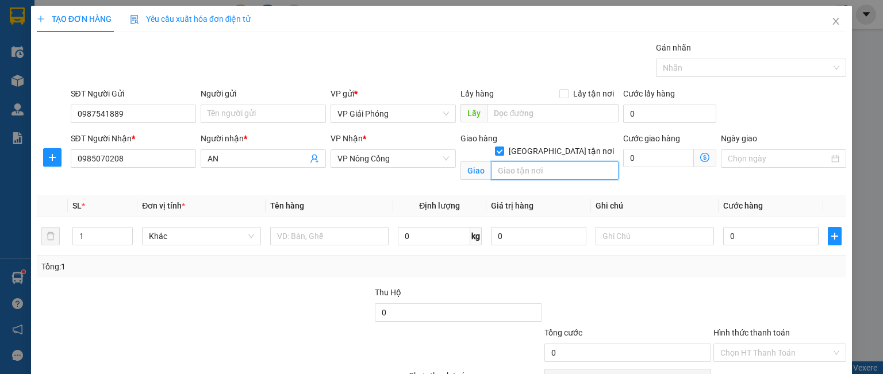
click at [534, 162] on input "text" at bounding box center [555, 171] width 128 height 18
click at [691, 64] on div at bounding box center [745, 68] width 173 height 14
type input "MỊNH THỌ"
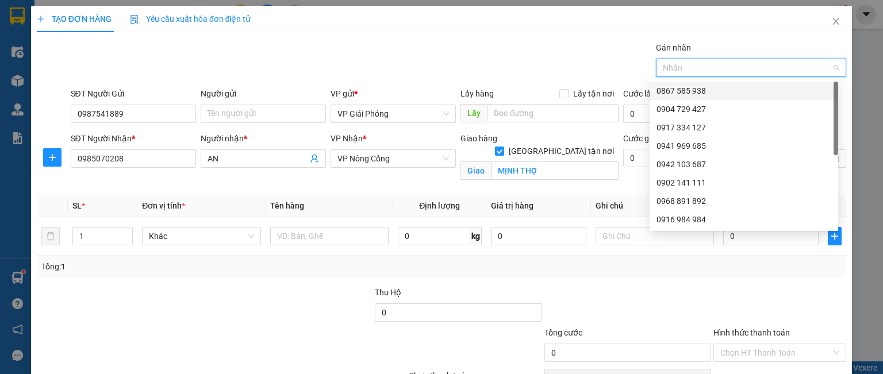
click at [692, 91] on div "0867 585 938" at bounding box center [743, 90] width 175 height 13
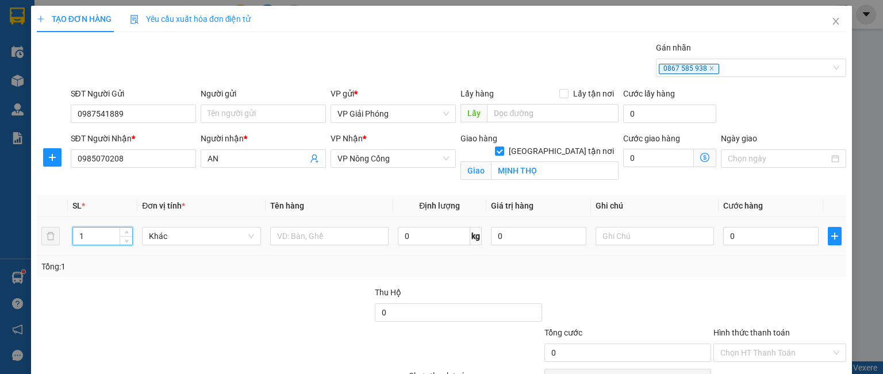
click at [44, 239] on tr "1 Khác 0 kg 0 0" at bounding box center [441, 236] width 809 height 39
type input "2"
click at [290, 237] on input "text" at bounding box center [329, 236] width 118 height 18
type input "KIỆN"
click at [753, 228] on input "0" at bounding box center [770, 236] width 95 height 18
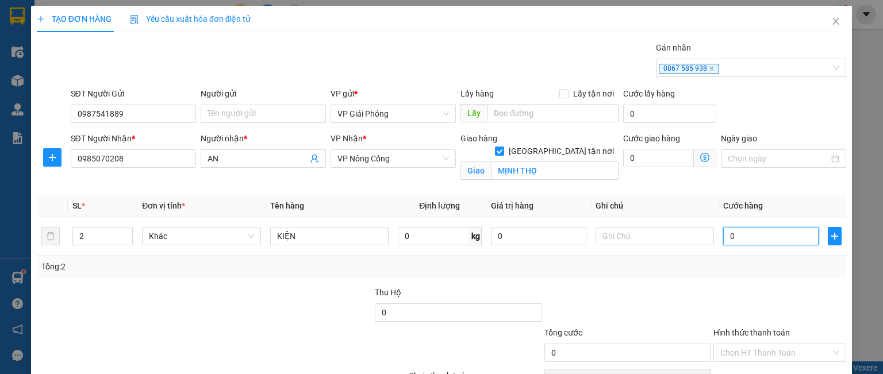
type input "7"
type input "70"
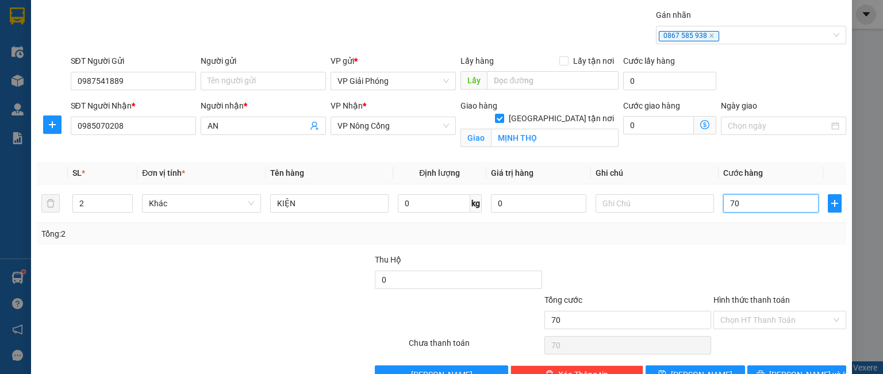
scroll to position [63, 0]
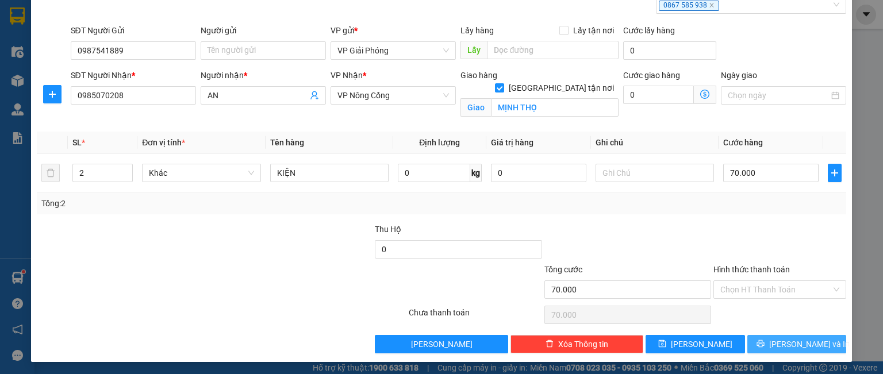
click at [779, 340] on span "[PERSON_NAME] và In" at bounding box center [809, 344] width 80 height 13
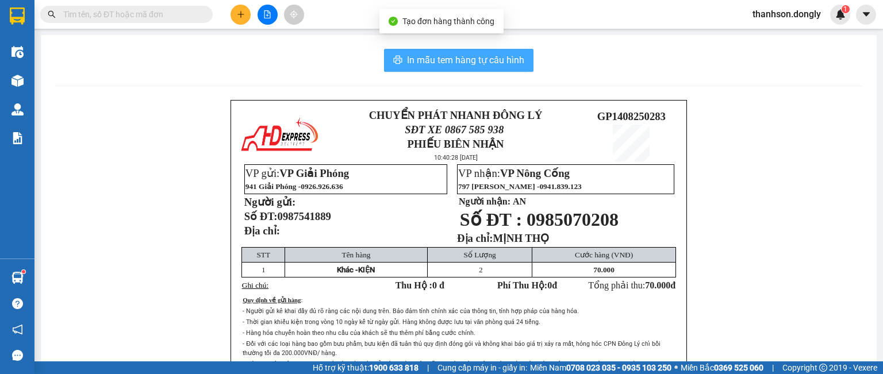
click at [476, 64] on span "In mẫu tem hàng tự cấu hình" at bounding box center [465, 60] width 117 height 14
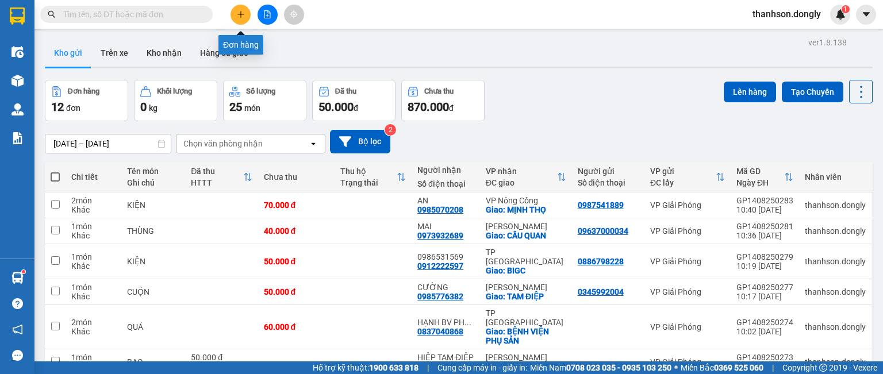
click at [244, 13] on icon "plus" at bounding box center [241, 14] width 8 height 8
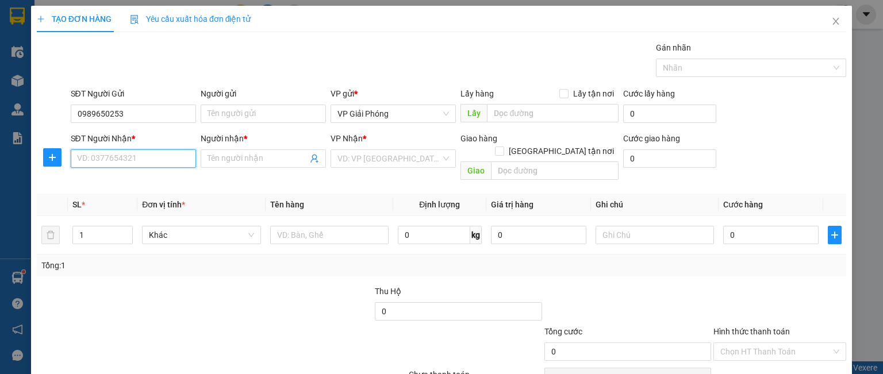
click at [154, 156] on input "SĐT Người Nhận *" at bounding box center [133, 158] width 125 height 18
click at [239, 155] on input "Người nhận *" at bounding box center [257, 158] width 100 height 13
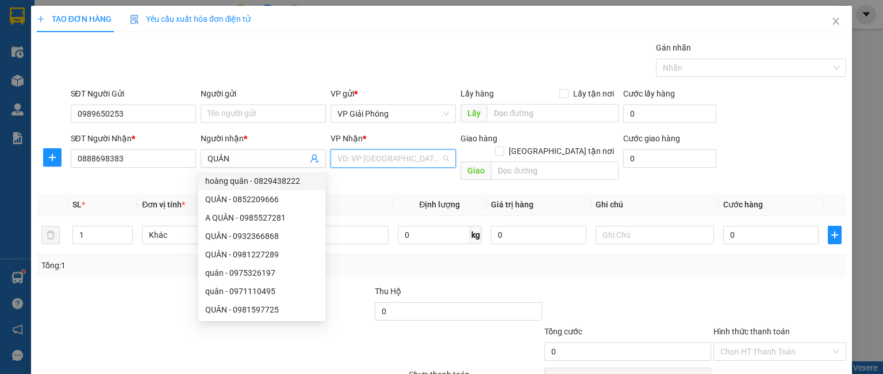
click at [353, 161] on input "search" at bounding box center [388, 158] width 103 height 17
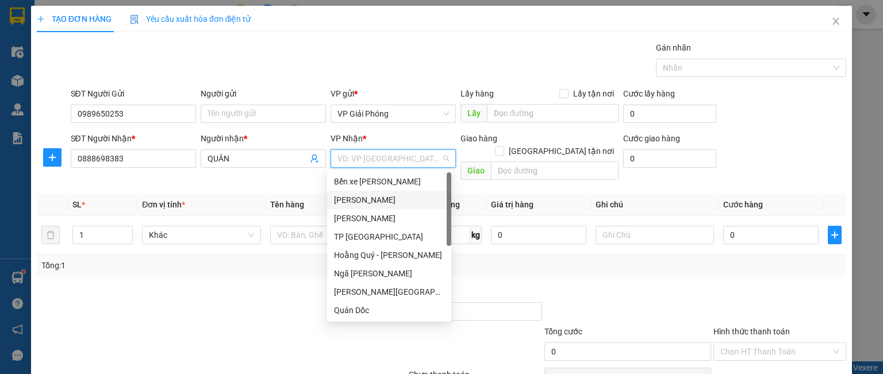
scroll to position [166, 0]
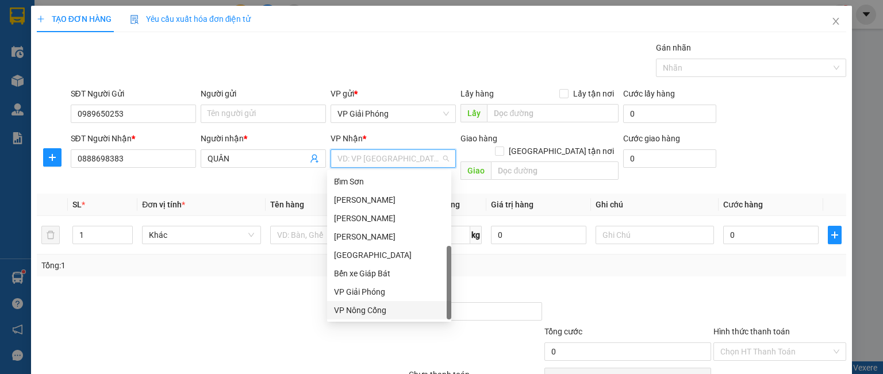
click at [366, 314] on div "VP Nông Cống" at bounding box center [389, 310] width 110 height 13
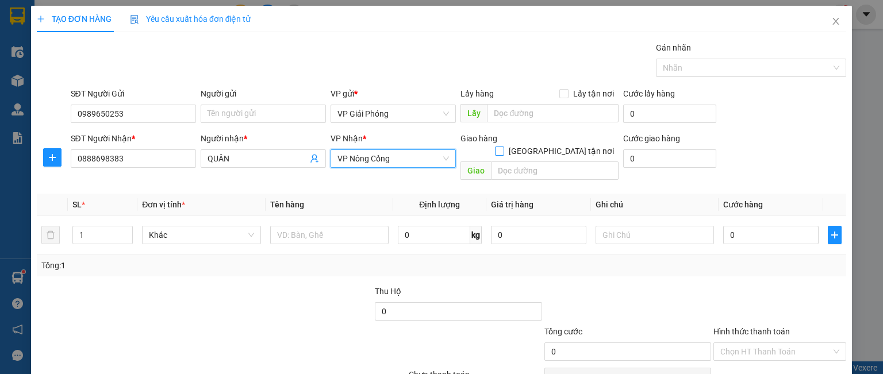
click at [503, 147] on input "[GEOGRAPHIC_DATA] tận nơi" at bounding box center [499, 151] width 8 height 8
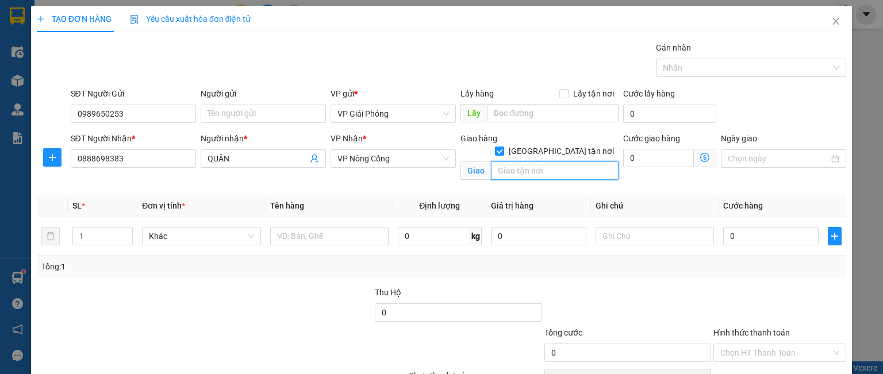
click at [541, 162] on input "text" at bounding box center [555, 171] width 128 height 18
click at [671, 71] on div at bounding box center [745, 68] width 173 height 14
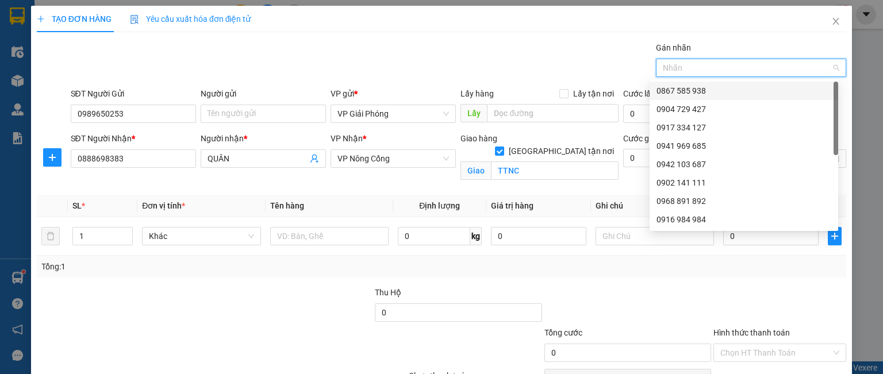
click at [679, 94] on div "0867 585 938" at bounding box center [743, 90] width 175 height 13
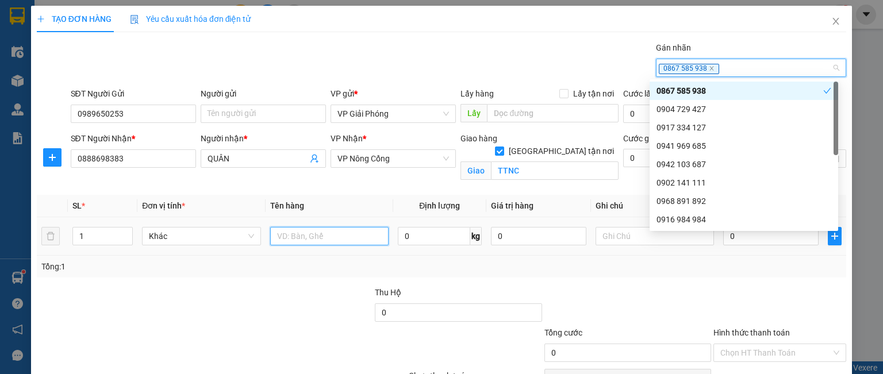
click at [332, 234] on input "text" at bounding box center [329, 236] width 118 height 18
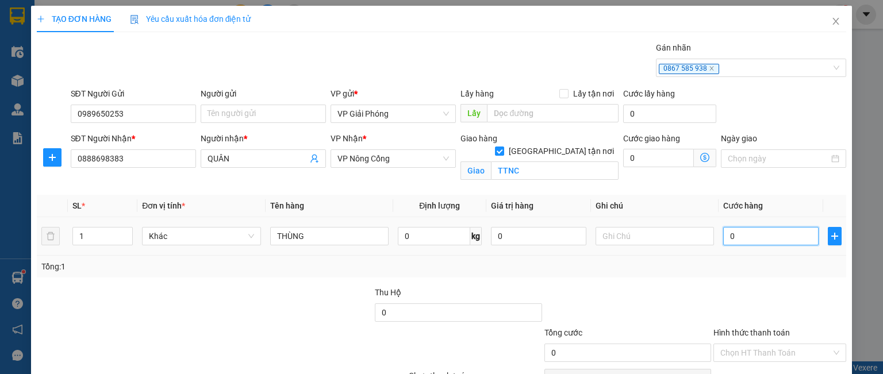
click at [726, 235] on input "0" at bounding box center [770, 236] width 95 height 18
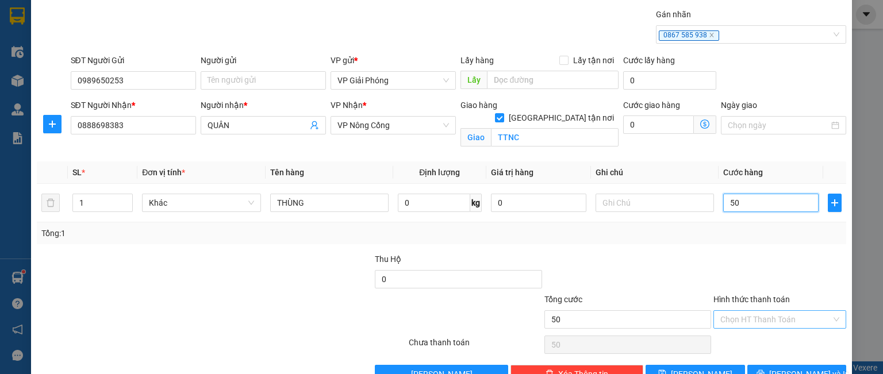
scroll to position [63, 0]
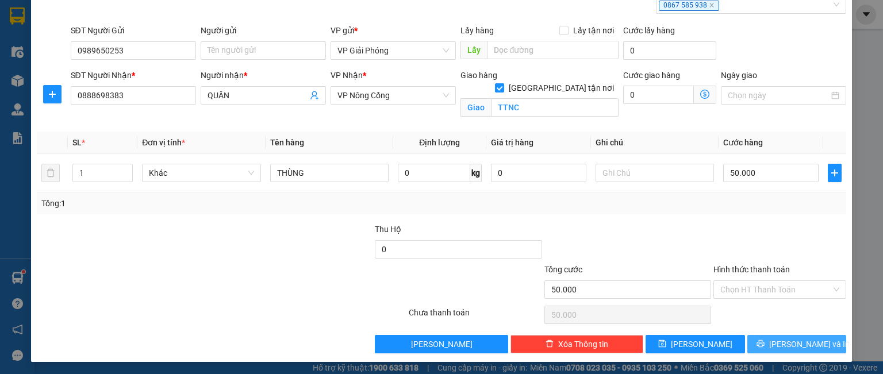
click at [768, 337] on button "[PERSON_NAME] và In" at bounding box center [796, 344] width 99 height 18
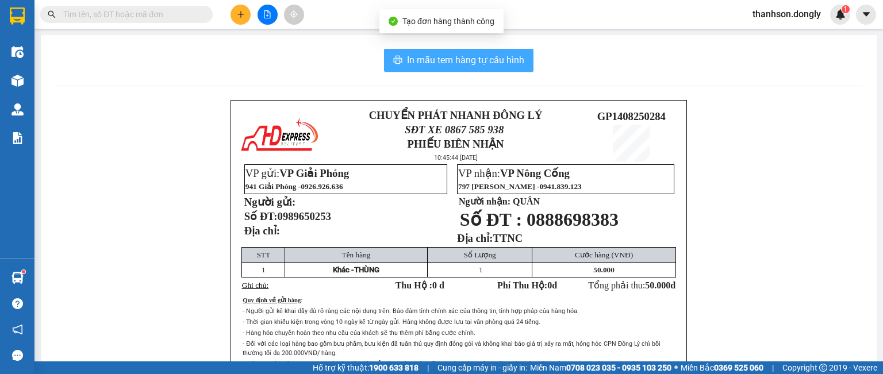
click at [451, 62] on span "In mẫu tem hàng tự cấu hình" at bounding box center [465, 60] width 117 height 14
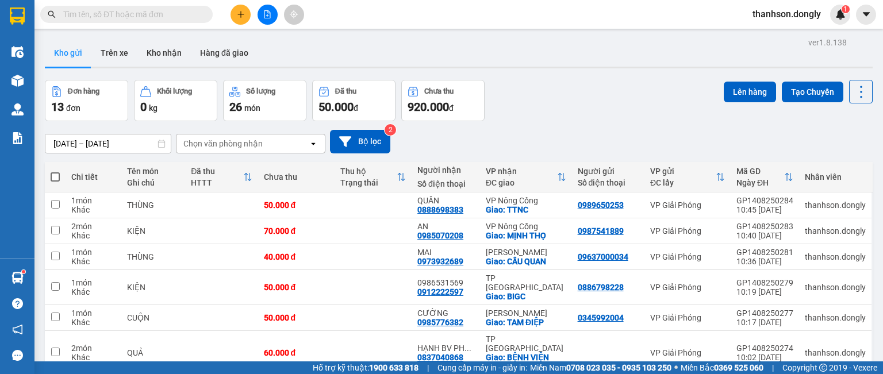
drag, startPoint x: 460, startPoint y: 60, endPoint x: 643, endPoint y: 59, distance: 182.8
click at [643, 59] on div "Kho gửi Trên xe Kho nhận Hàng đã giao" at bounding box center [459, 54] width 828 height 30
click at [239, 14] on icon "plus" at bounding box center [240, 14] width 6 height 1
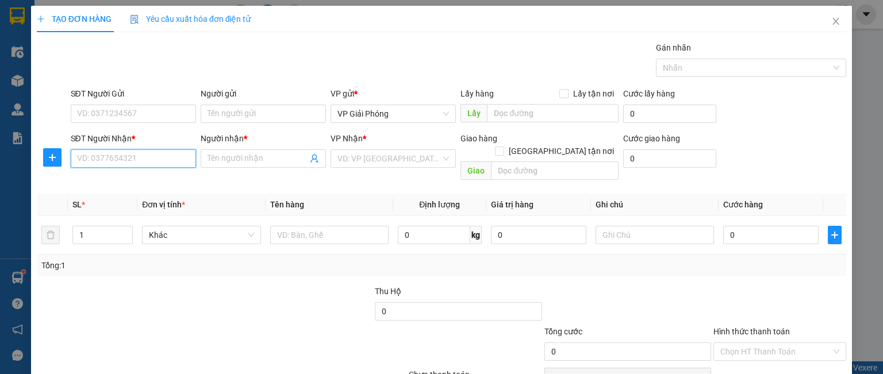
click at [106, 158] on input "SĐT Người Nhận *" at bounding box center [133, 158] width 125 height 18
click at [222, 161] on input "Người nhận *" at bounding box center [257, 158] width 100 height 13
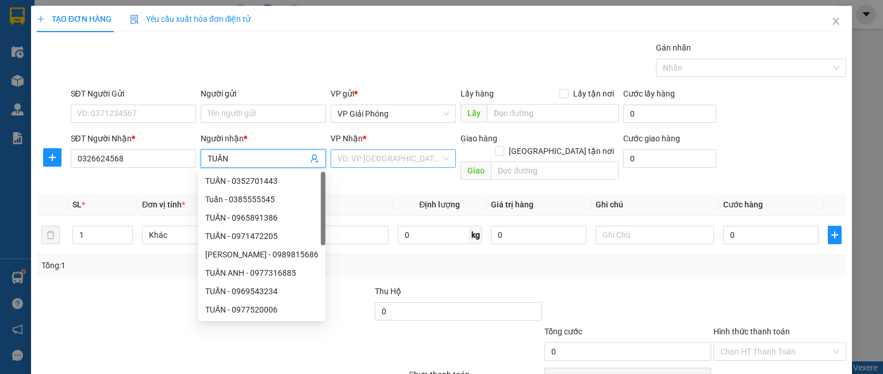
click at [362, 155] on input "search" at bounding box center [388, 158] width 103 height 17
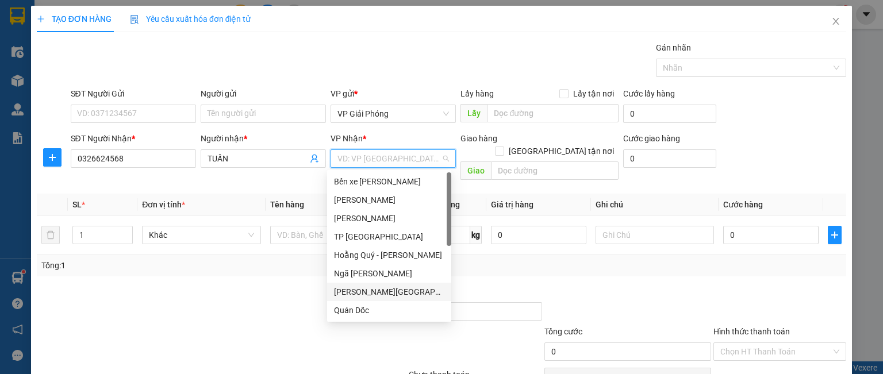
drag, startPoint x: 366, startPoint y: 290, endPoint x: 374, endPoint y: 278, distance: 14.8
click at [366, 290] on div "[PERSON_NAME][GEOGRAPHIC_DATA]" at bounding box center [389, 292] width 110 height 13
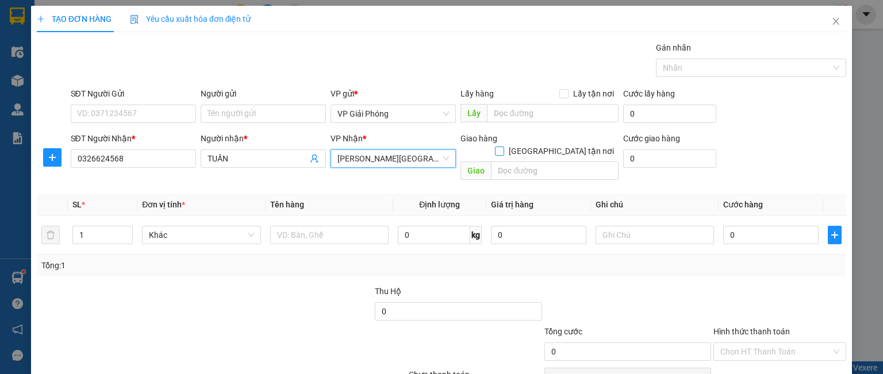
click at [503, 147] on input "[GEOGRAPHIC_DATA] tận nơi" at bounding box center [499, 151] width 8 height 8
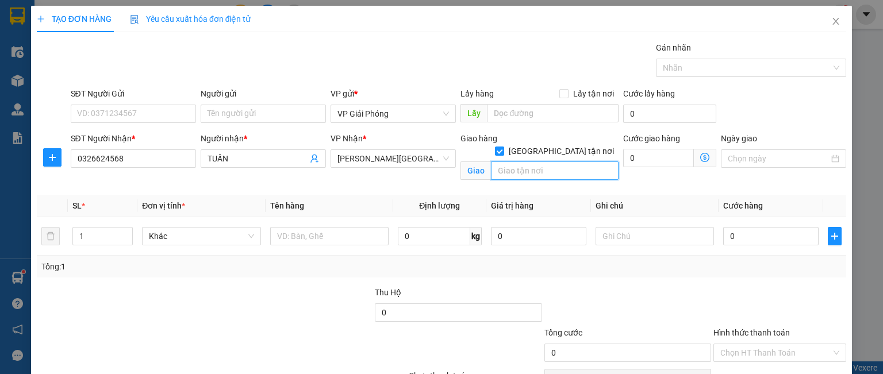
click at [535, 162] on input "text" at bounding box center [555, 171] width 128 height 18
click at [691, 64] on div at bounding box center [745, 68] width 173 height 14
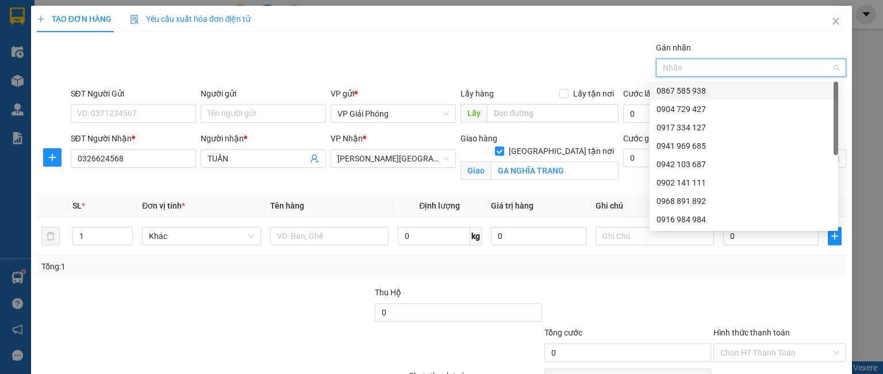
drag, startPoint x: 687, startPoint y: 87, endPoint x: 597, endPoint y: 148, distance: 108.9
click at [687, 88] on div "0867 585 938" at bounding box center [743, 90] width 175 height 13
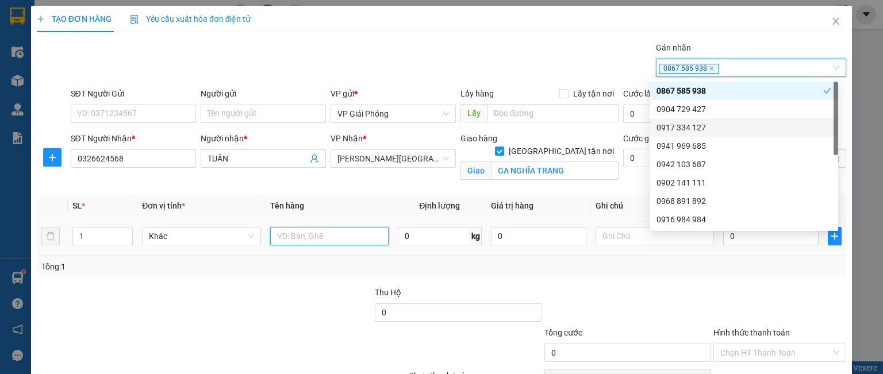
click at [307, 239] on input "text" at bounding box center [329, 236] width 118 height 18
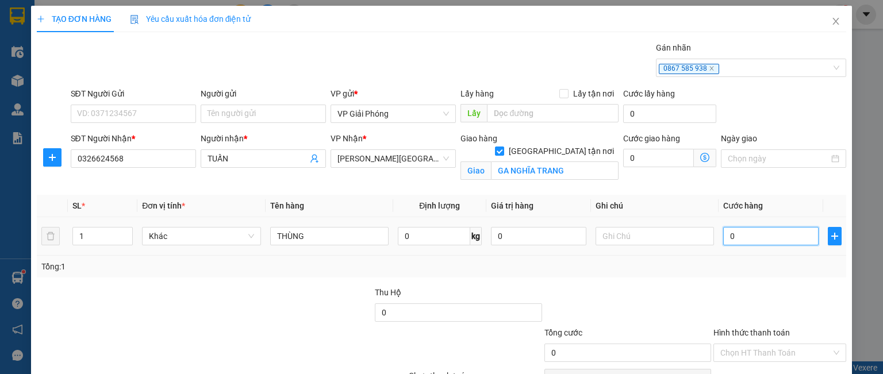
click at [749, 230] on input "0" at bounding box center [770, 236] width 95 height 18
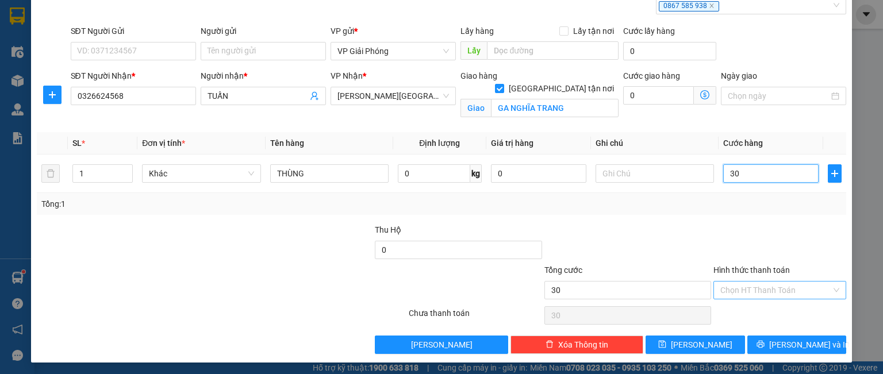
scroll to position [63, 0]
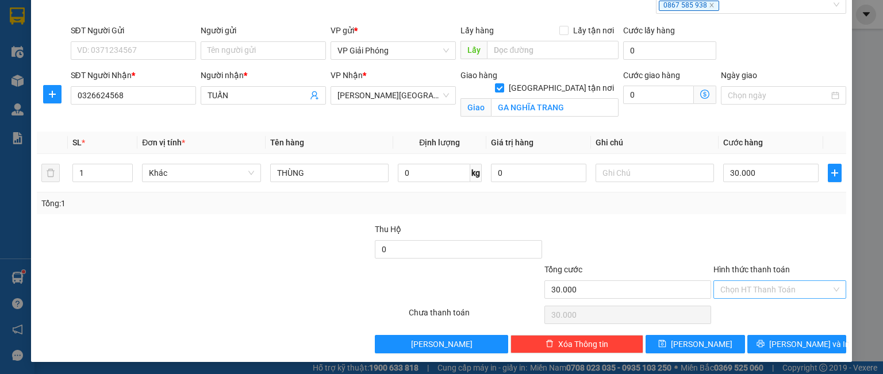
click at [760, 282] on input "Hình thức thanh toán" at bounding box center [775, 289] width 111 height 17
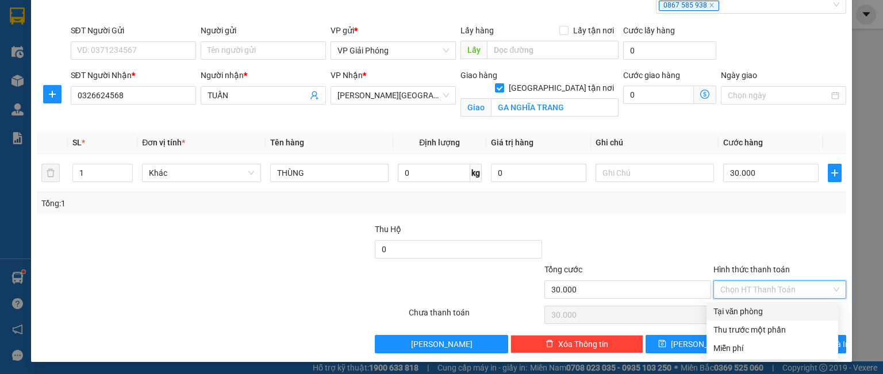
click at [752, 307] on div "Tại văn phòng" at bounding box center [772, 311] width 118 height 13
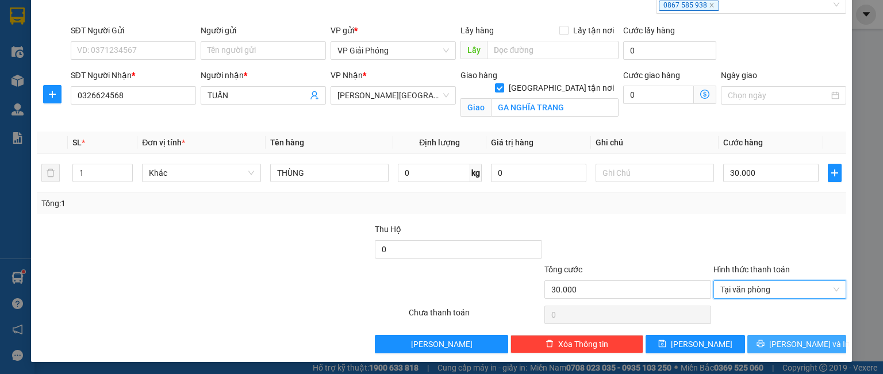
click at [764, 341] on icon "printer" at bounding box center [759, 343] width 7 height 7
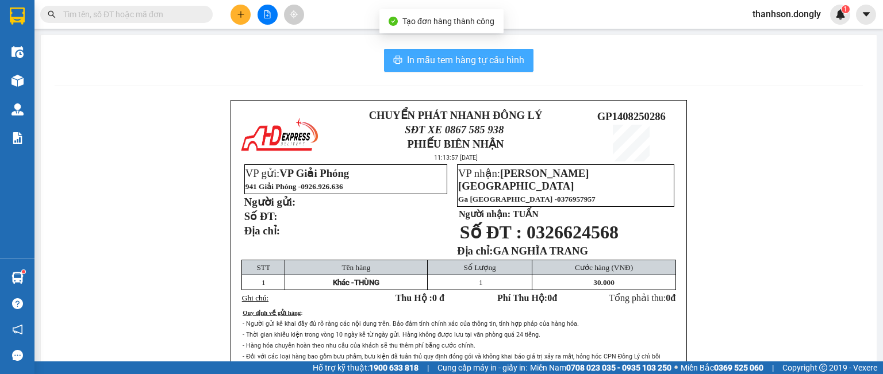
click at [447, 52] on button "In mẫu tem hàng tự cấu hình" at bounding box center [458, 60] width 149 height 23
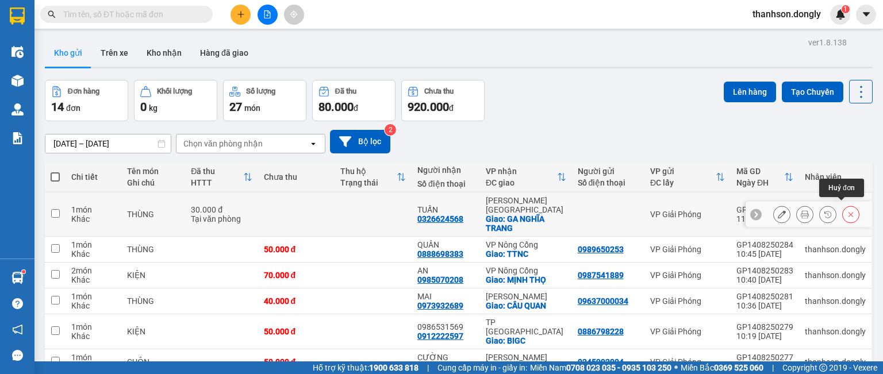
click at [847, 210] on icon at bounding box center [851, 214] width 8 height 8
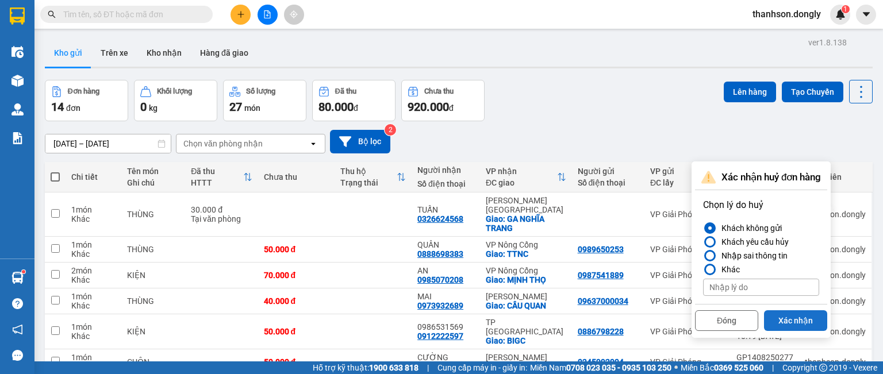
click at [791, 319] on button "Xác nhận" at bounding box center [795, 320] width 63 height 21
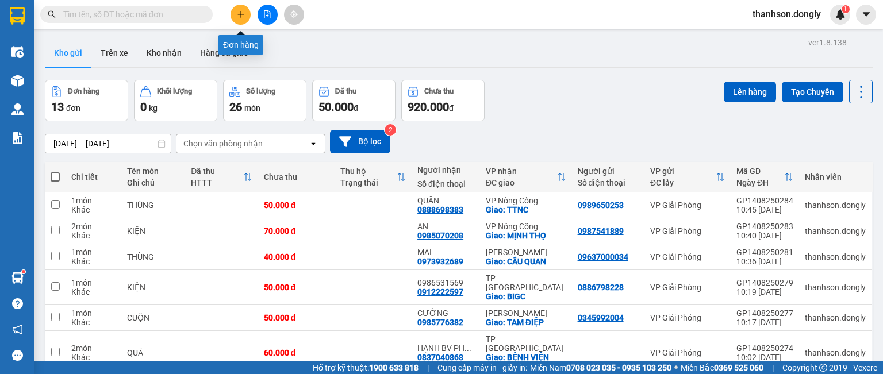
click at [241, 13] on icon "plus" at bounding box center [241, 14] width 8 height 8
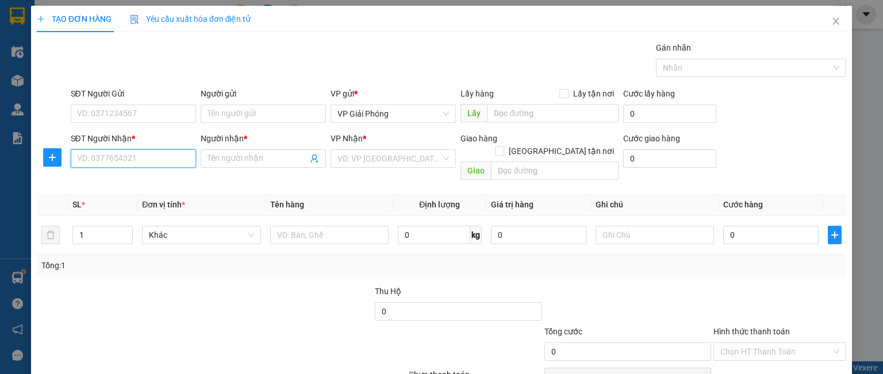
click at [129, 149] on input "SĐT Người Nhận *" at bounding box center [133, 158] width 125 height 18
click at [216, 160] on input "Người nhận *" at bounding box center [257, 158] width 100 height 13
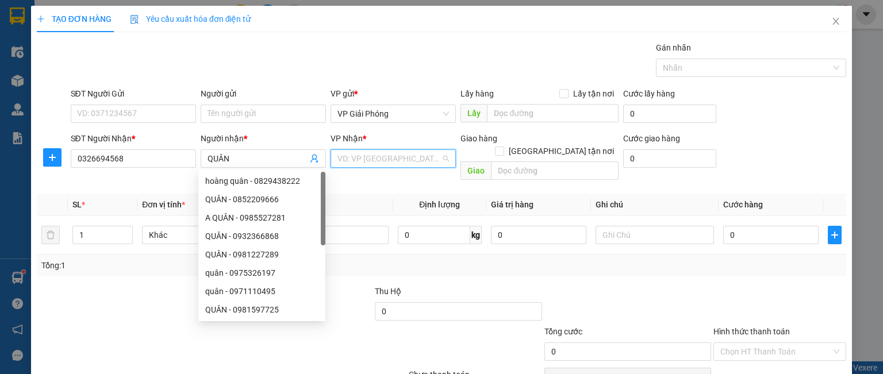
click at [354, 156] on input "search" at bounding box center [388, 158] width 103 height 17
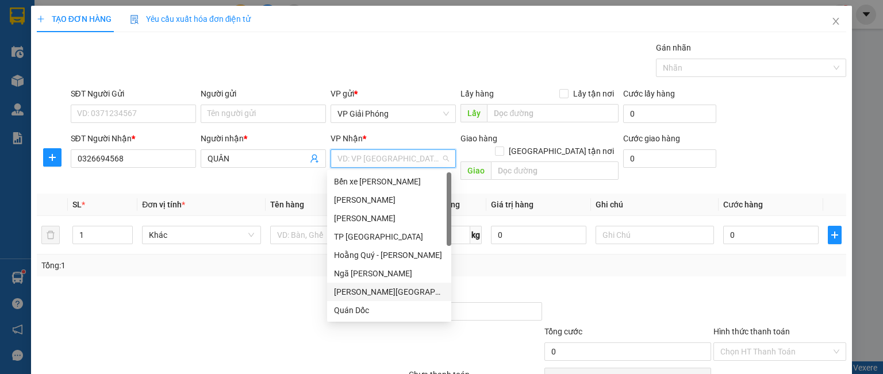
click at [368, 291] on div "[PERSON_NAME][GEOGRAPHIC_DATA]" at bounding box center [389, 292] width 110 height 13
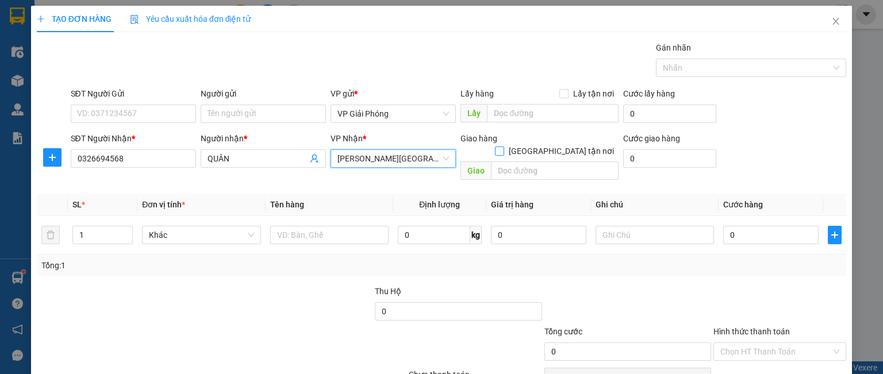
click at [503, 147] on input "[GEOGRAPHIC_DATA] tận nơi" at bounding box center [499, 151] width 8 height 8
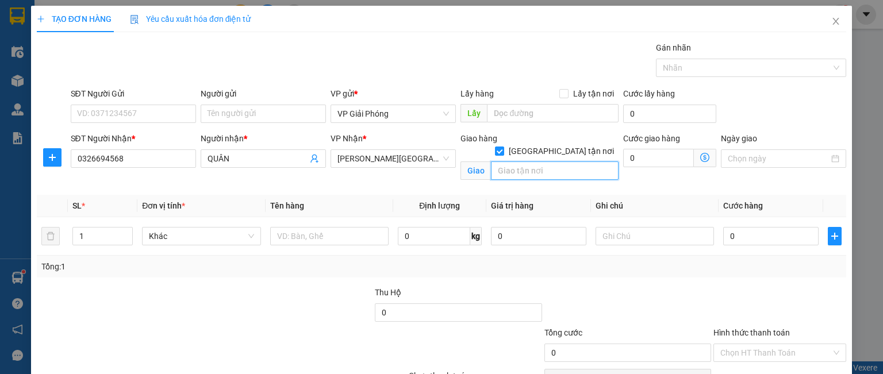
click at [522, 162] on input "text" at bounding box center [555, 171] width 128 height 18
click at [683, 69] on div at bounding box center [745, 68] width 173 height 14
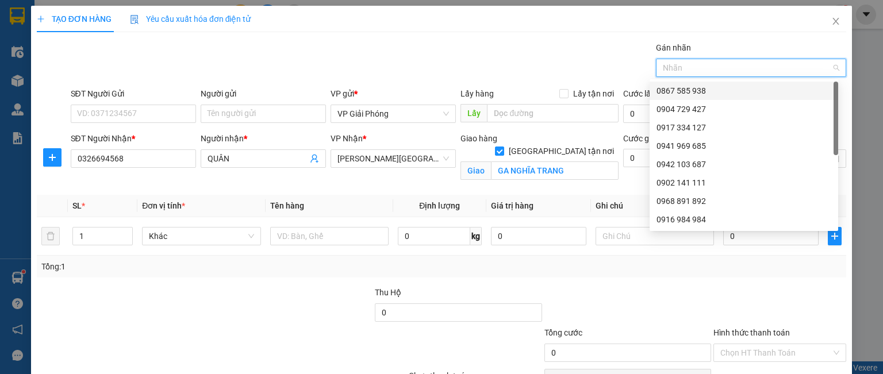
click at [687, 89] on div "0867 585 938" at bounding box center [743, 90] width 175 height 13
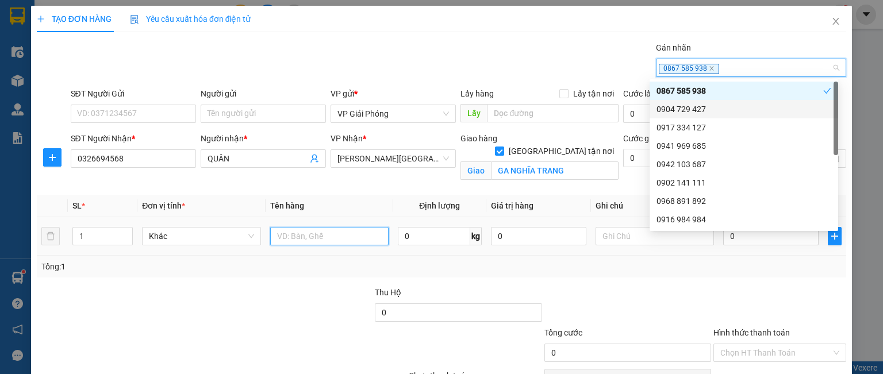
click at [282, 236] on input "text" at bounding box center [329, 236] width 118 height 18
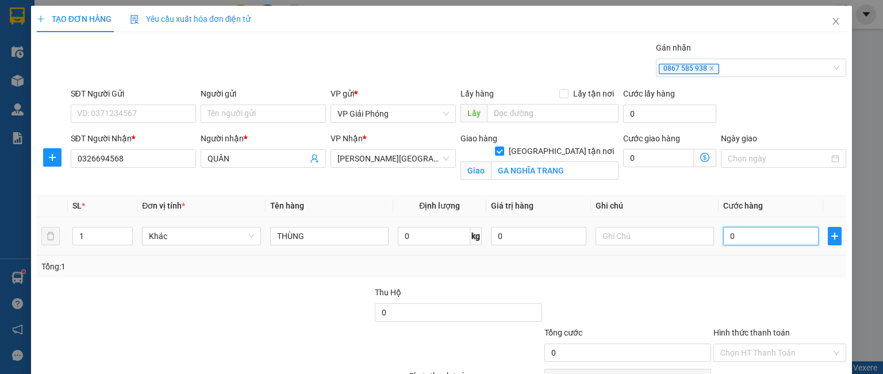
click at [743, 236] on input "0" at bounding box center [770, 236] width 95 height 18
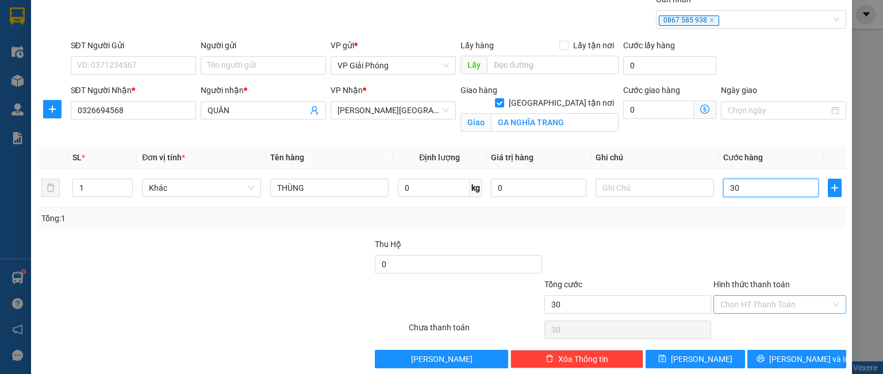
scroll to position [63, 0]
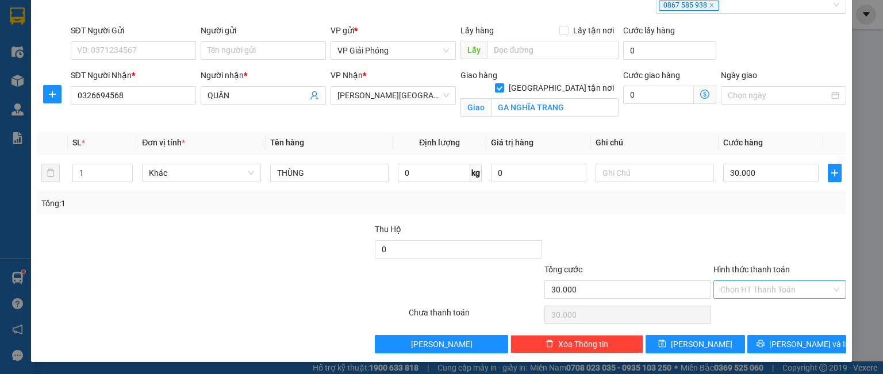
click at [748, 287] on input "Hình thức thanh toán" at bounding box center [775, 289] width 111 height 17
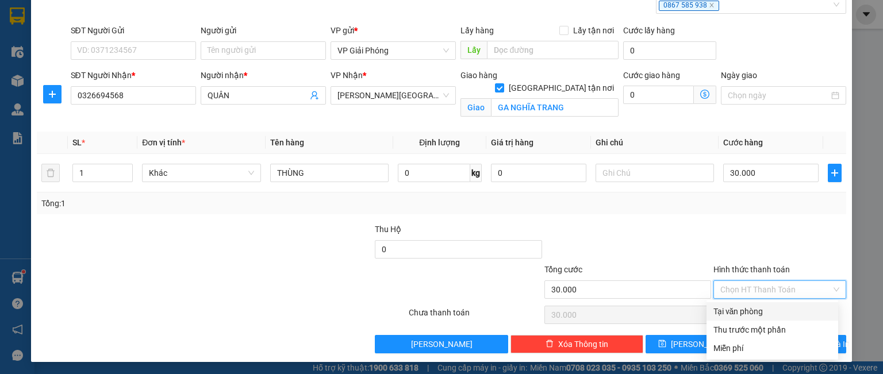
click at [747, 310] on div "Tại văn phòng" at bounding box center [772, 311] width 118 height 13
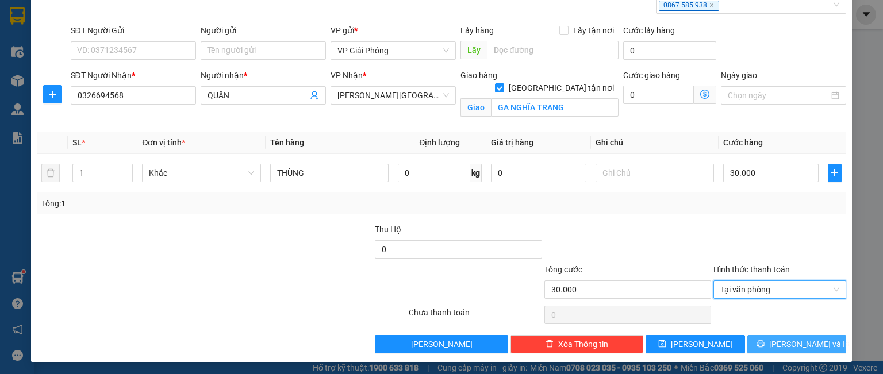
click at [795, 344] on span "[PERSON_NAME] và In" at bounding box center [809, 344] width 80 height 13
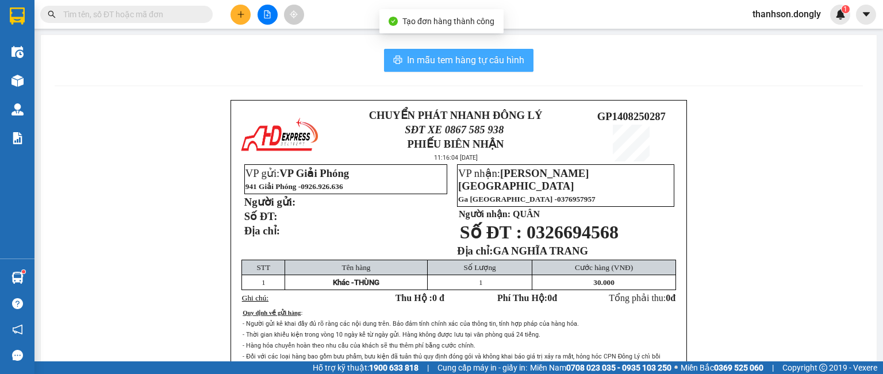
click at [461, 61] on span "In mẫu tem hàng tự cấu hình" at bounding box center [465, 60] width 117 height 14
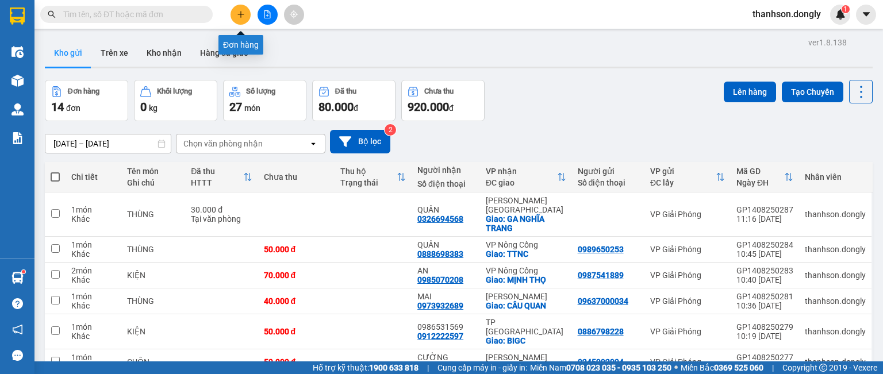
click at [235, 13] on button at bounding box center [240, 15] width 20 height 20
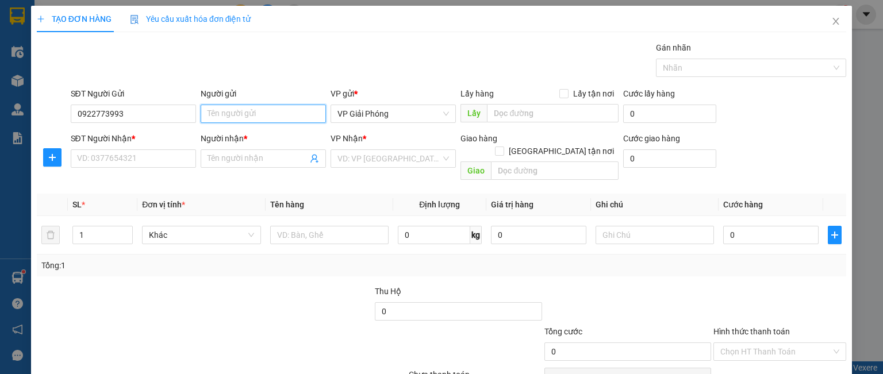
click at [228, 107] on input "Người gửi" at bounding box center [263, 114] width 125 height 18
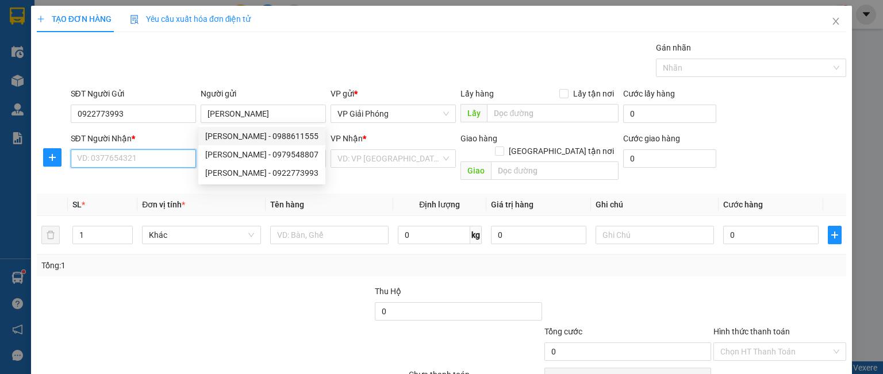
click at [106, 153] on input "SĐT Người Nhận *" at bounding box center [133, 158] width 125 height 18
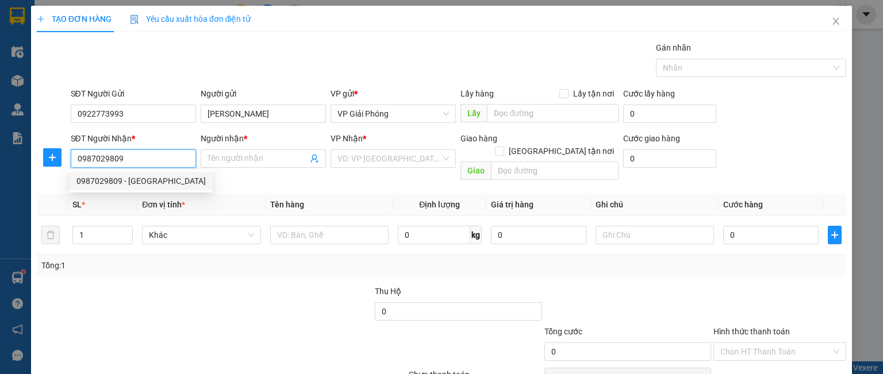
click at [115, 180] on div "0987029809 - [GEOGRAPHIC_DATA]" at bounding box center [140, 181] width 129 height 13
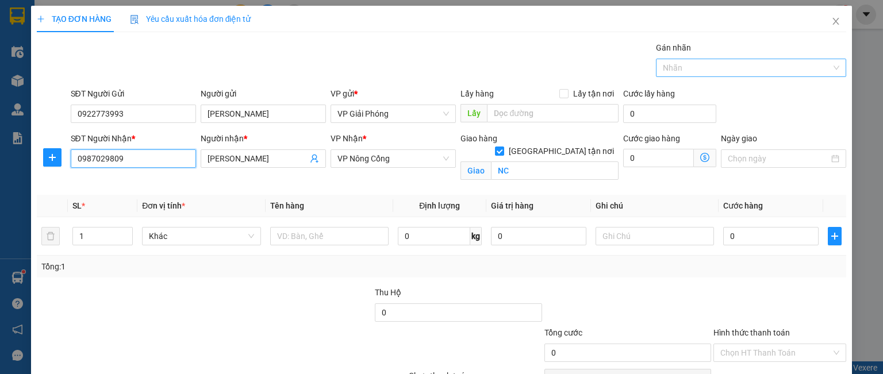
click at [674, 66] on div at bounding box center [745, 68] width 173 height 14
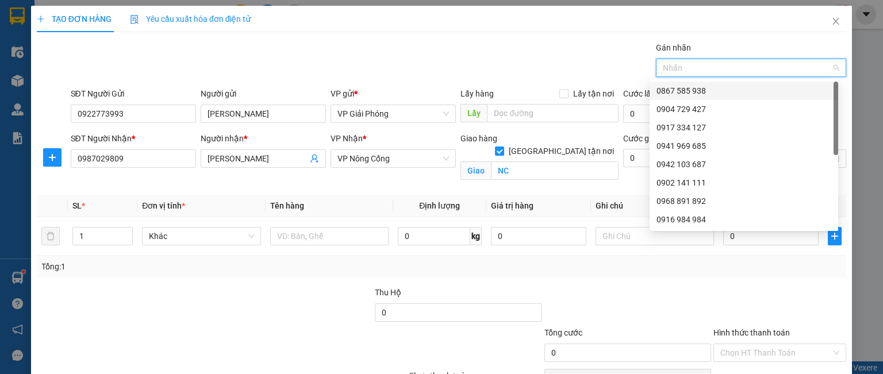
click at [679, 91] on div "0867 585 938" at bounding box center [743, 90] width 175 height 13
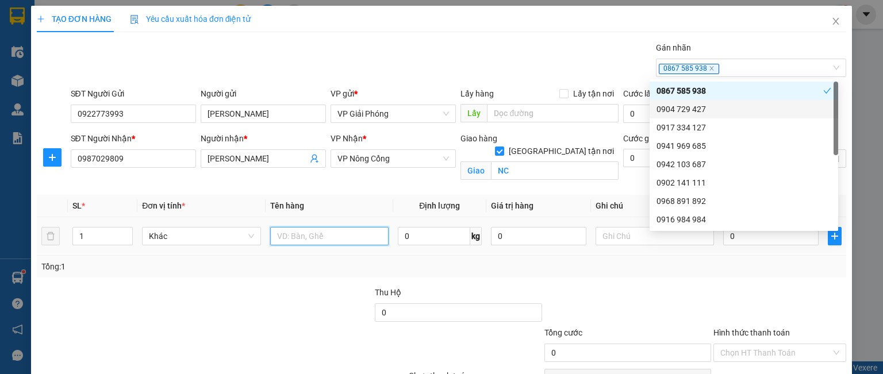
click at [337, 238] on input "text" at bounding box center [329, 236] width 118 height 18
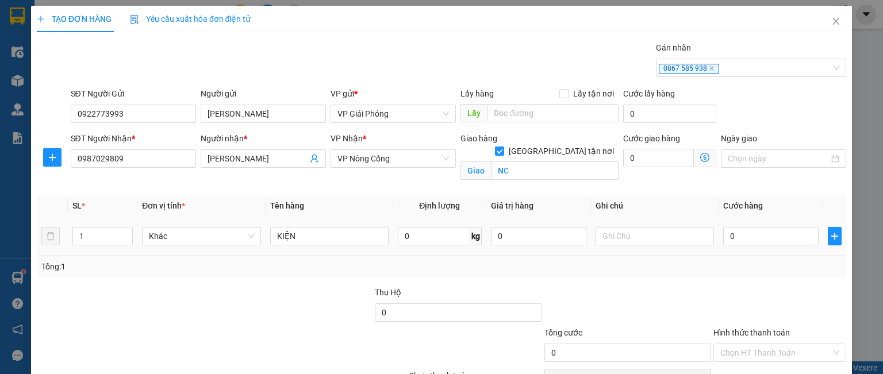
click at [733, 225] on div "0" at bounding box center [770, 236] width 95 height 23
click at [762, 239] on input "0" at bounding box center [770, 236] width 95 height 18
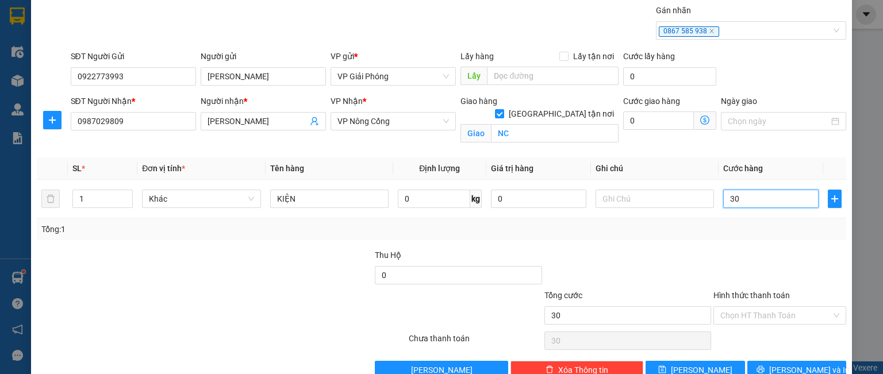
scroll to position [57, 0]
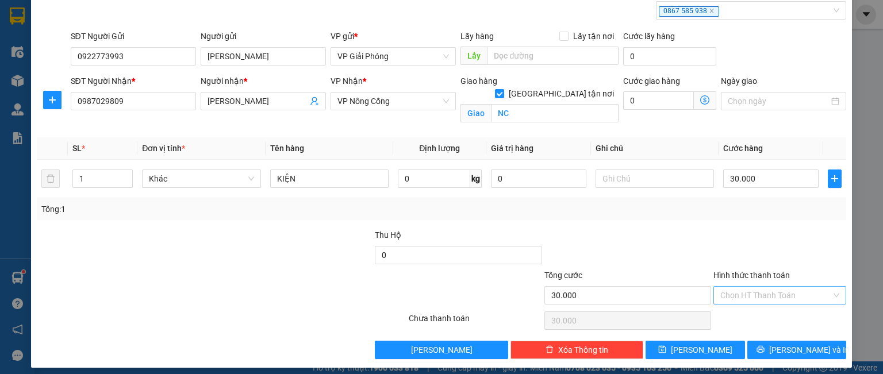
click at [764, 287] on input "Hình thức thanh toán" at bounding box center [775, 295] width 111 height 17
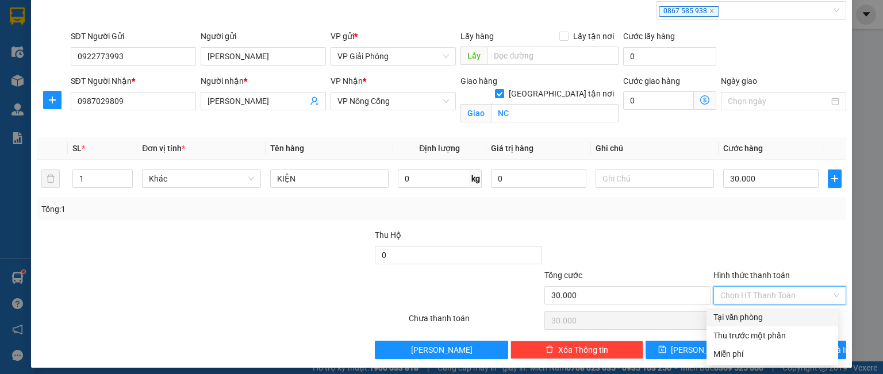
click at [743, 320] on div "Tại văn phòng" at bounding box center [772, 317] width 118 height 13
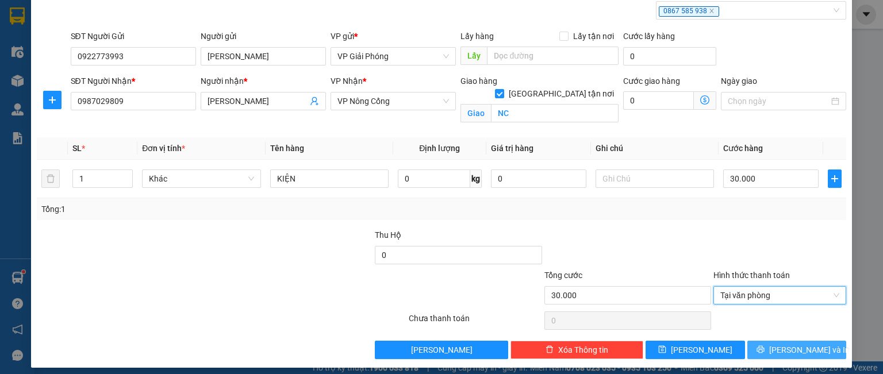
click at [750, 352] on button "[PERSON_NAME] và In" at bounding box center [796, 350] width 99 height 18
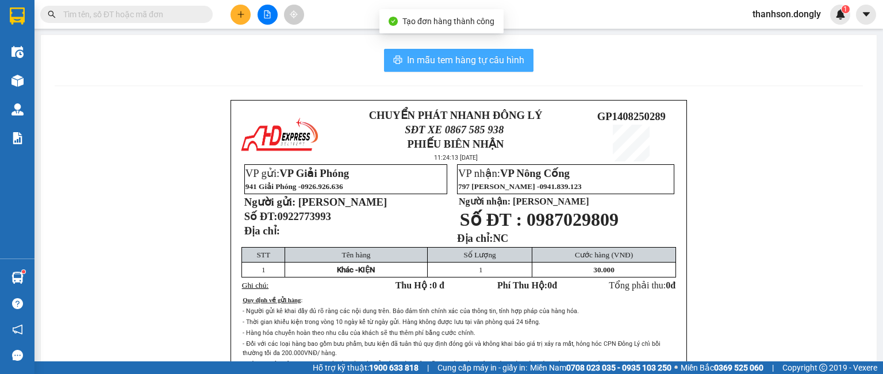
click at [458, 61] on span "In mẫu tem hàng tự cấu hình" at bounding box center [465, 60] width 117 height 14
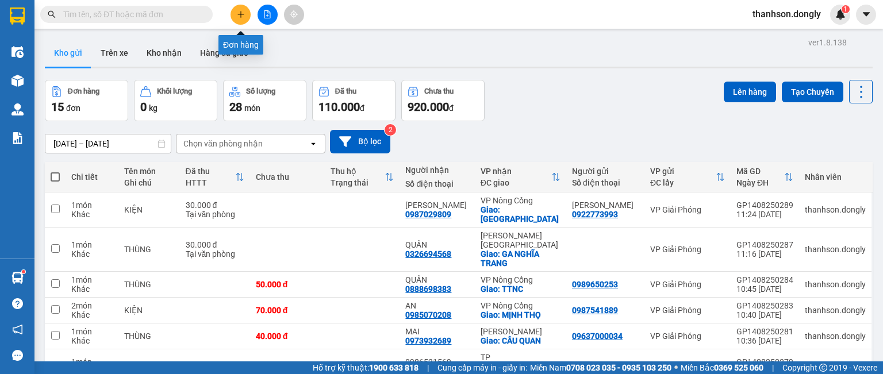
click at [243, 15] on icon "plus" at bounding box center [241, 14] width 8 height 8
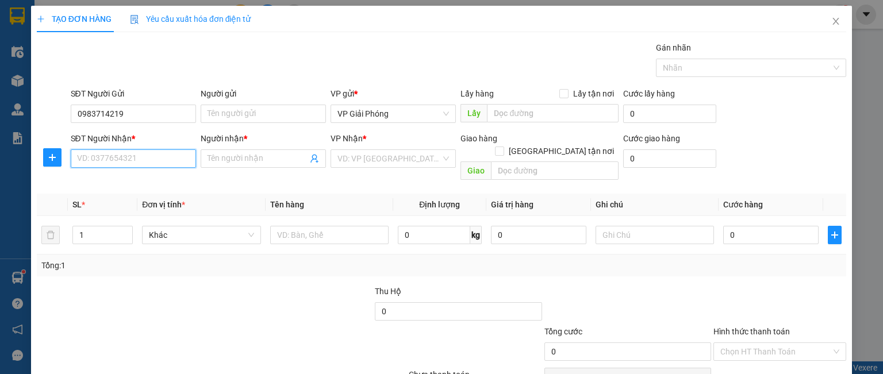
click at [102, 159] on input "SĐT Người Nhận *" at bounding box center [133, 158] width 125 height 18
click at [147, 186] on div "0357393394 - [GEOGRAPHIC_DATA]" at bounding box center [140, 181] width 129 height 13
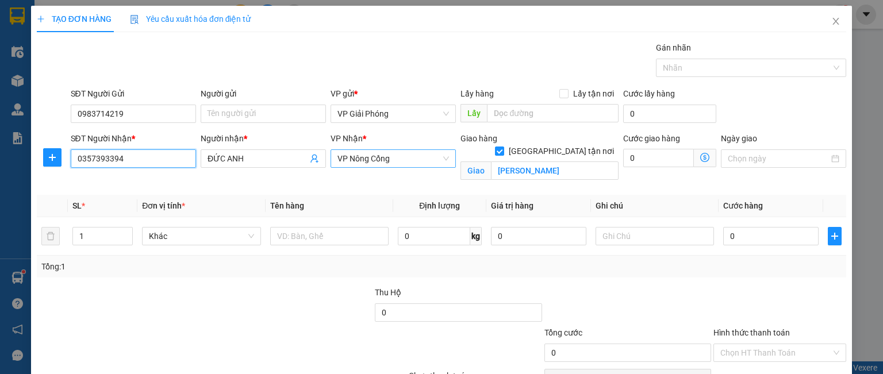
click at [360, 156] on span "VP Nông Cống" at bounding box center [393, 158] width 112 height 17
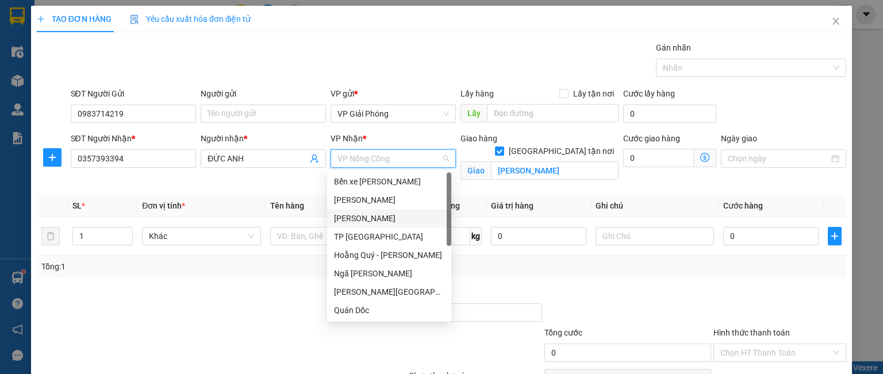
click at [359, 219] on div "[PERSON_NAME]" at bounding box center [389, 218] width 110 height 13
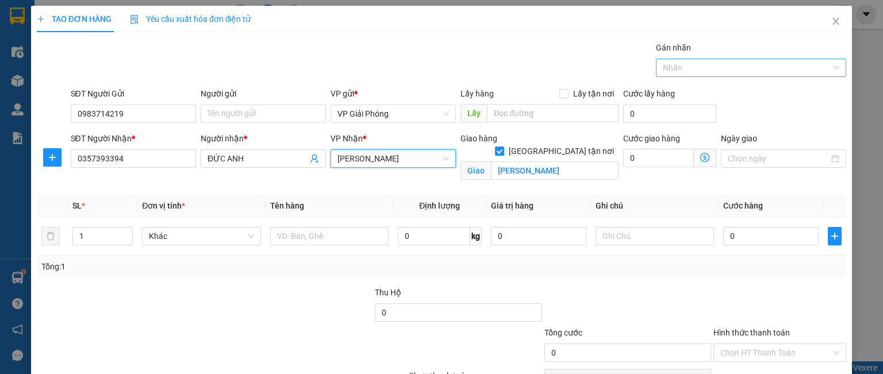
click at [668, 69] on div at bounding box center [745, 68] width 173 height 14
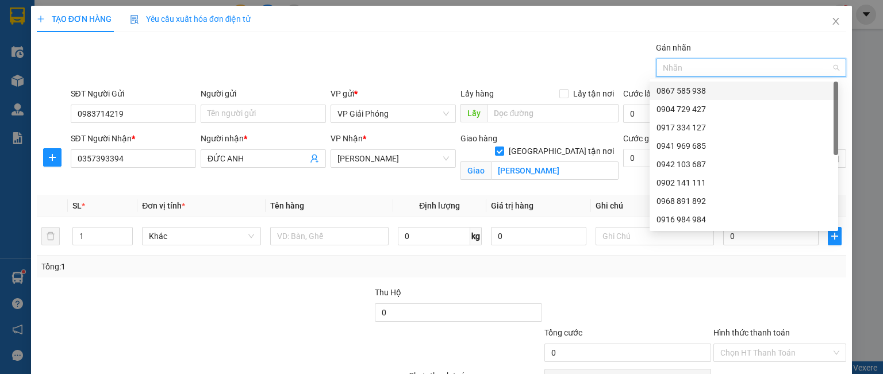
click at [674, 95] on div "0867 585 938" at bounding box center [743, 90] width 175 height 13
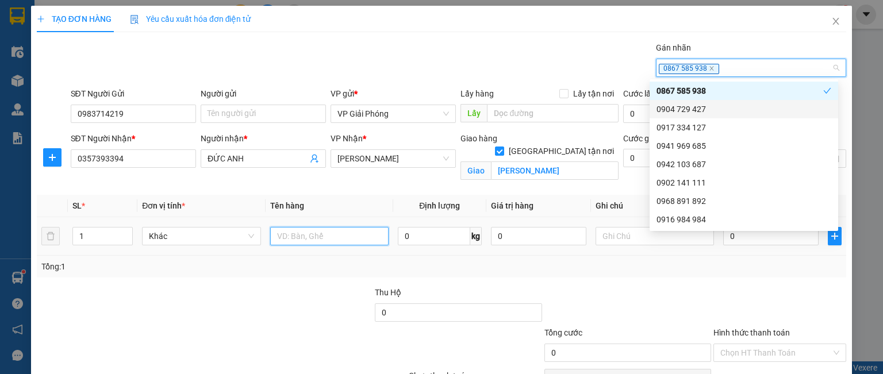
click at [312, 235] on input "text" at bounding box center [329, 236] width 118 height 18
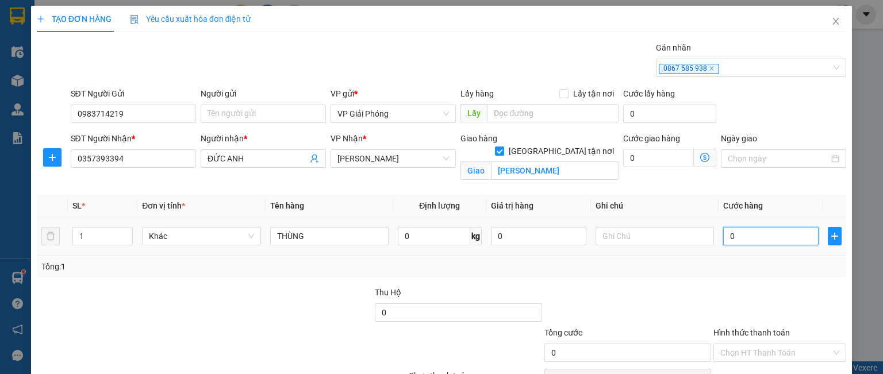
click at [730, 233] on input "0" at bounding box center [770, 236] width 95 height 18
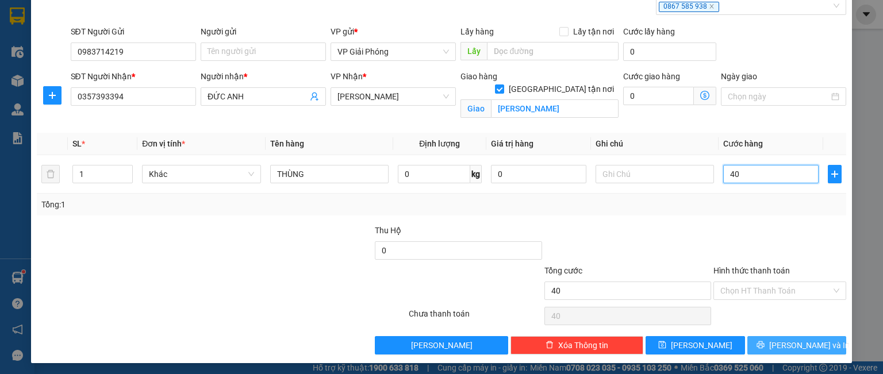
scroll to position [63, 0]
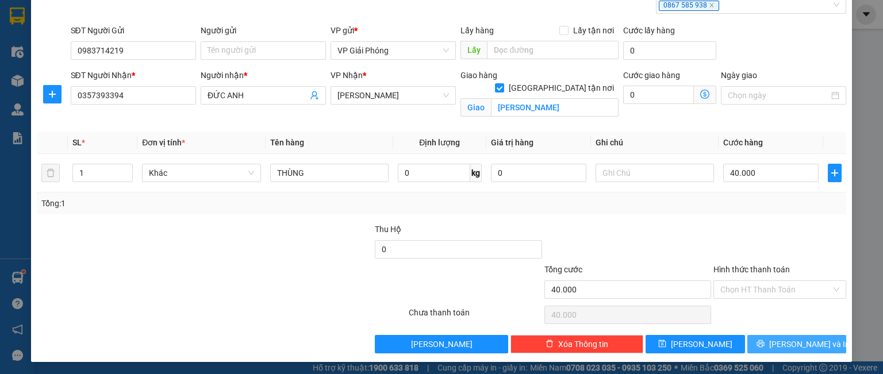
click at [764, 344] on icon "printer" at bounding box center [760, 344] width 8 height 8
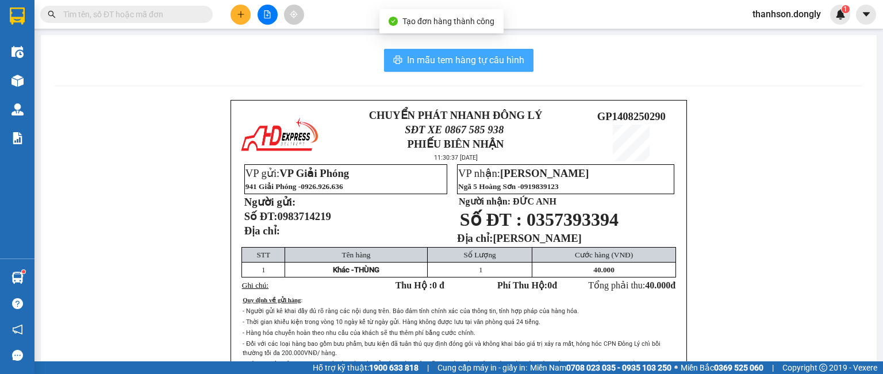
click at [438, 57] on span "In mẫu tem hàng tự cấu hình" at bounding box center [465, 60] width 117 height 14
